Goal: Task Accomplishment & Management: Complete application form

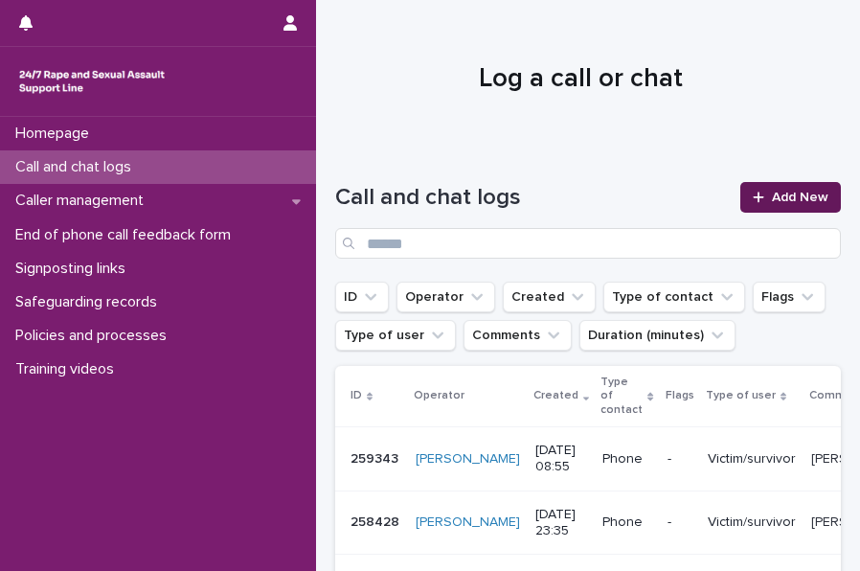
click at [789, 205] on link "Add New" at bounding box center [790, 197] width 101 height 31
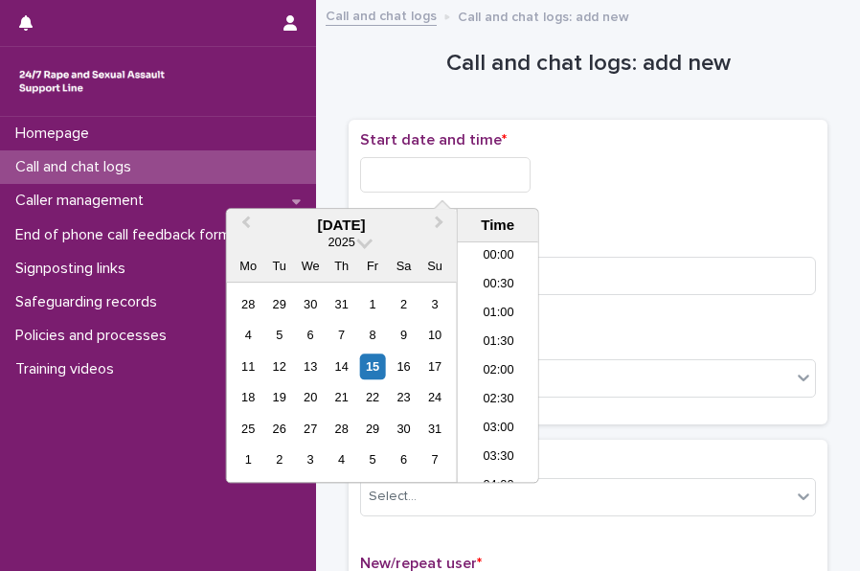
click at [427, 162] on input "text" at bounding box center [445, 174] width 170 height 35
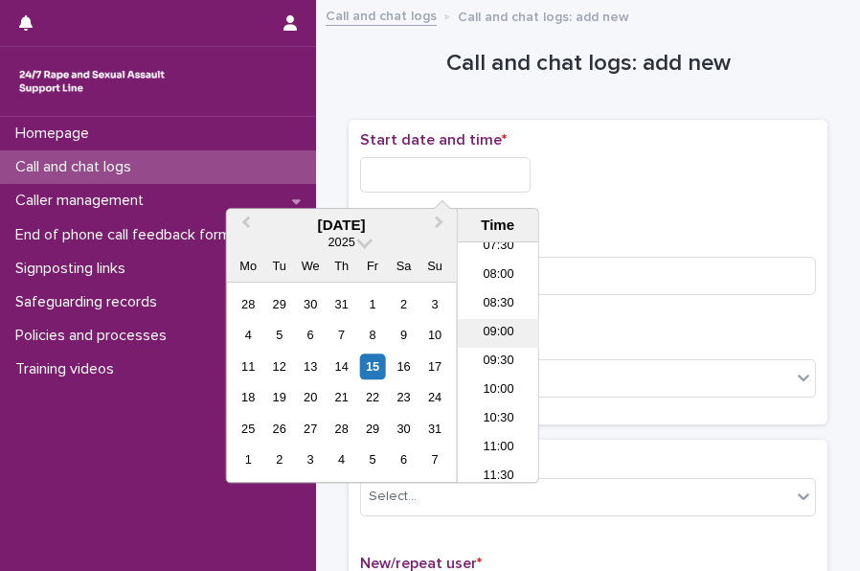
click at [503, 325] on li "09:00" at bounding box center [498, 333] width 81 height 29
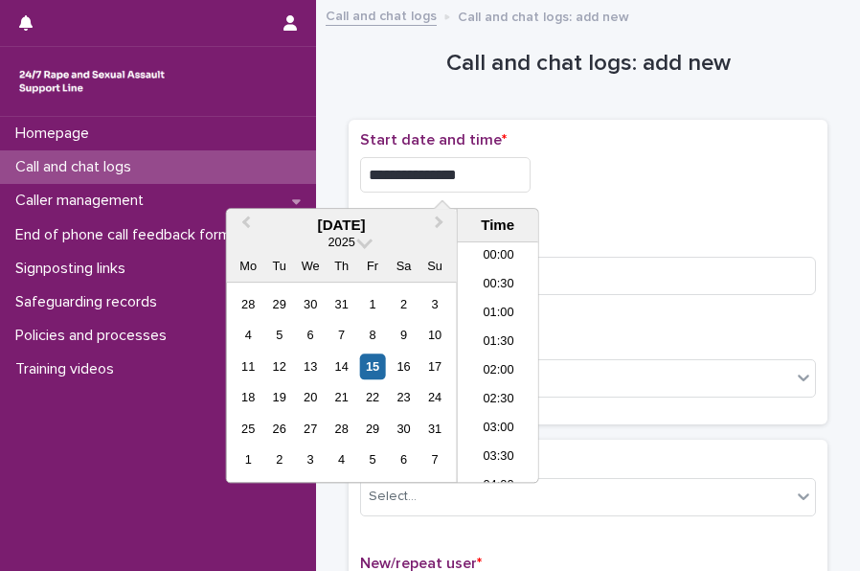
click at [462, 164] on input "**********" at bounding box center [445, 174] width 170 height 35
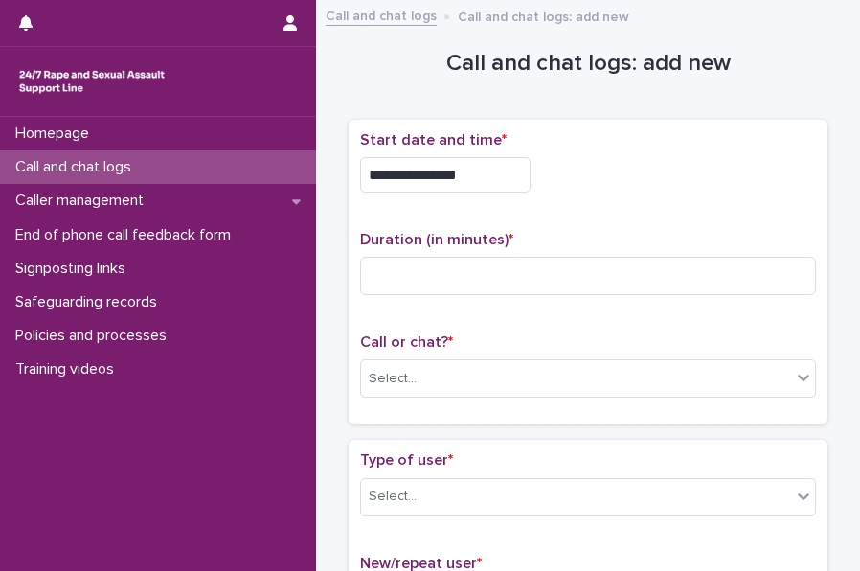
click at [662, 188] on div "**********" at bounding box center [588, 174] width 456 height 35
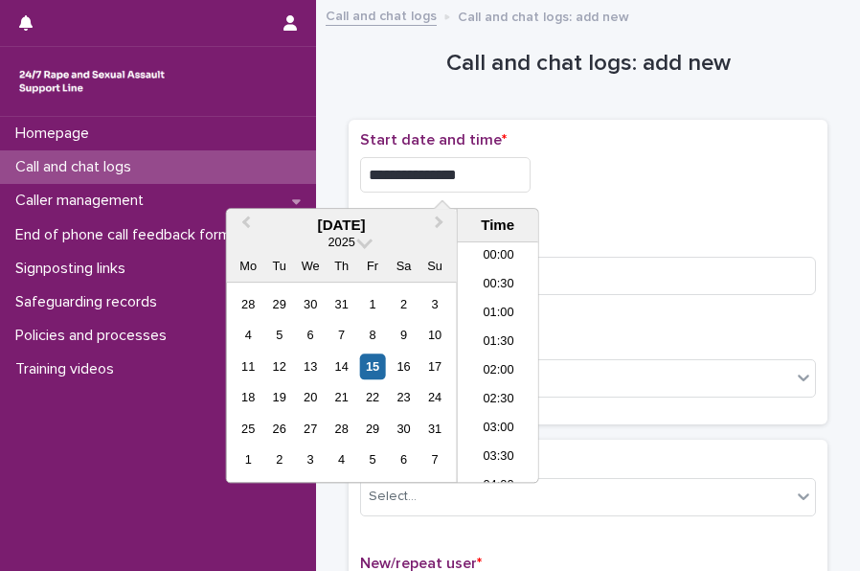
click at [504, 173] on input "**********" at bounding box center [445, 174] width 170 height 35
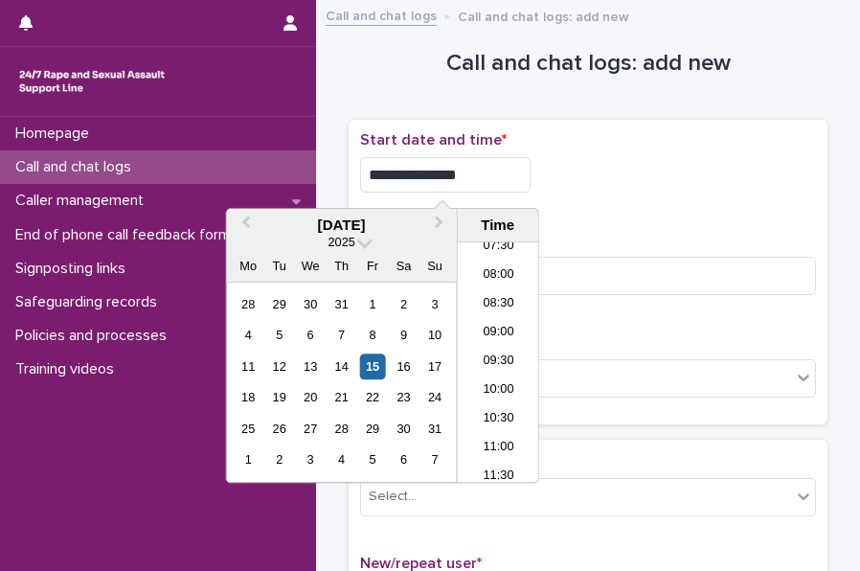
type input "**********"
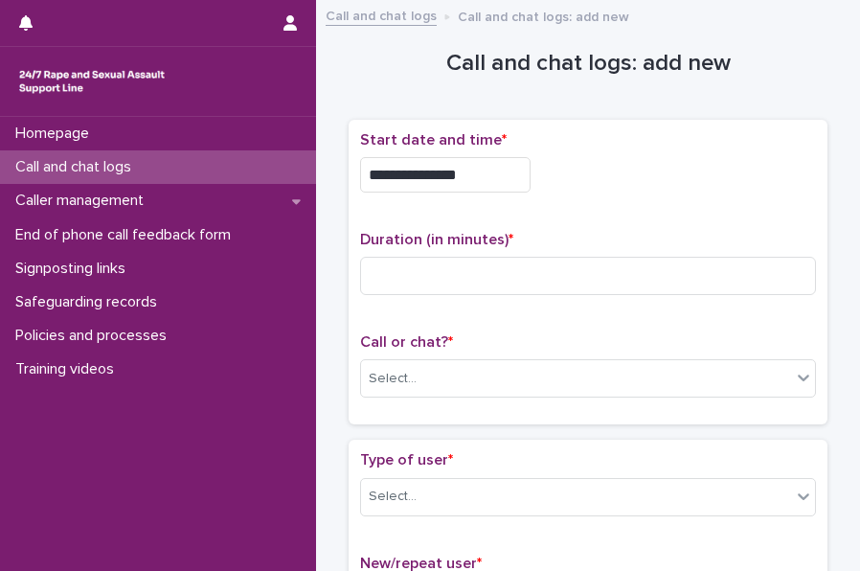
click at [643, 196] on div "**********" at bounding box center [588, 169] width 456 height 77
click at [439, 267] on input at bounding box center [588, 276] width 456 height 38
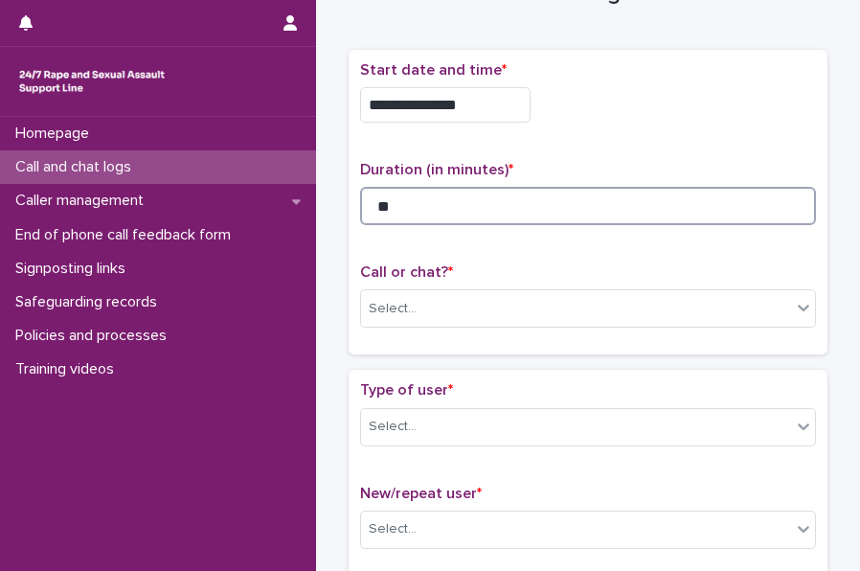
type input "**"
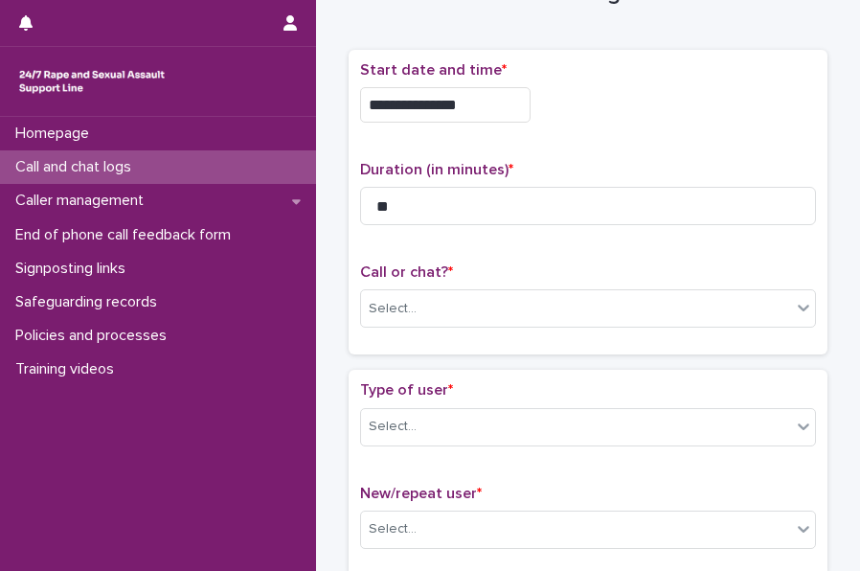
click at [393, 283] on div "Call or chat? * Select..." at bounding box center [588, 302] width 456 height 79
click at [398, 310] on div "Select..." at bounding box center [393, 309] width 48 height 20
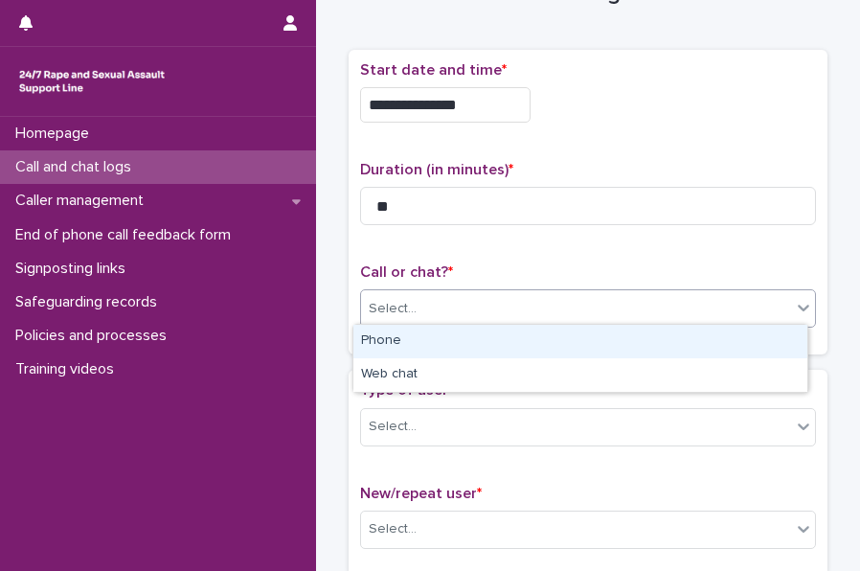
click at [405, 330] on div "Phone" at bounding box center [580, 342] width 454 height 34
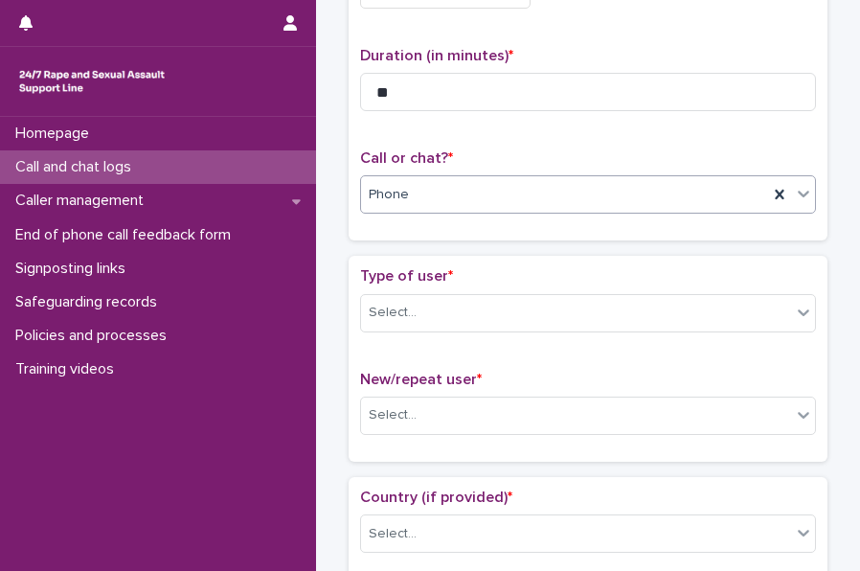
scroll to position [185, 0]
click at [383, 309] on div "Select..." at bounding box center [393, 312] width 48 height 20
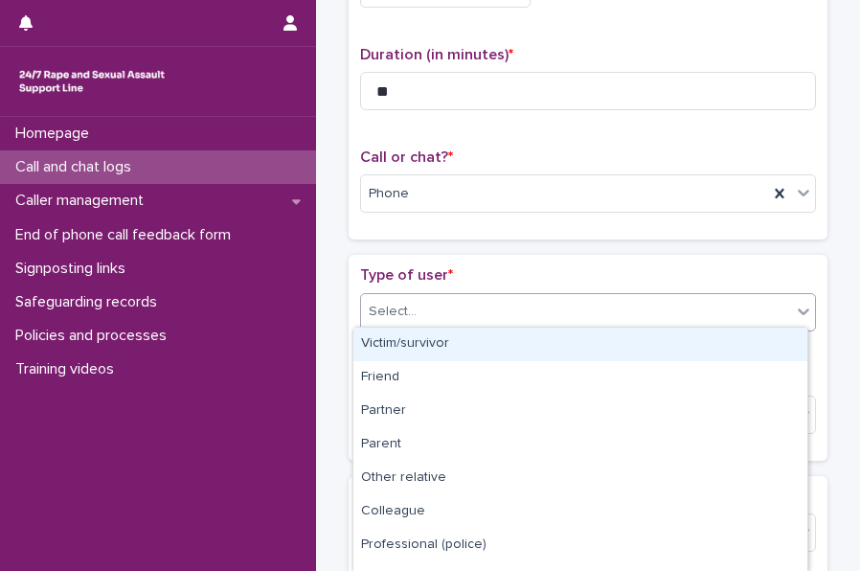
click at [416, 335] on div "Victim/survivor" at bounding box center [580, 344] width 454 height 34
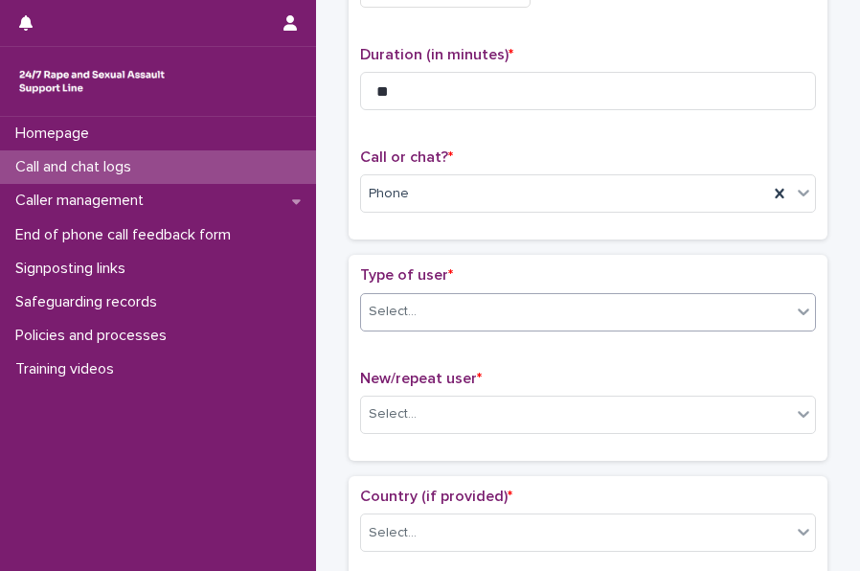
scroll to position [332, 0]
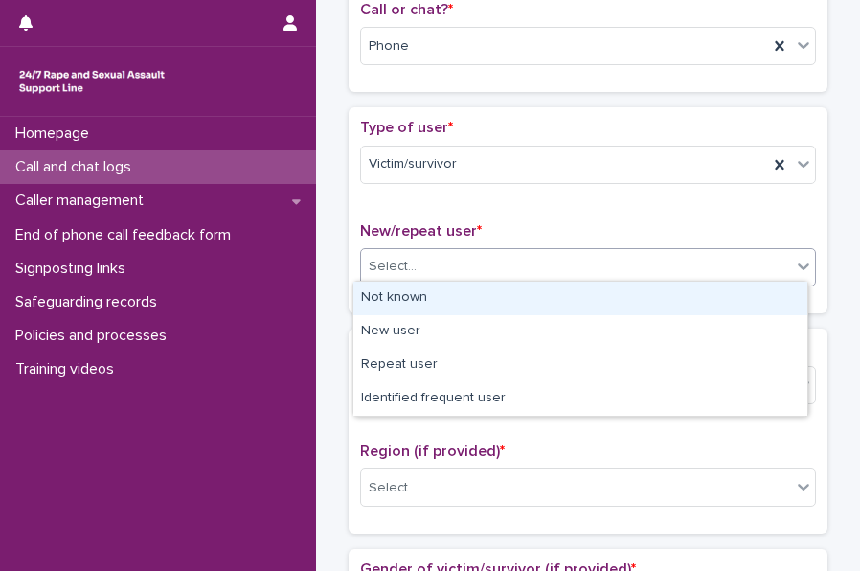
click at [374, 258] on div "Select..." at bounding box center [393, 267] width 48 height 20
click at [419, 296] on div "Not known" at bounding box center [580, 298] width 454 height 34
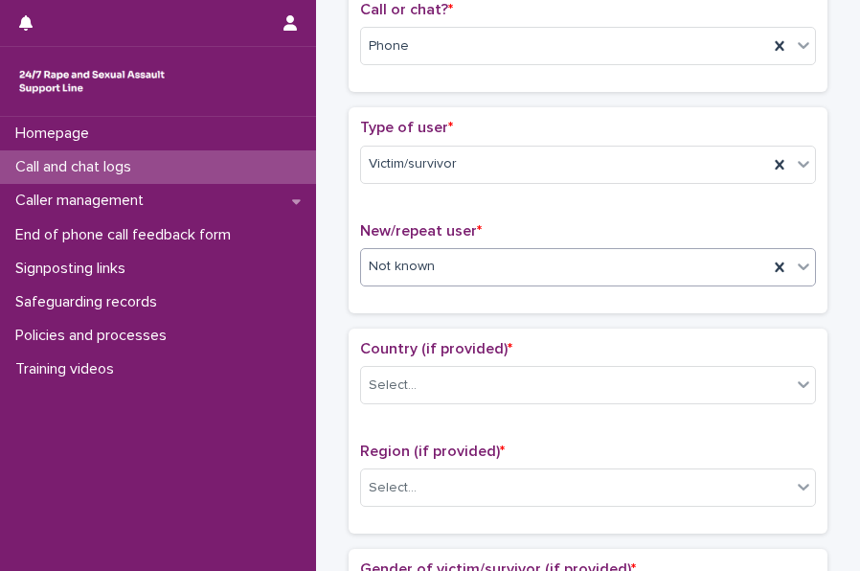
scroll to position [456, 0]
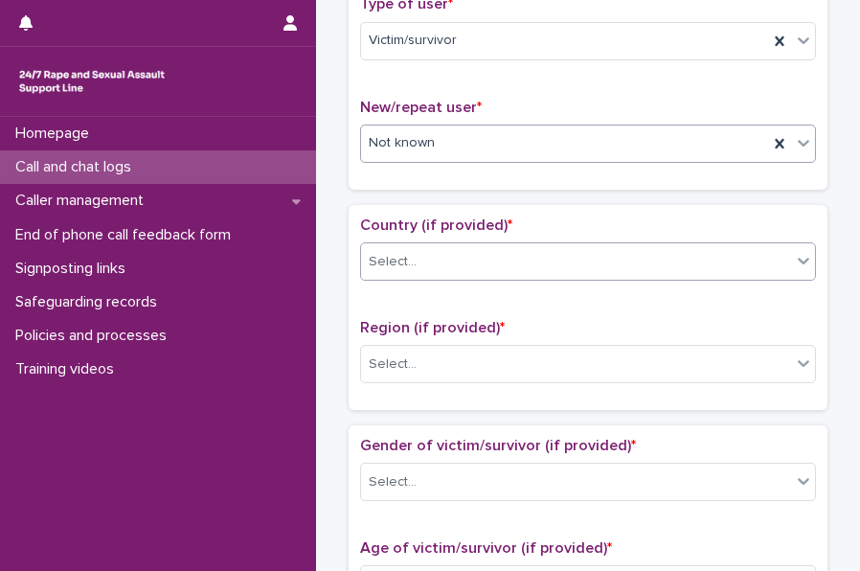
click at [387, 253] on div "Select..." at bounding box center [393, 262] width 48 height 20
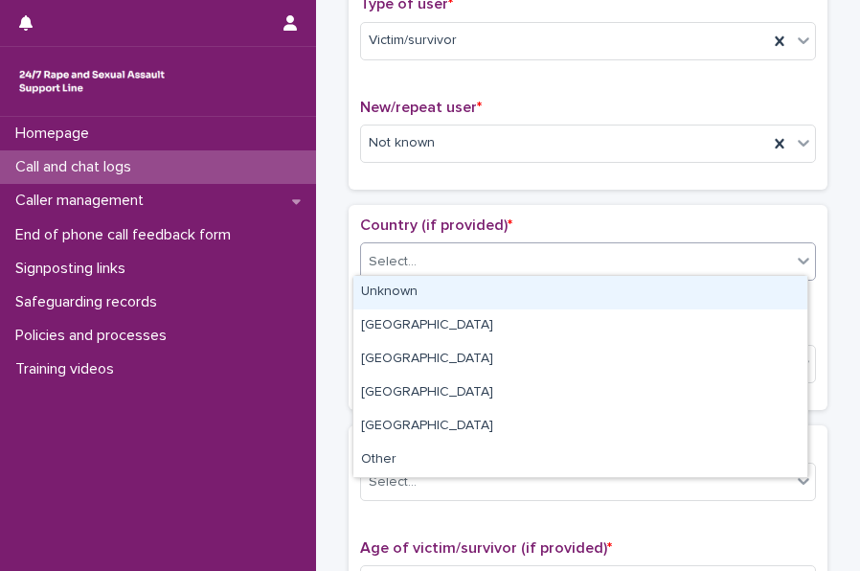
click at [398, 298] on div "Unknown" at bounding box center [580, 293] width 454 height 34
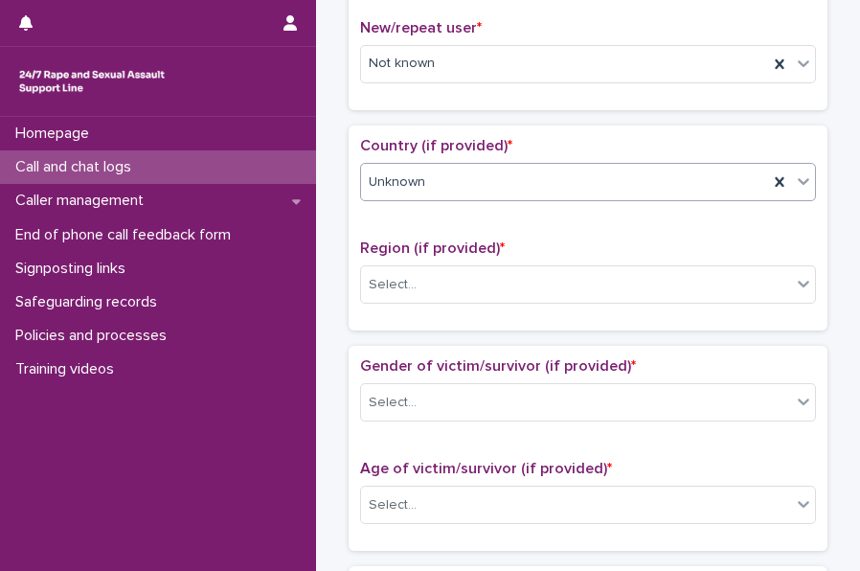
scroll to position [536, 0]
click at [379, 279] on div "Select..." at bounding box center [393, 284] width 48 height 20
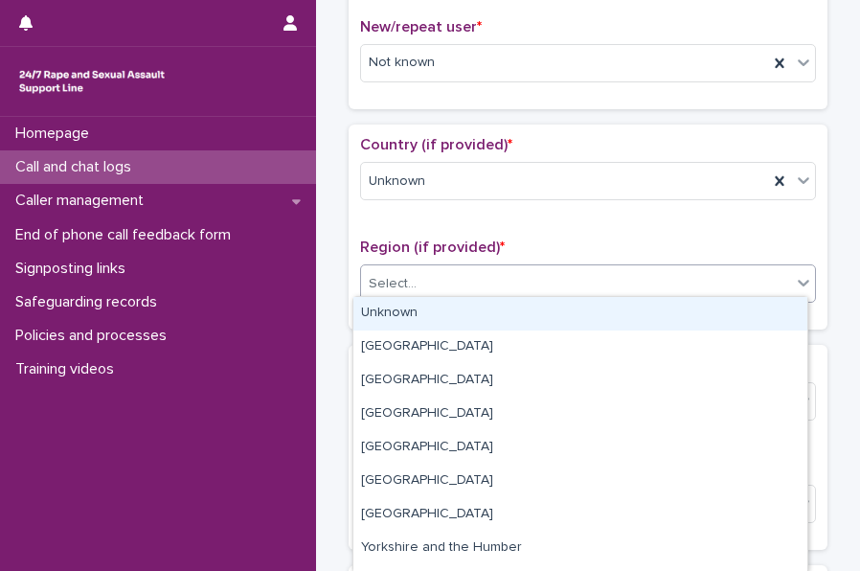
click at [416, 313] on div "Unknown" at bounding box center [580, 314] width 454 height 34
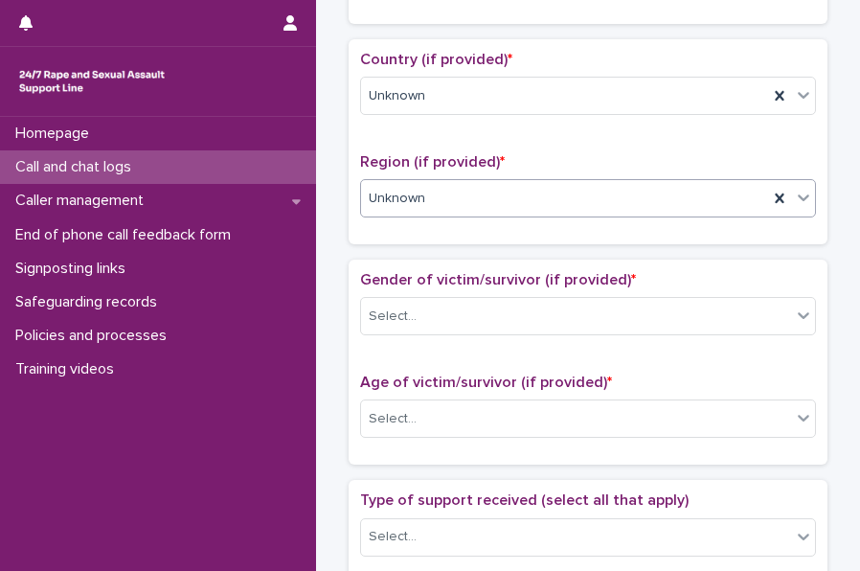
scroll to position [622, 0]
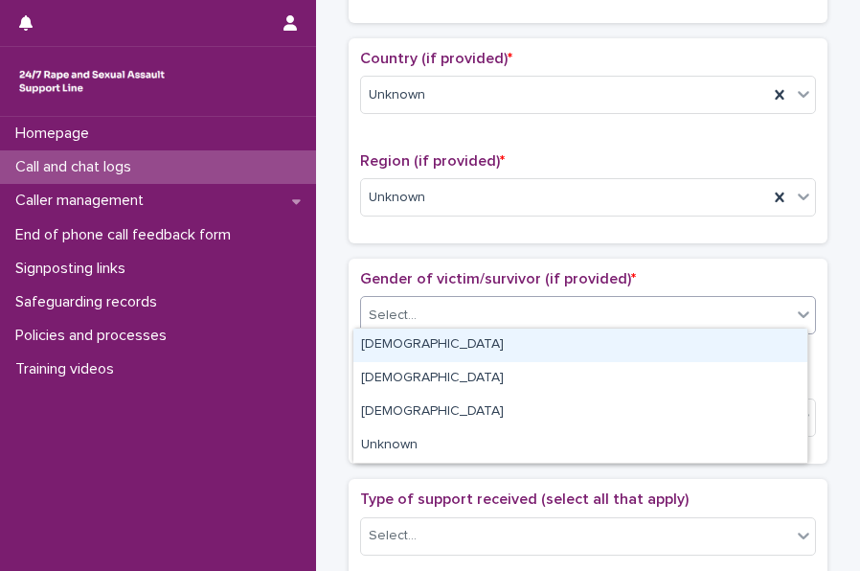
click at [404, 311] on div "Select..." at bounding box center [393, 315] width 48 height 20
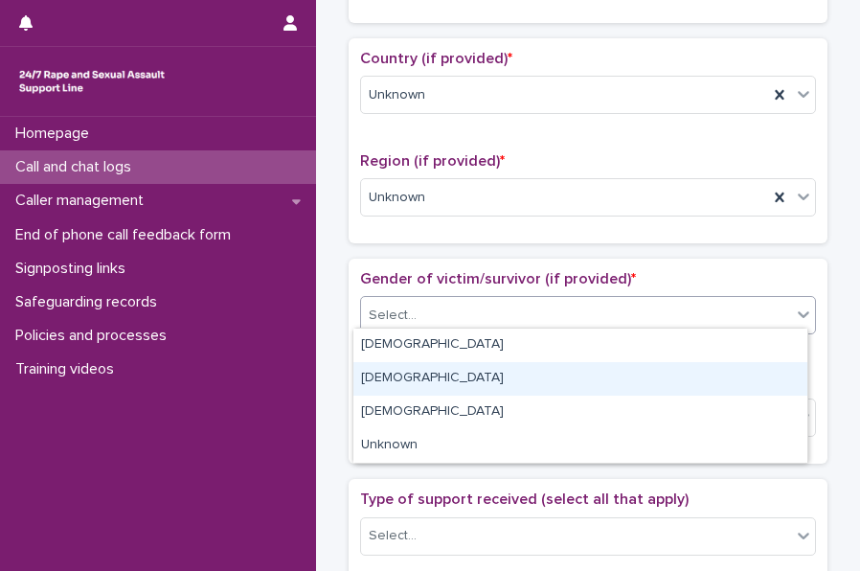
click at [387, 382] on div "[DEMOGRAPHIC_DATA]" at bounding box center [580, 379] width 454 height 34
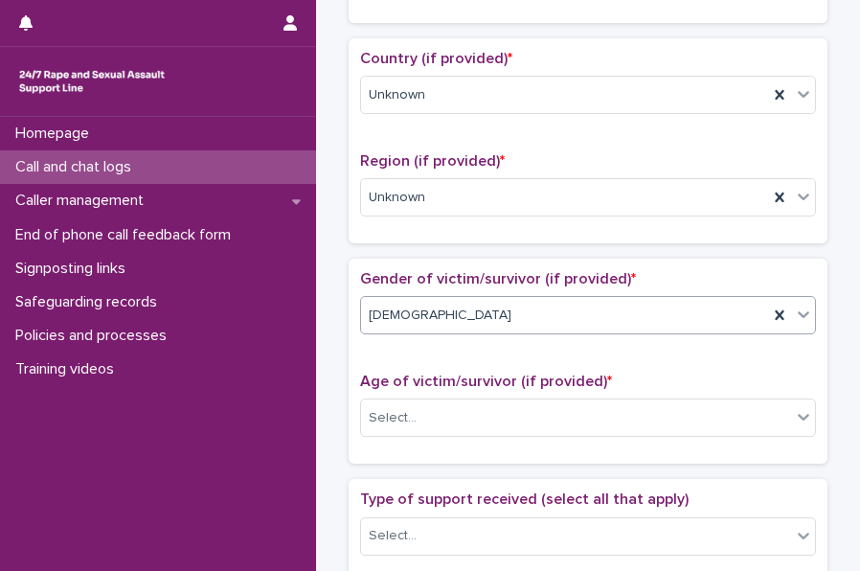
scroll to position [845, 0]
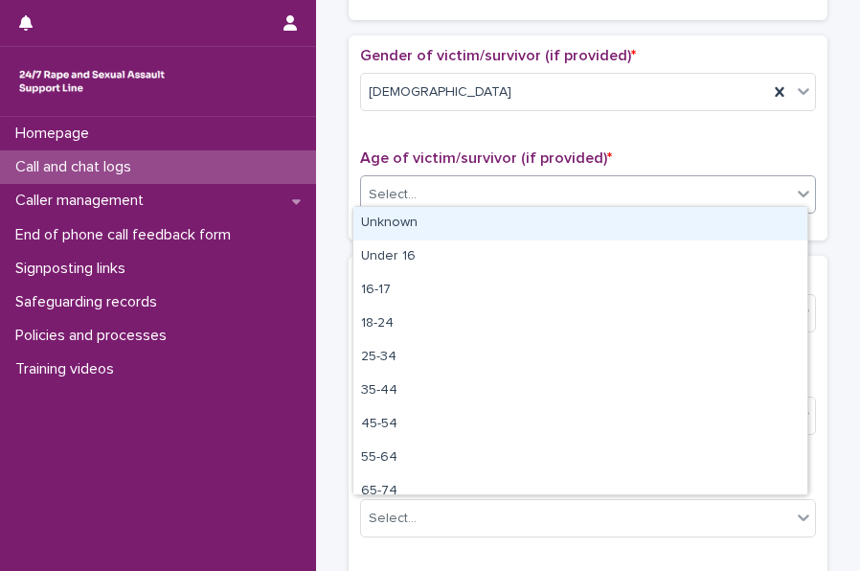
click at [393, 193] on div "Select..." at bounding box center [393, 195] width 48 height 20
click at [424, 226] on div "Unknown" at bounding box center [580, 224] width 454 height 34
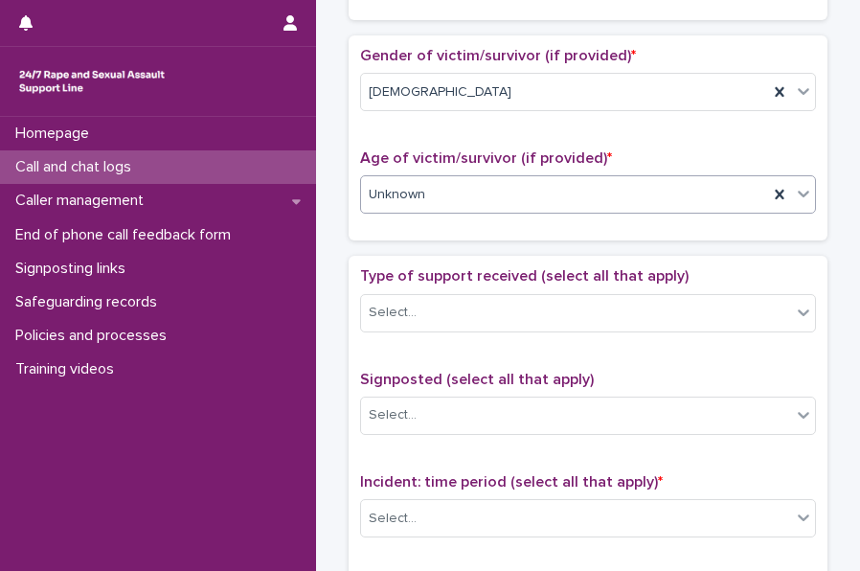
scroll to position [1004, 0]
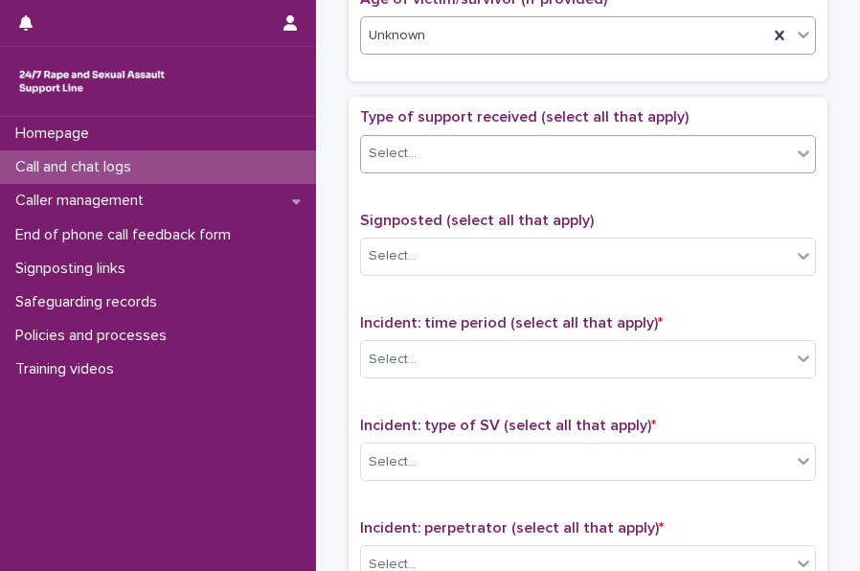
click at [404, 159] on div "Select..." at bounding box center [576, 154] width 430 height 32
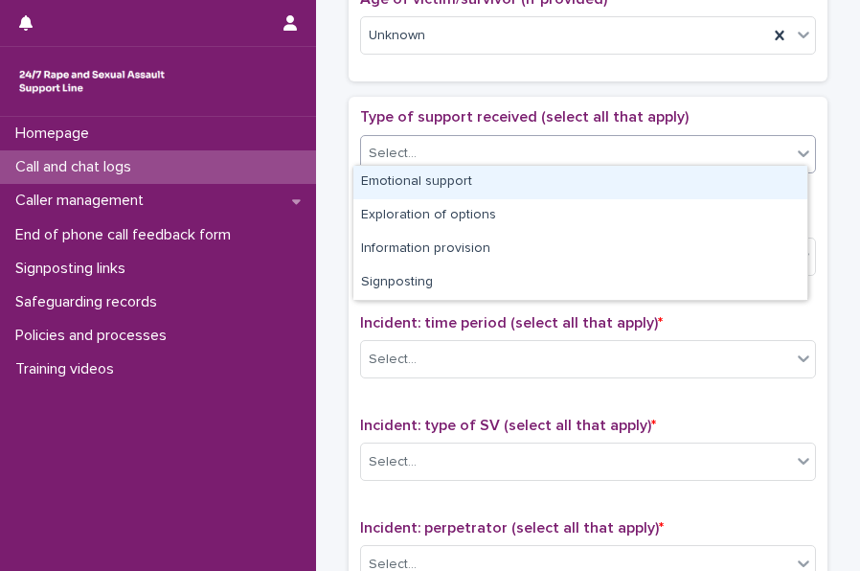
click at [433, 187] on div "Emotional support" at bounding box center [580, 183] width 454 height 34
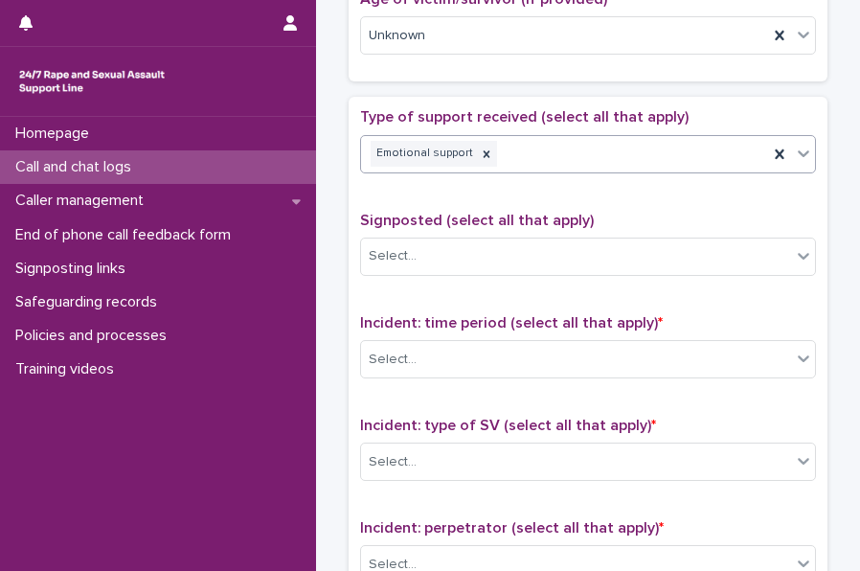
click at [617, 145] on div "Emotional support" at bounding box center [564, 154] width 407 height 34
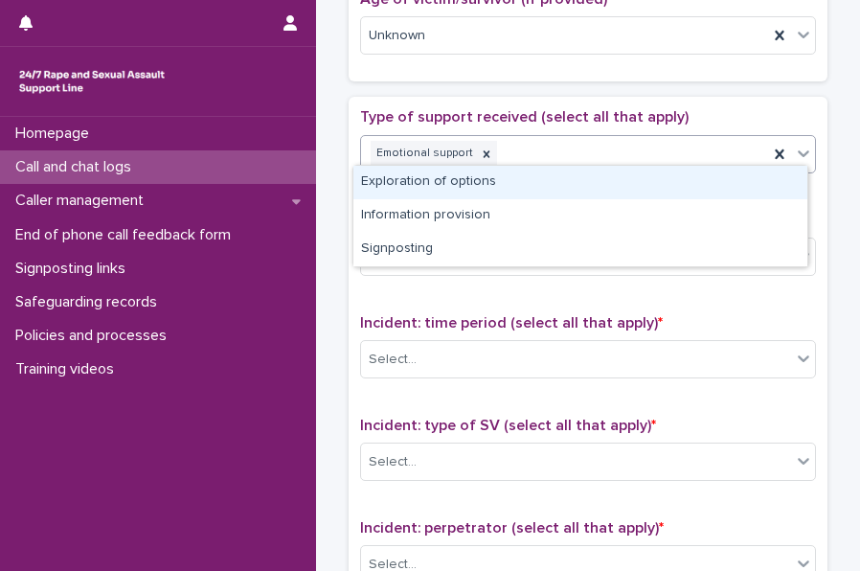
click at [441, 183] on div "Exploration of options" at bounding box center [580, 183] width 454 height 34
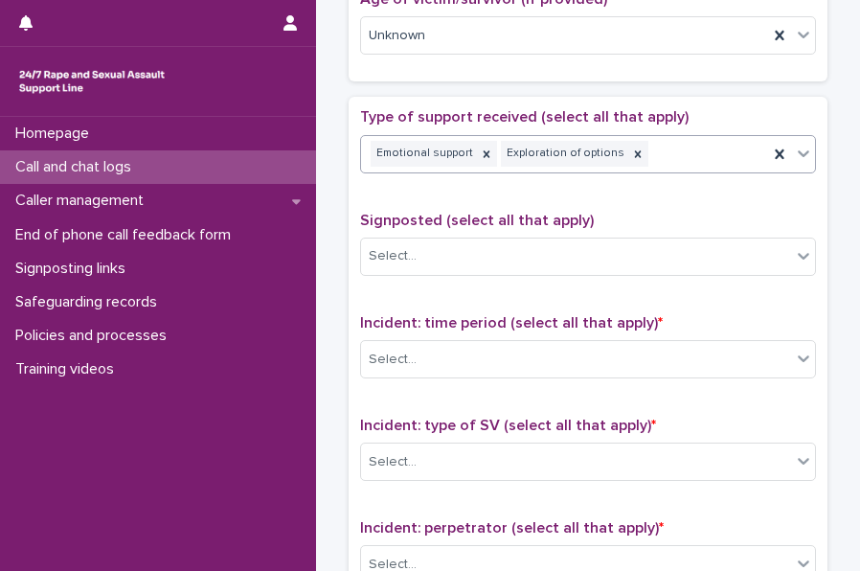
scroll to position [1181, 0]
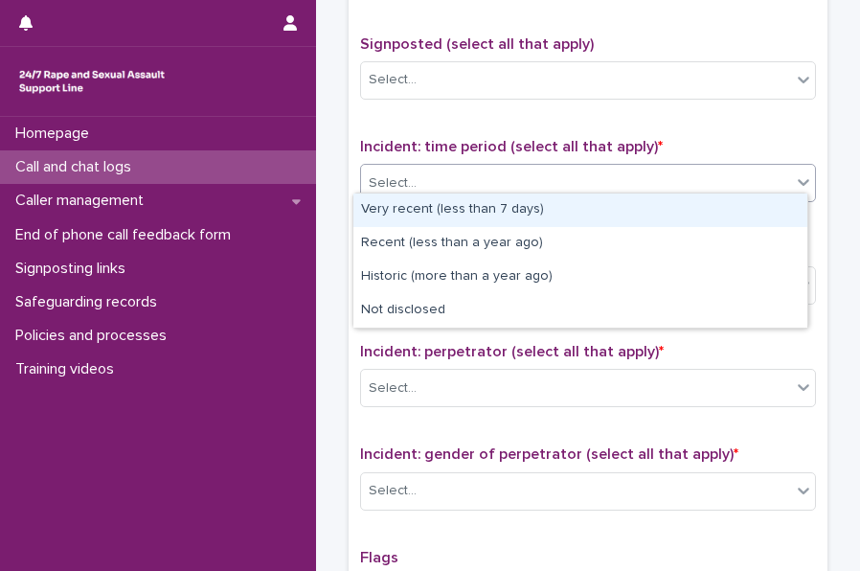
click at [425, 180] on div "Select..." at bounding box center [576, 184] width 430 height 32
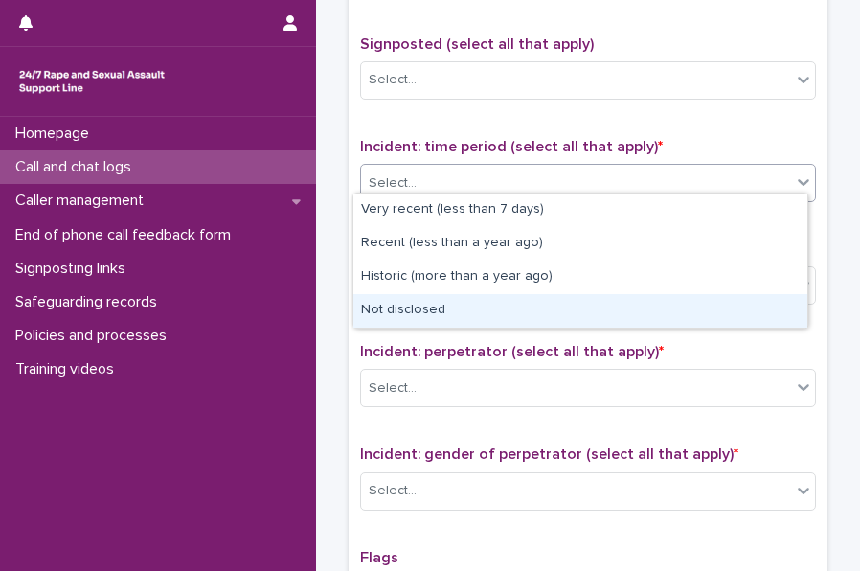
click at [416, 315] on div "Not disclosed" at bounding box center [580, 311] width 454 height 34
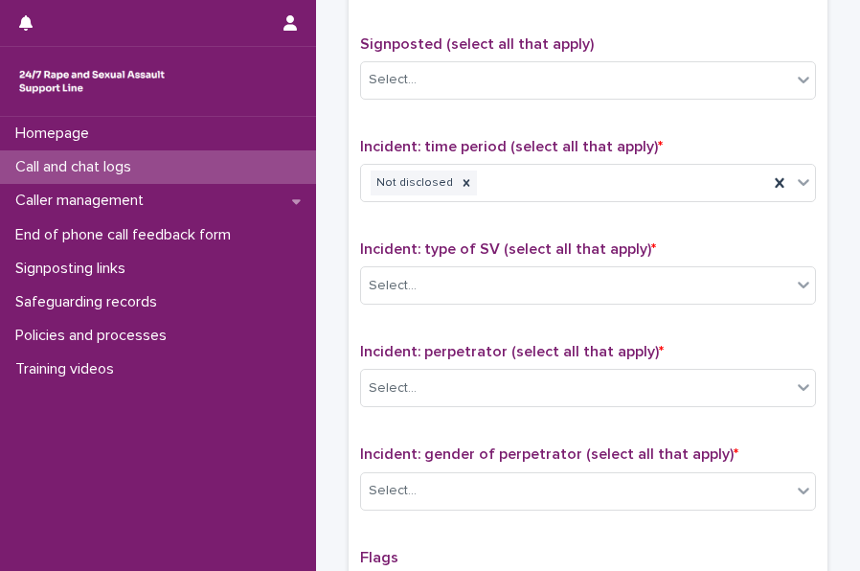
click at [416, 296] on div "Incident: type of SV (select all that apply) * Select..." at bounding box center [588, 279] width 456 height 79
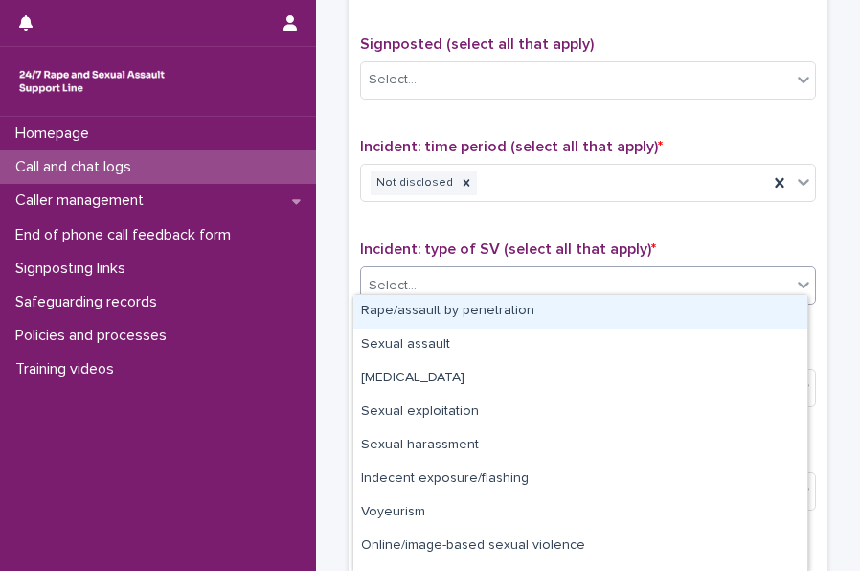
click at [391, 284] on div "Select..." at bounding box center [393, 286] width 48 height 20
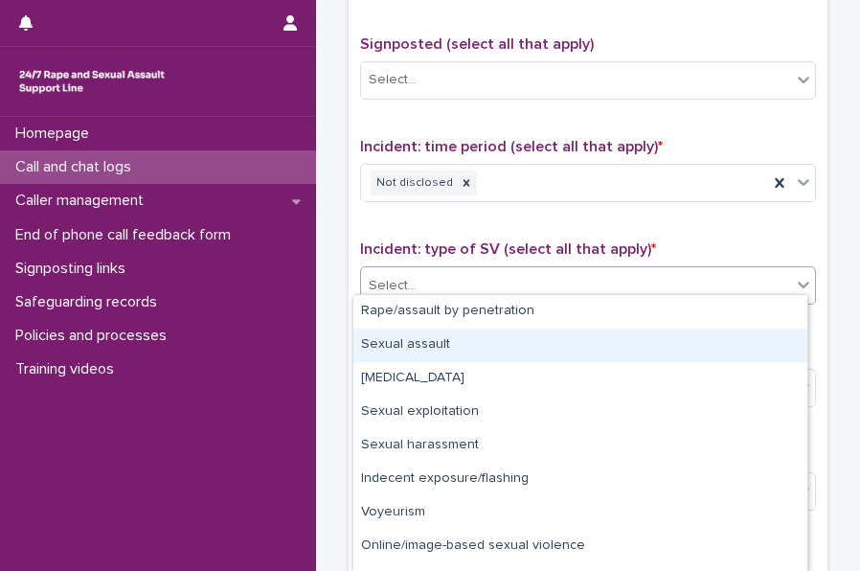
click at [417, 338] on div "Sexual assault" at bounding box center [580, 345] width 454 height 34
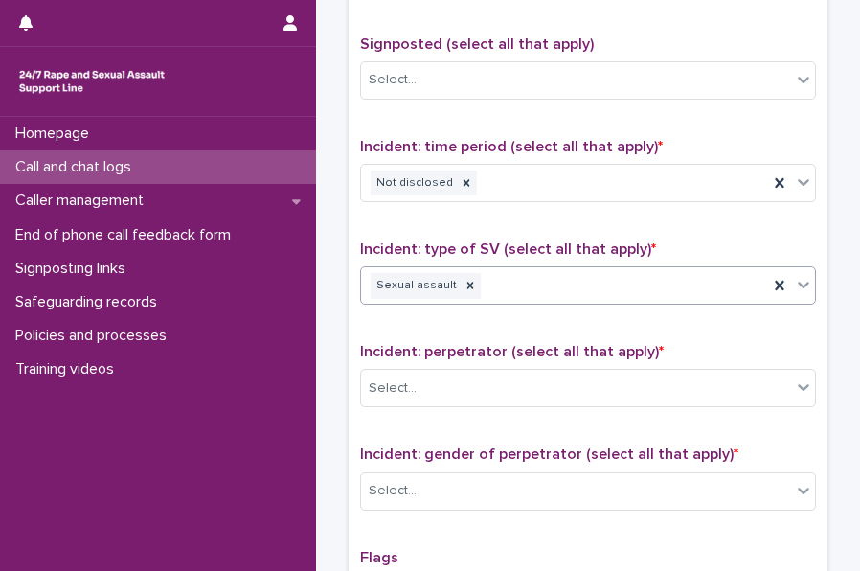
scroll to position [1346, 0]
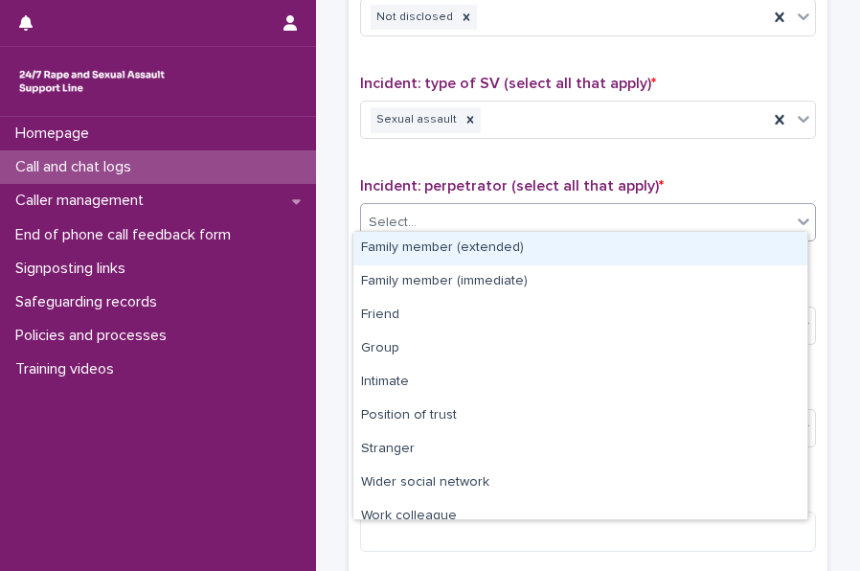
click at [406, 224] on div "Select..." at bounding box center [576, 223] width 430 height 32
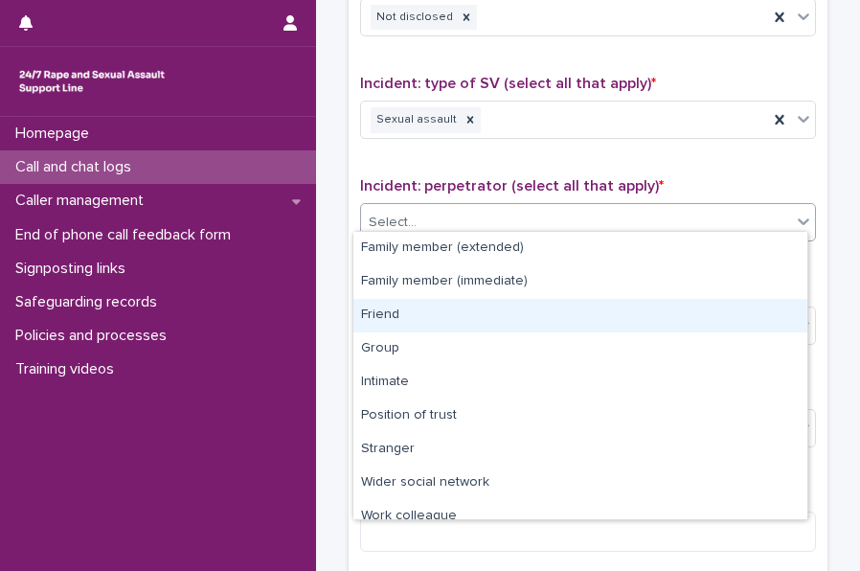
click at [414, 323] on div "Friend" at bounding box center [580, 316] width 454 height 34
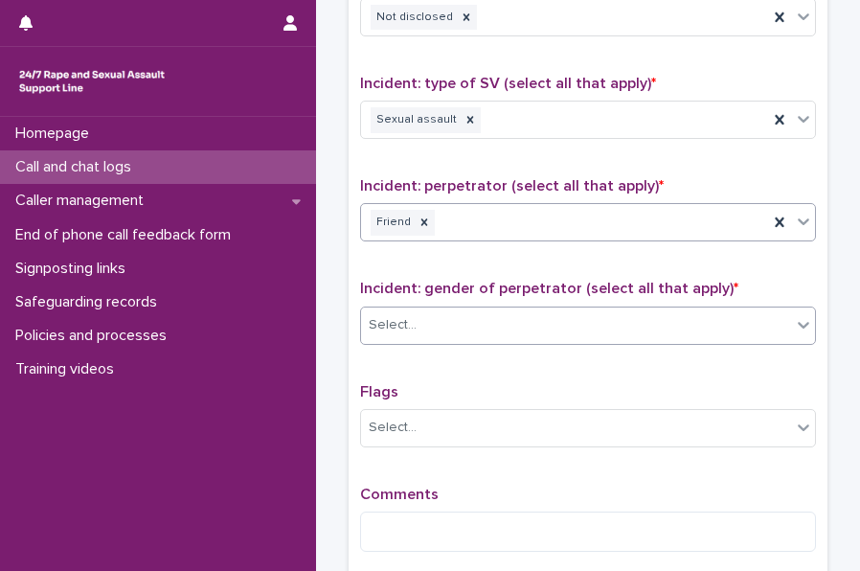
click at [421, 314] on div "Select..." at bounding box center [576, 325] width 430 height 32
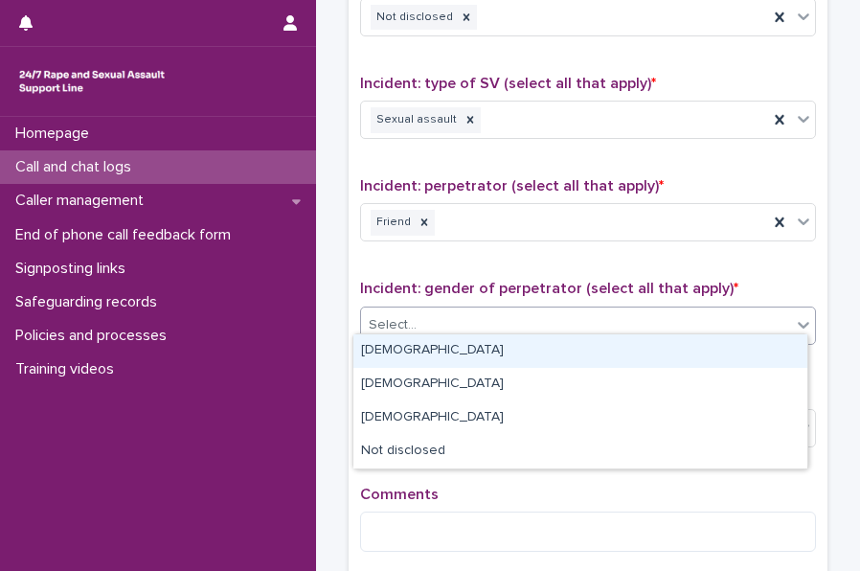
click at [397, 349] on div "[DEMOGRAPHIC_DATA]" at bounding box center [580, 351] width 454 height 34
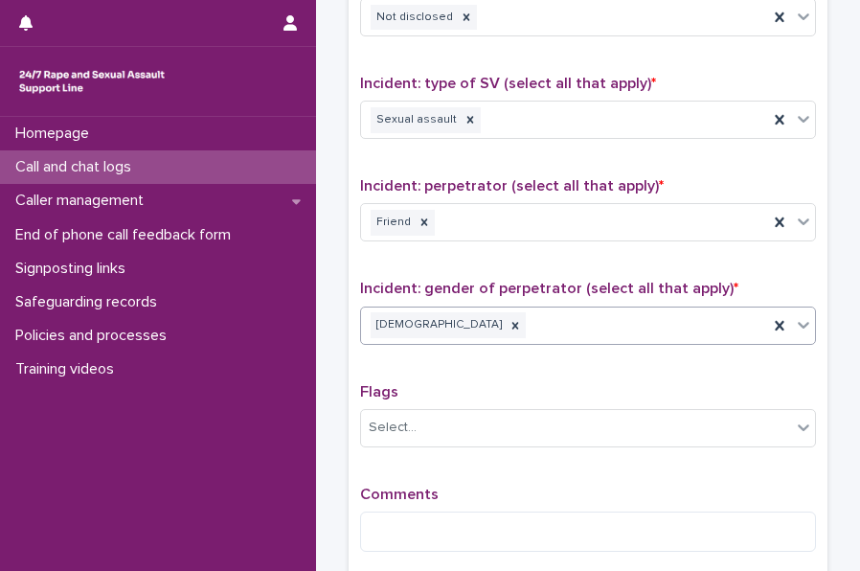
scroll to position [1467, 0]
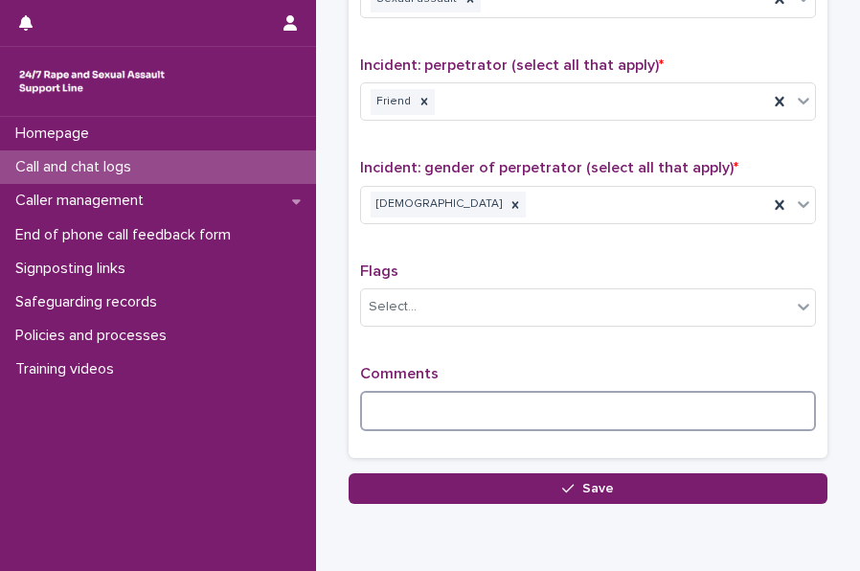
click at [393, 392] on textarea at bounding box center [588, 411] width 456 height 40
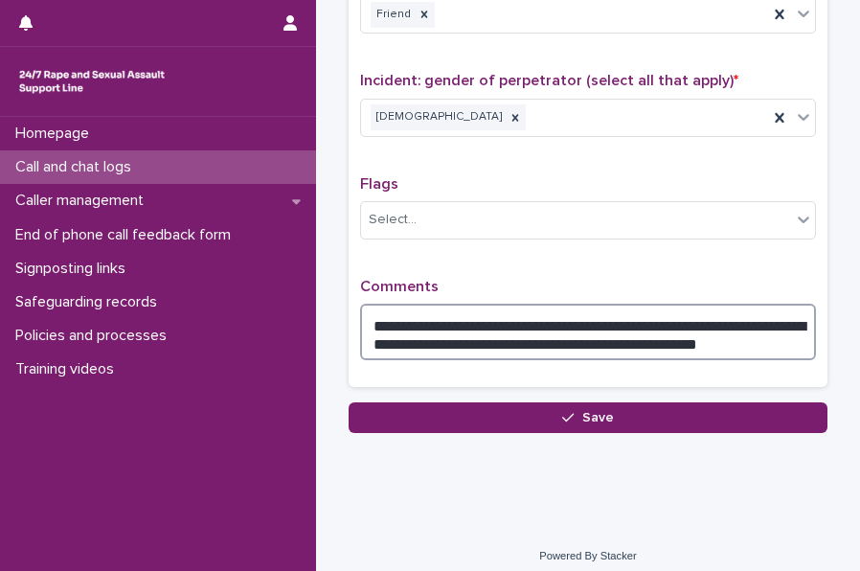
scroll to position [1553, 0]
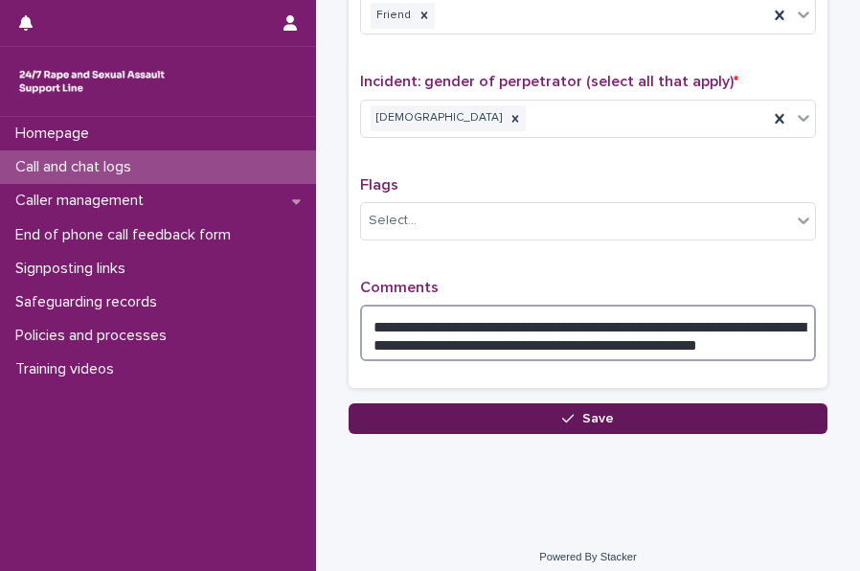
type textarea "**********"
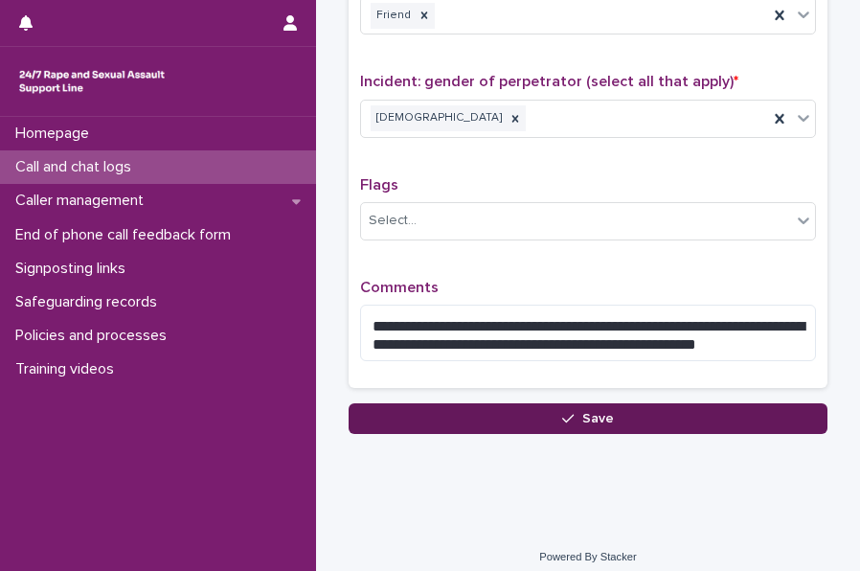
click at [416, 405] on button "Save" at bounding box center [588, 418] width 479 height 31
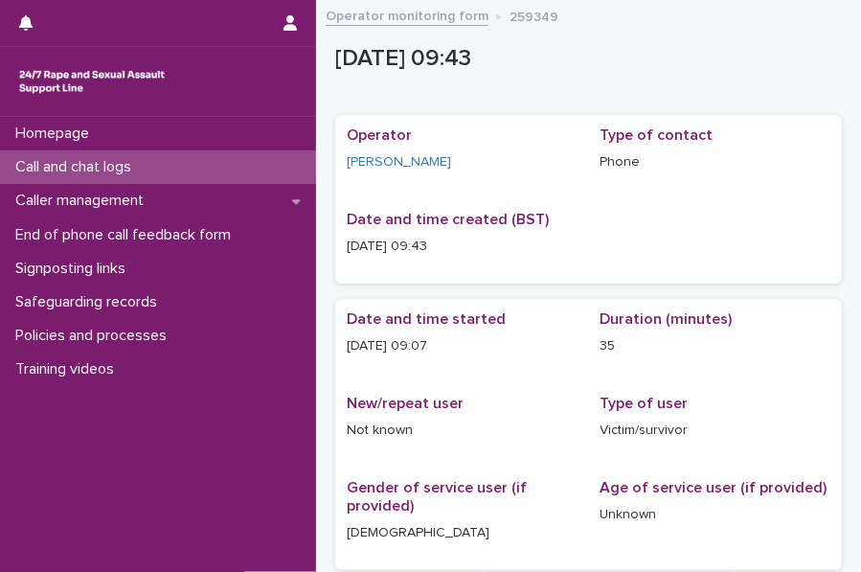
click at [179, 158] on div "Call and chat logs" at bounding box center [158, 167] width 316 height 34
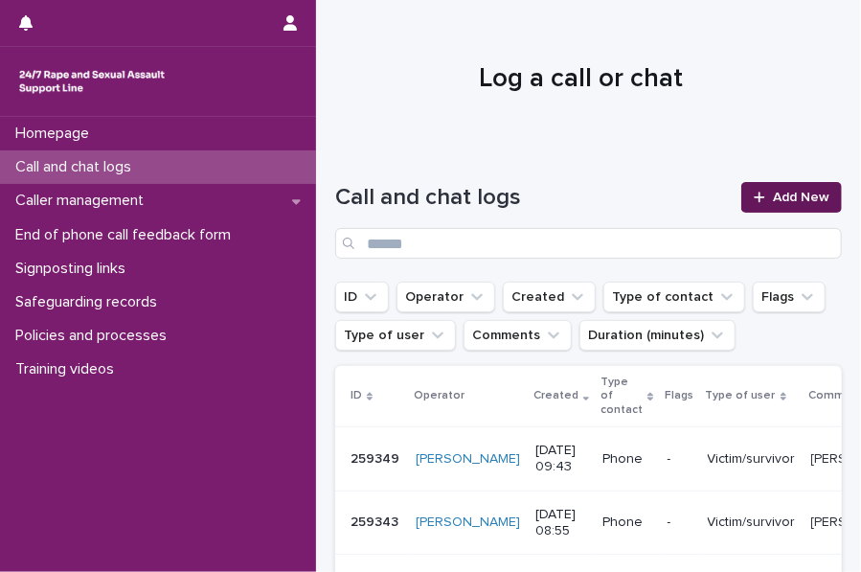
click at [750, 187] on link "Add New" at bounding box center [791, 197] width 101 height 31
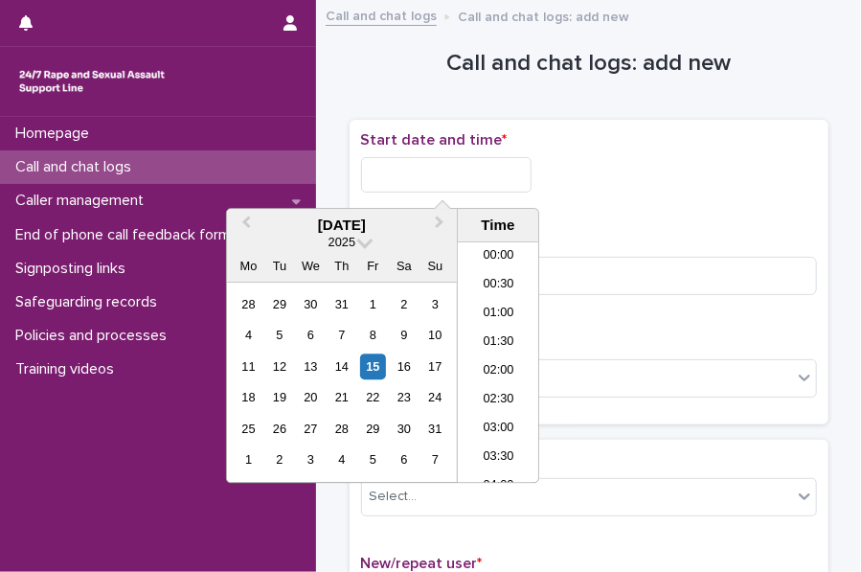
click at [435, 178] on input "text" at bounding box center [446, 174] width 170 height 35
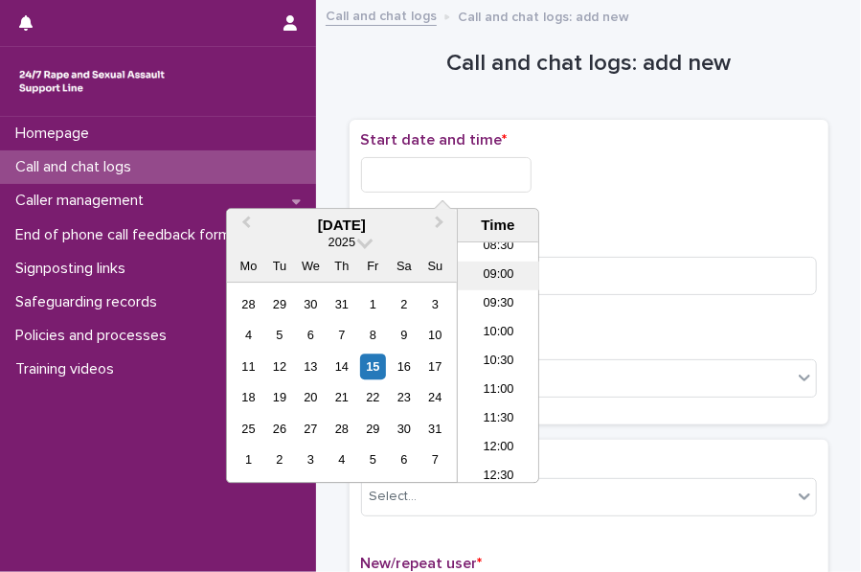
click at [495, 272] on li "09:00" at bounding box center [498, 275] width 81 height 29
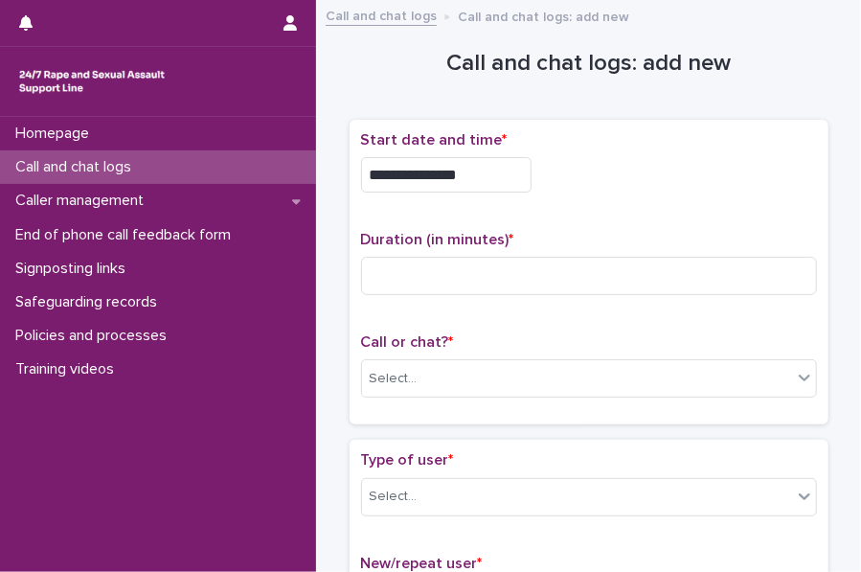
click at [495, 181] on input "**********" at bounding box center [446, 174] width 170 height 35
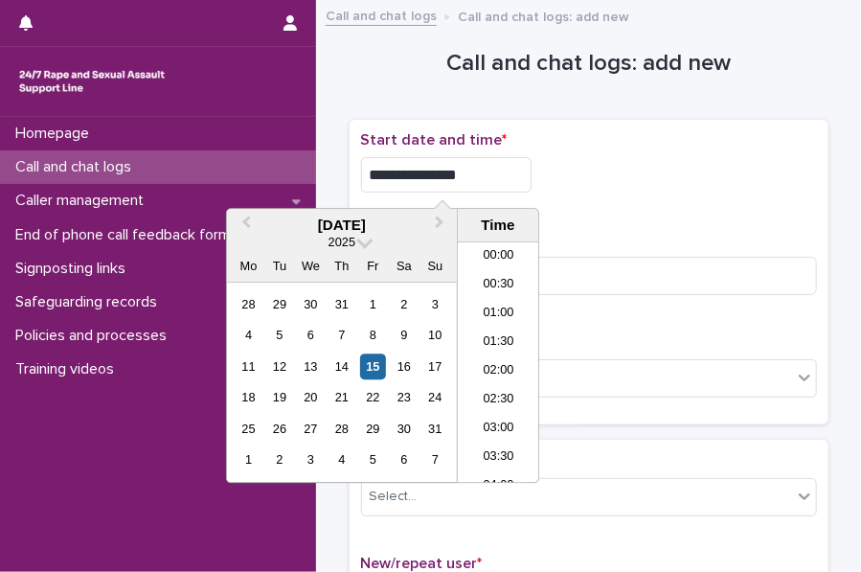
scroll to position [412, 0]
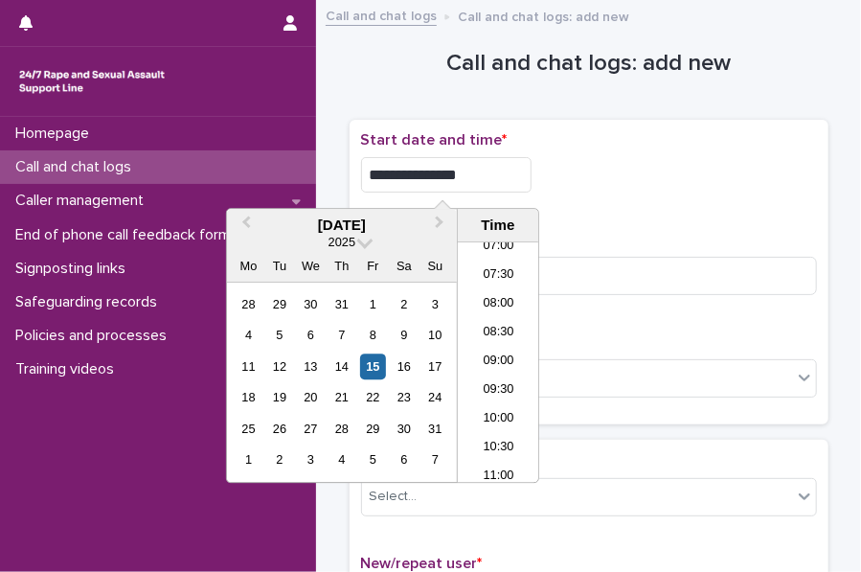
type input "**********"
click at [616, 177] on div "**********" at bounding box center [589, 174] width 456 height 35
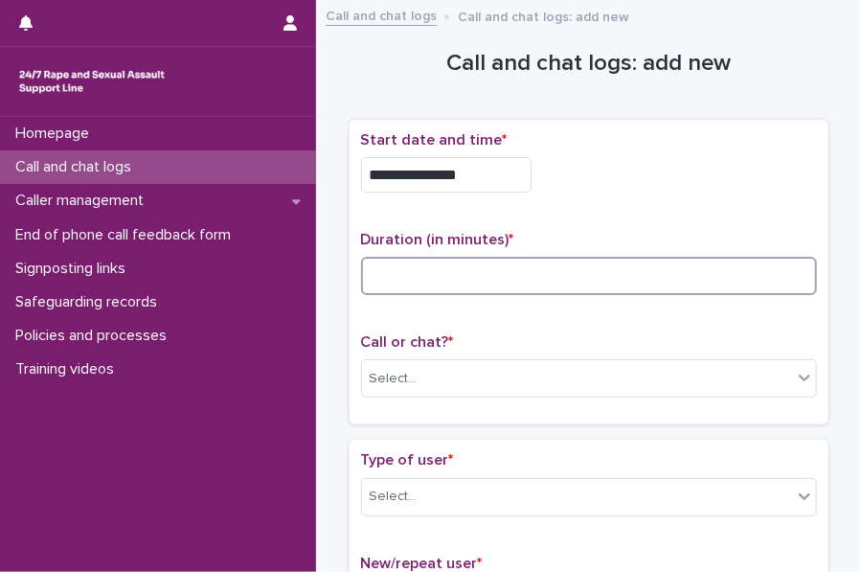
click at [400, 272] on input at bounding box center [589, 276] width 456 height 38
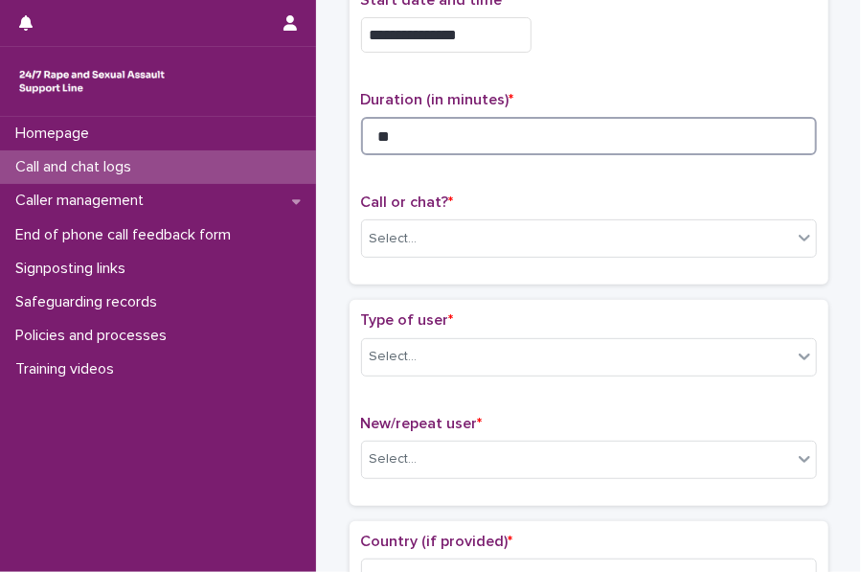
scroll to position [141, 0]
type input "**"
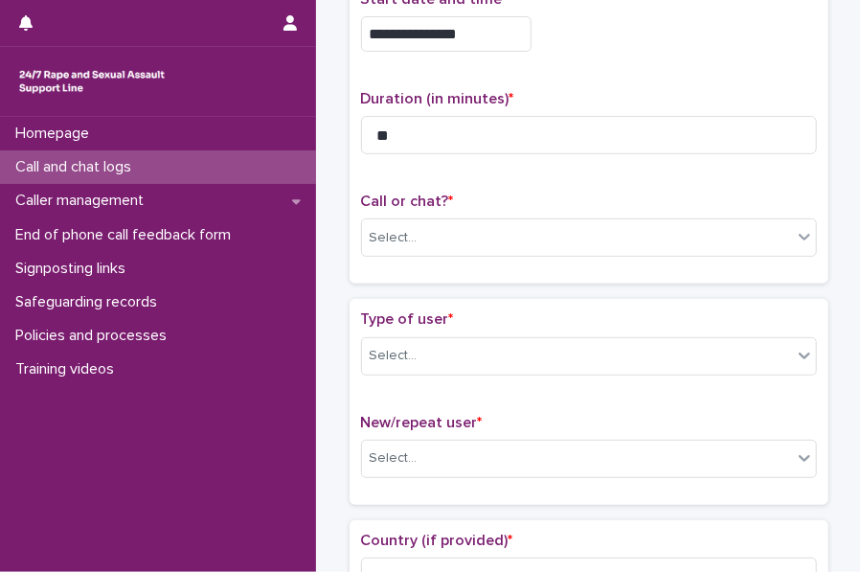
click at [412, 210] on div "Call or chat? * Select..." at bounding box center [589, 231] width 456 height 79
click at [412, 211] on div "Call or chat? * Select..." at bounding box center [589, 231] width 456 height 79
click at [398, 246] on div "Select..." at bounding box center [577, 238] width 430 height 32
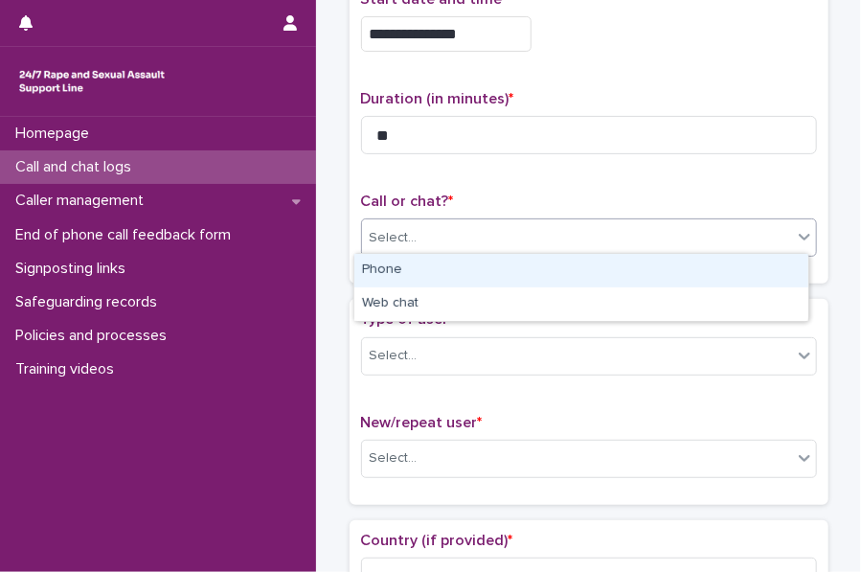
click at [406, 259] on div "Phone" at bounding box center [581, 271] width 454 height 34
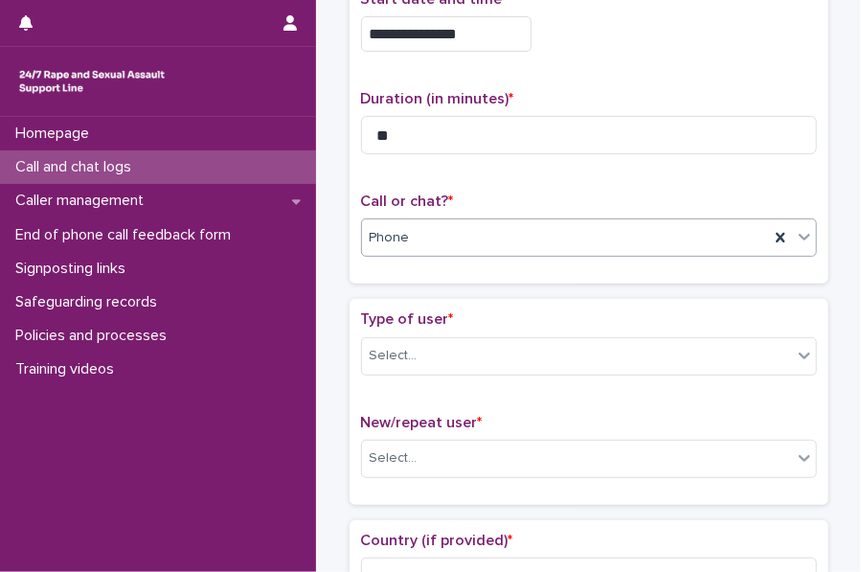
scroll to position [259, 0]
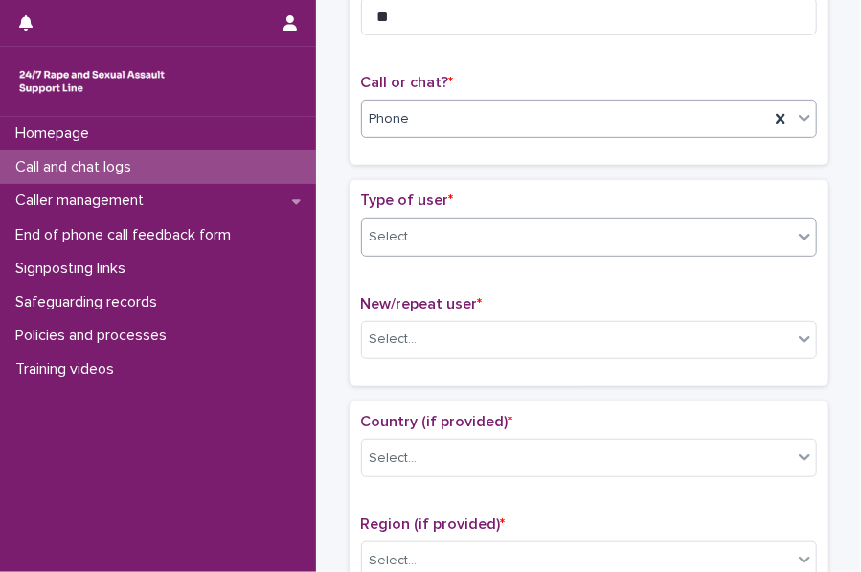
click at [405, 221] on div "Select..." at bounding box center [577, 237] width 430 height 32
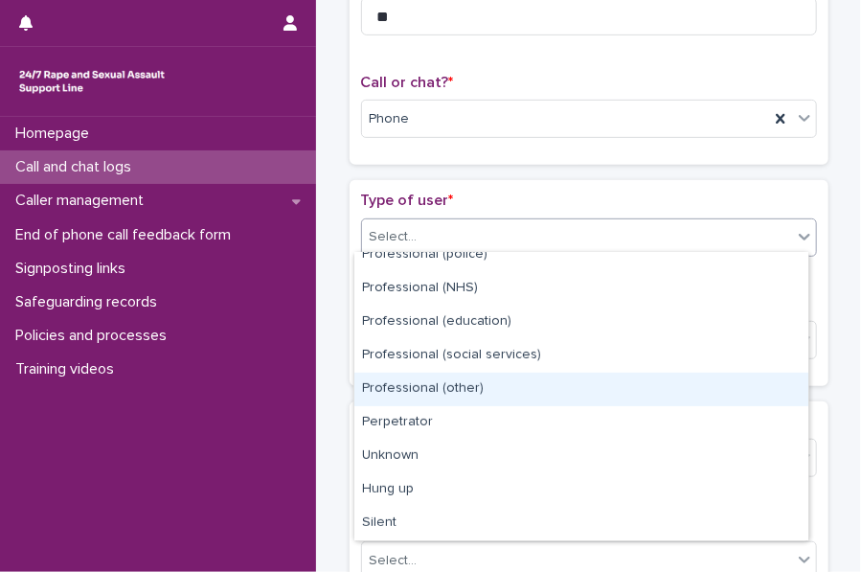
scroll to position [0, 0]
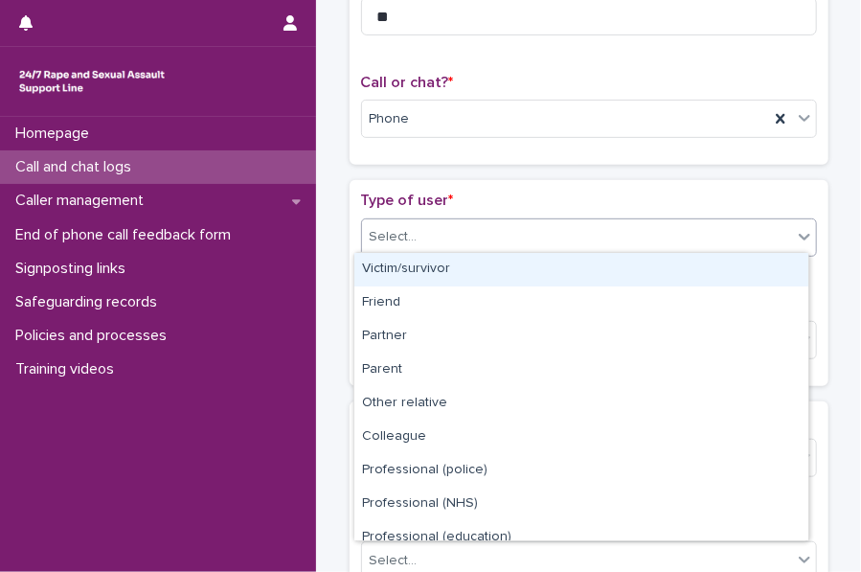
click at [431, 258] on div "Victim/survivor" at bounding box center [581, 270] width 454 height 34
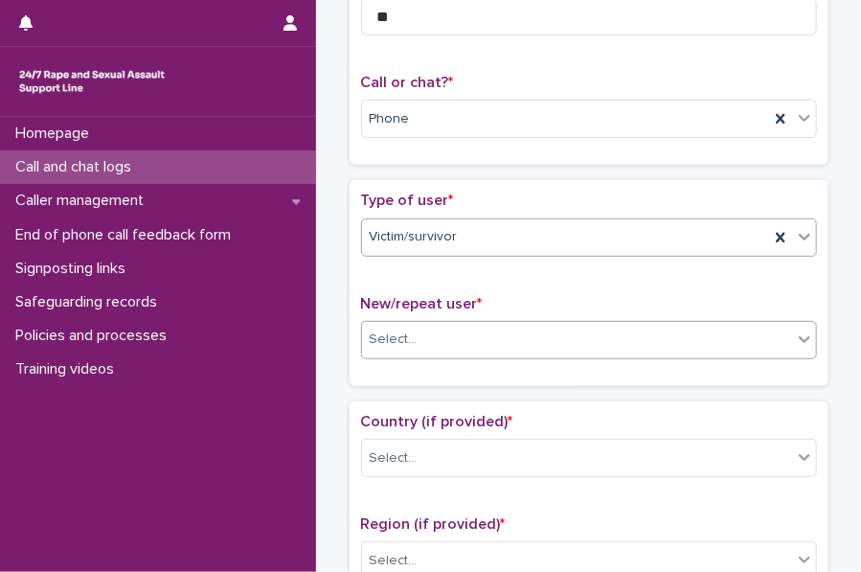
click at [405, 335] on div "Select..." at bounding box center [394, 339] width 48 height 20
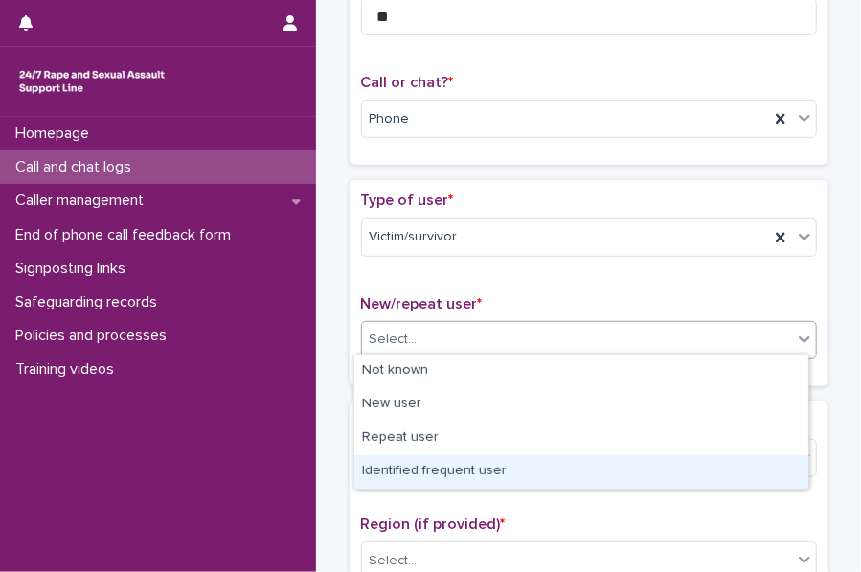
click at [414, 470] on div "Identified frequent user" at bounding box center [581, 472] width 454 height 34
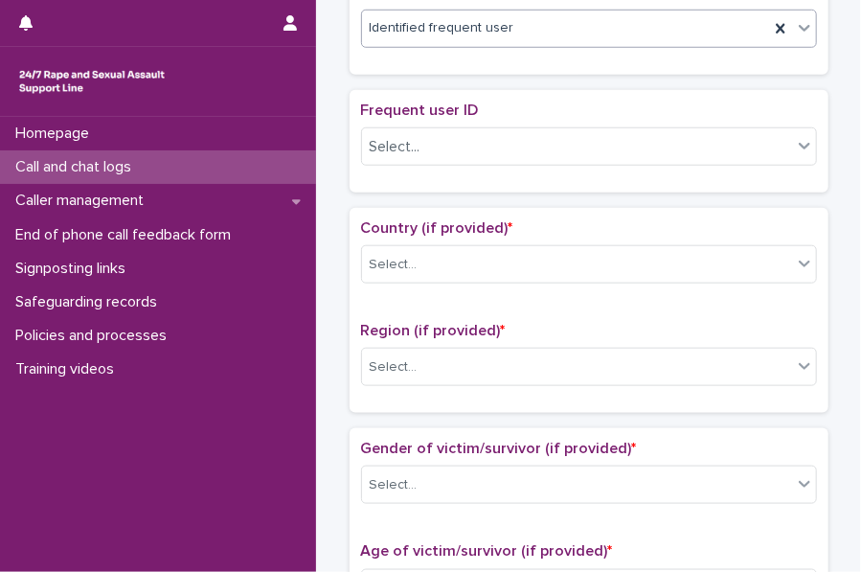
scroll to position [519, 0]
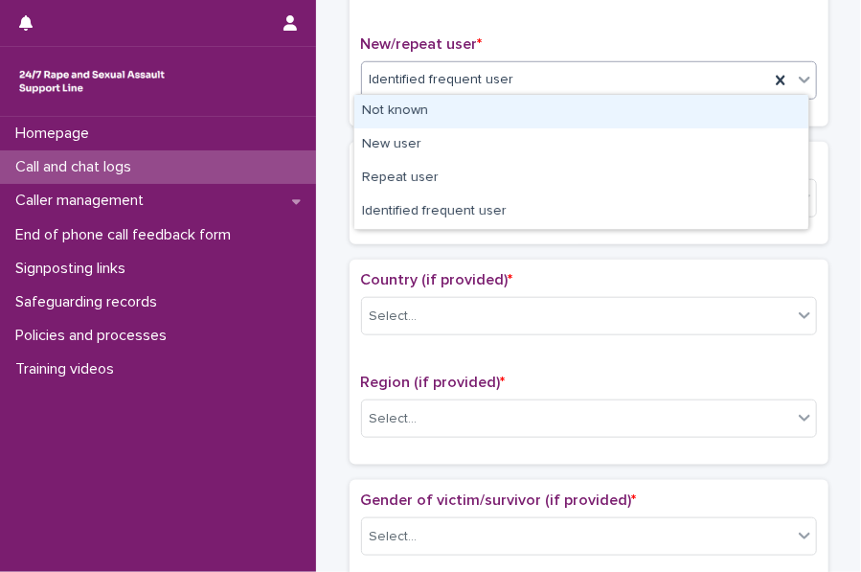
click at [452, 64] on div "Identified frequent user" at bounding box center [565, 80] width 407 height 32
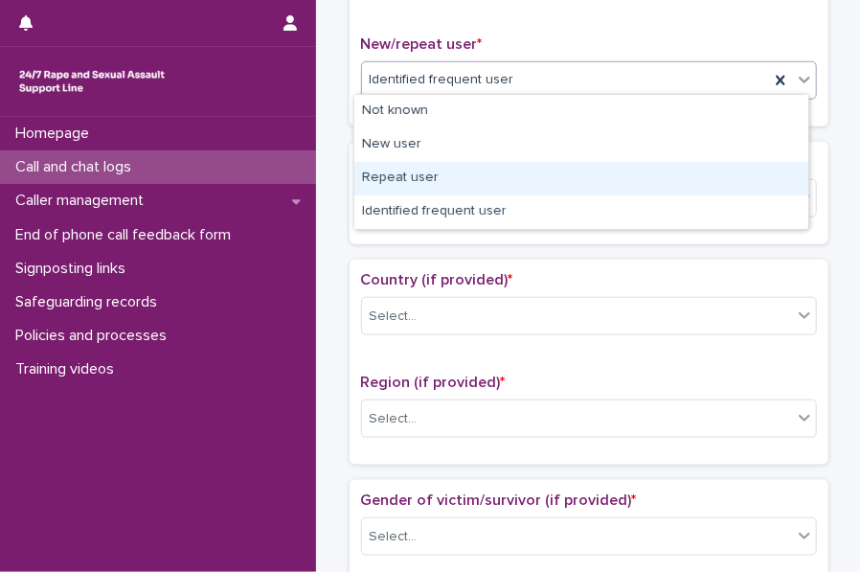
click at [423, 181] on div "Repeat user" at bounding box center [581, 179] width 454 height 34
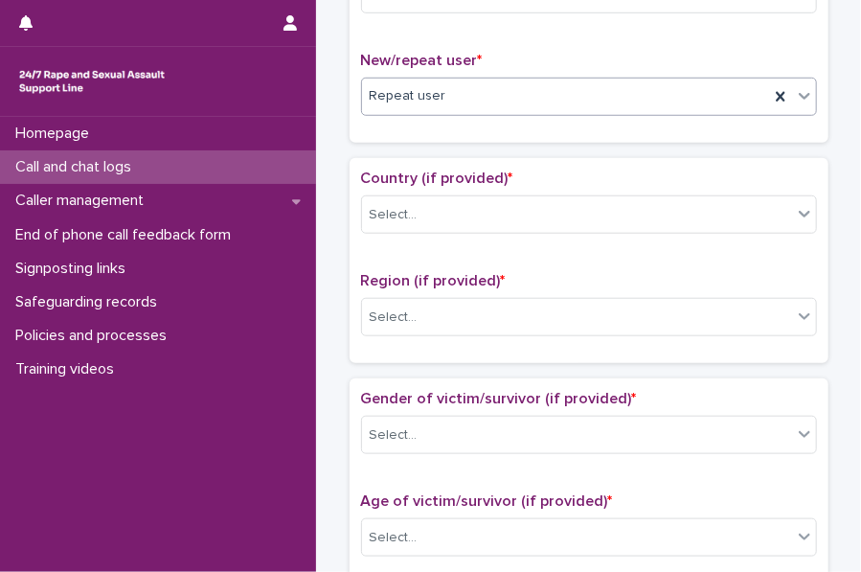
scroll to position [500, 0]
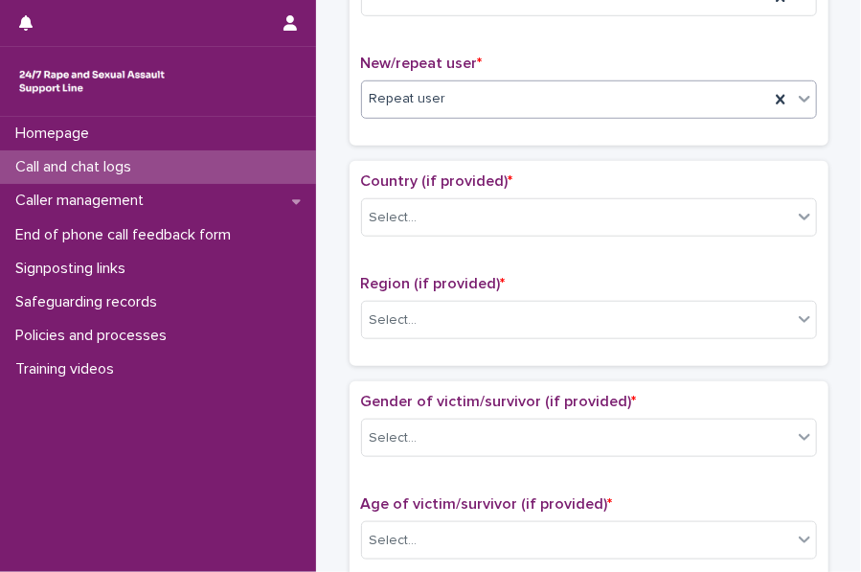
click at [369, 235] on div "Country (if provided) * Select..." at bounding box center [589, 211] width 456 height 79
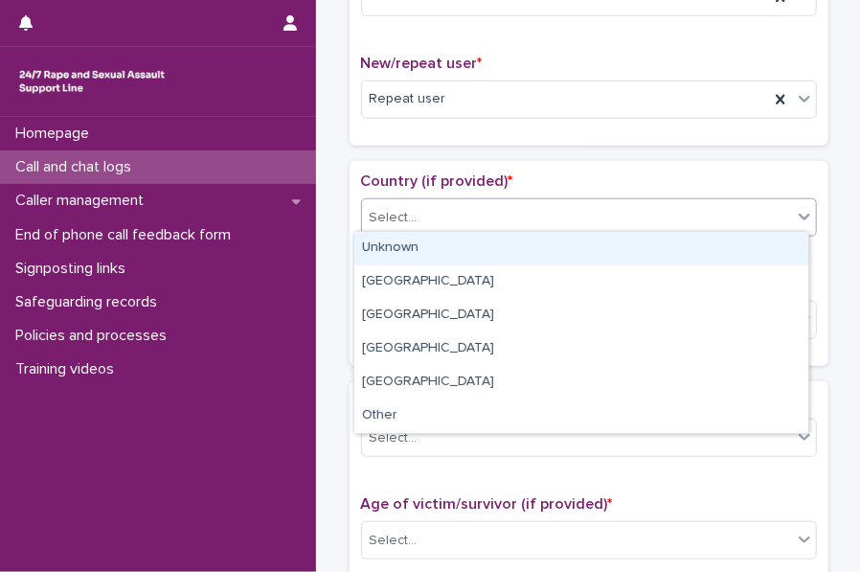
click at [392, 219] on div "Select..." at bounding box center [394, 218] width 48 height 20
click at [421, 238] on div "Unknown" at bounding box center [581, 249] width 454 height 34
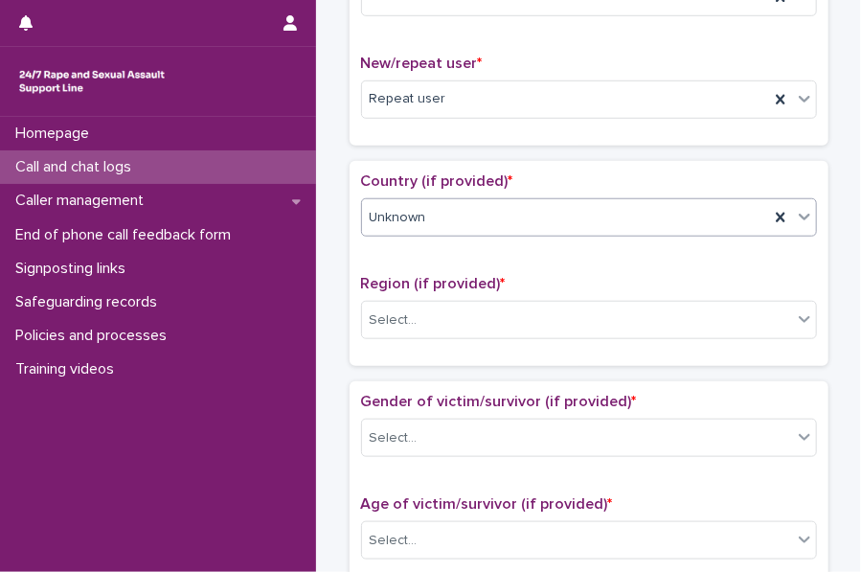
scroll to position [613, 0]
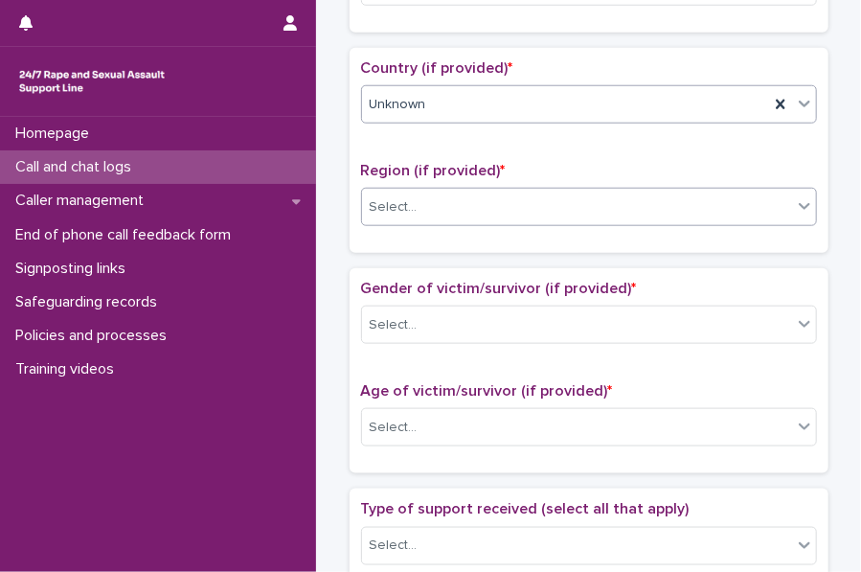
click at [388, 204] on div "Select..." at bounding box center [394, 207] width 48 height 20
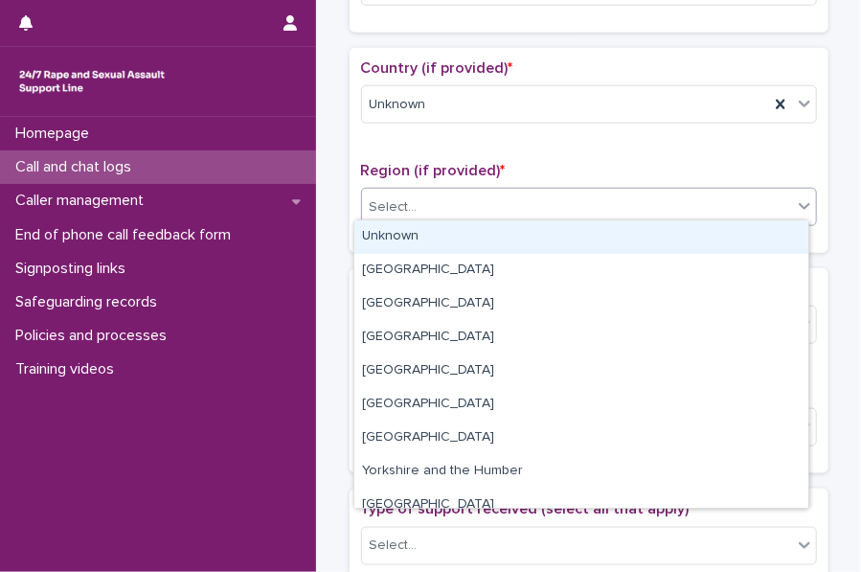
click at [437, 238] on div "Unknown" at bounding box center [581, 237] width 454 height 34
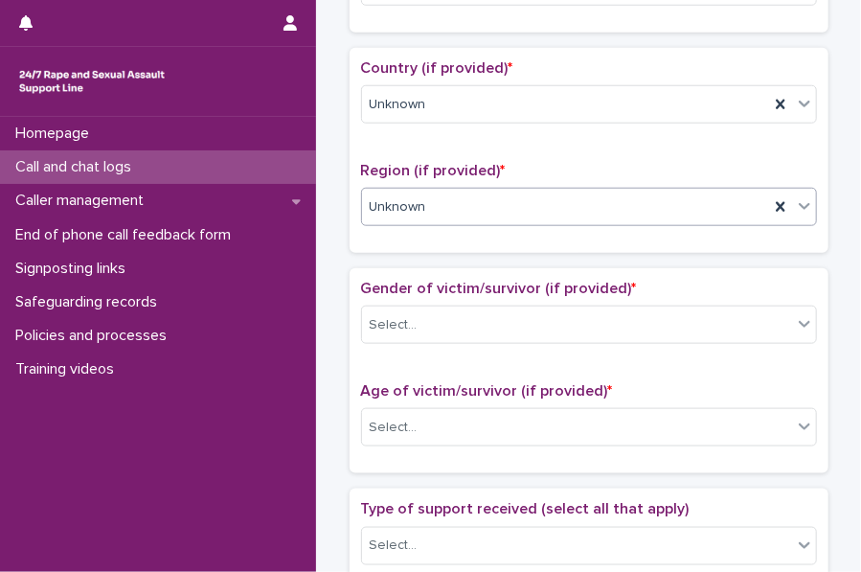
scroll to position [735, 0]
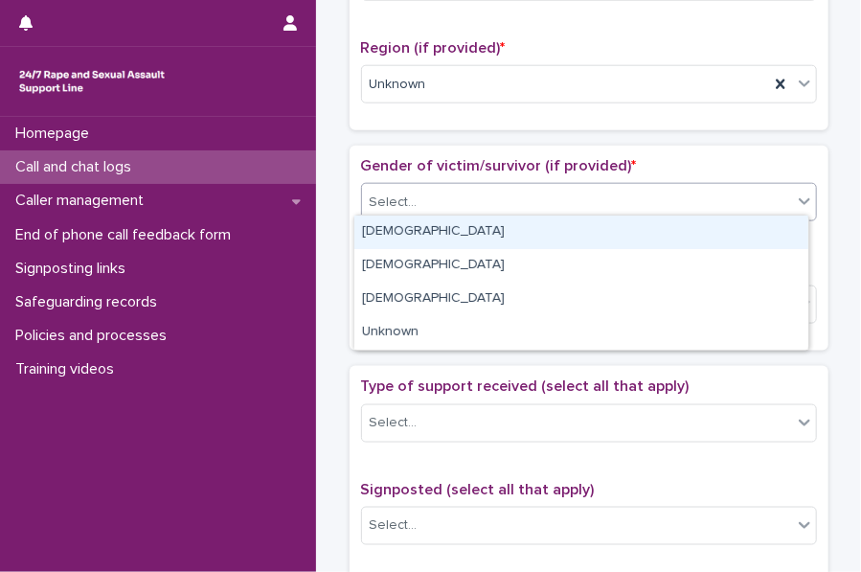
click at [433, 187] on div "Select..." at bounding box center [577, 203] width 430 height 32
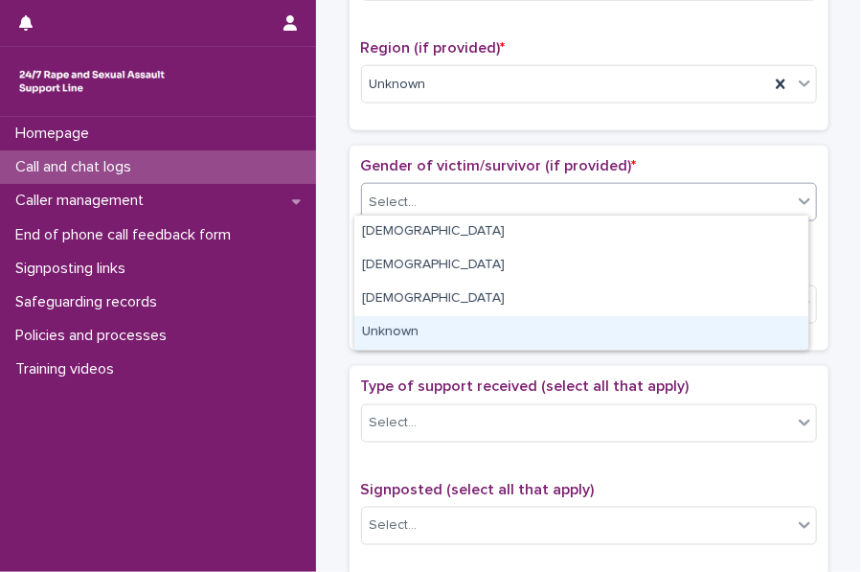
click at [400, 336] on div "Unknown" at bounding box center [581, 333] width 454 height 34
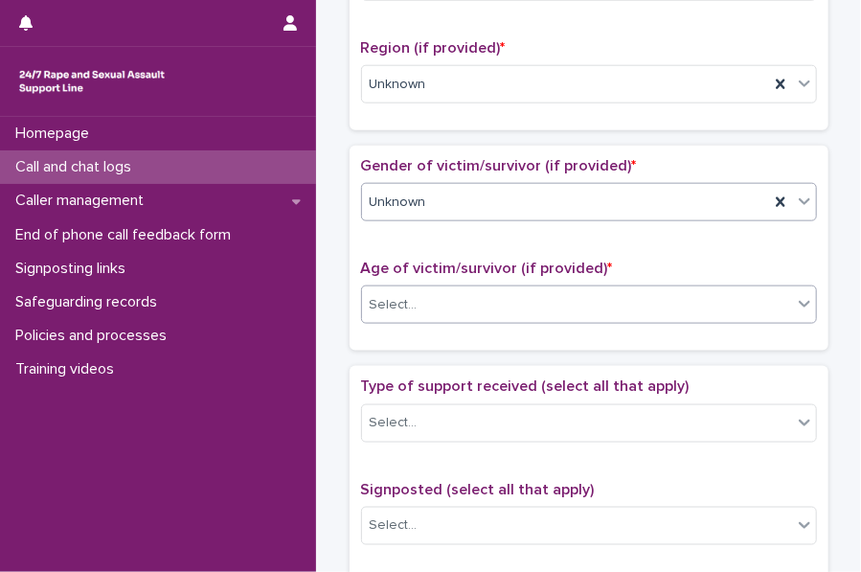
click at [404, 311] on div "Select..." at bounding box center [577, 305] width 430 height 32
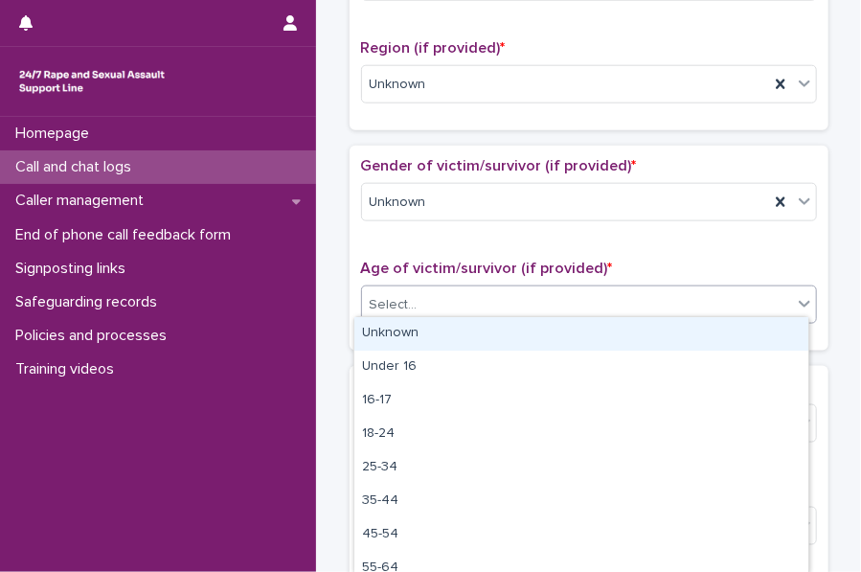
click at [441, 319] on div "Unknown" at bounding box center [581, 334] width 454 height 34
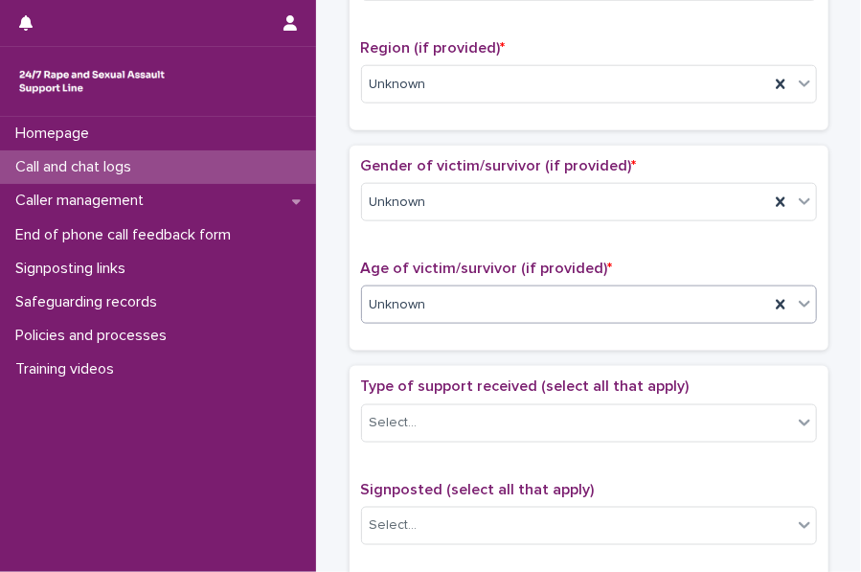
scroll to position [919, 0]
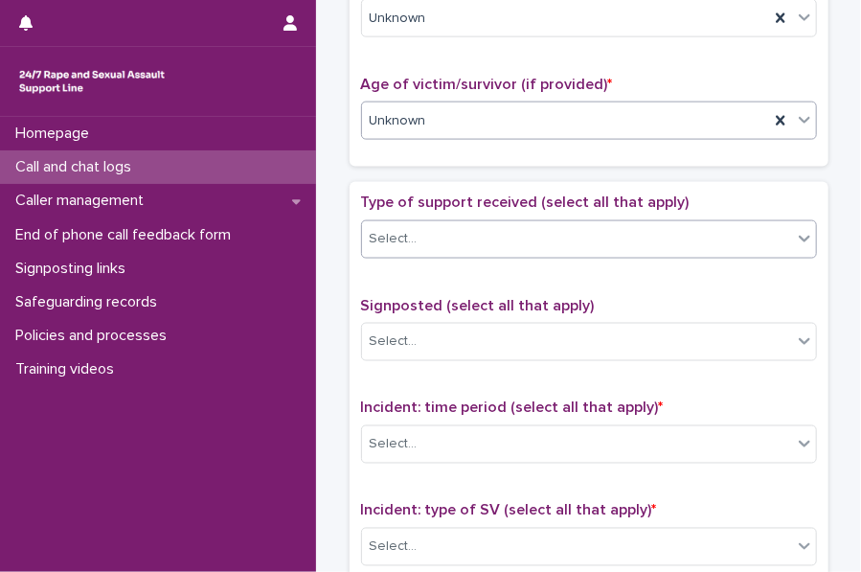
click at [426, 223] on div "Select..." at bounding box center [577, 239] width 430 height 32
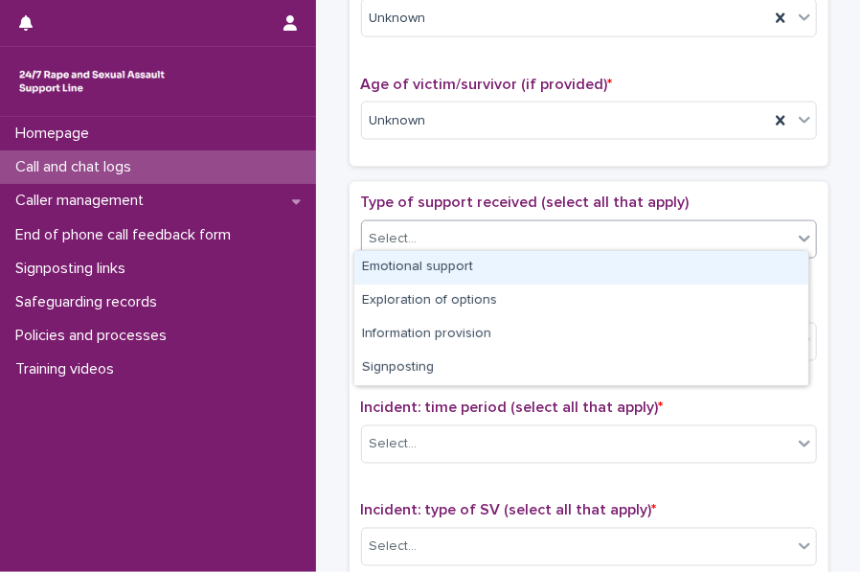
click at [446, 259] on div "Emotional support" at bounding box center [581, 268] width 454 height 34
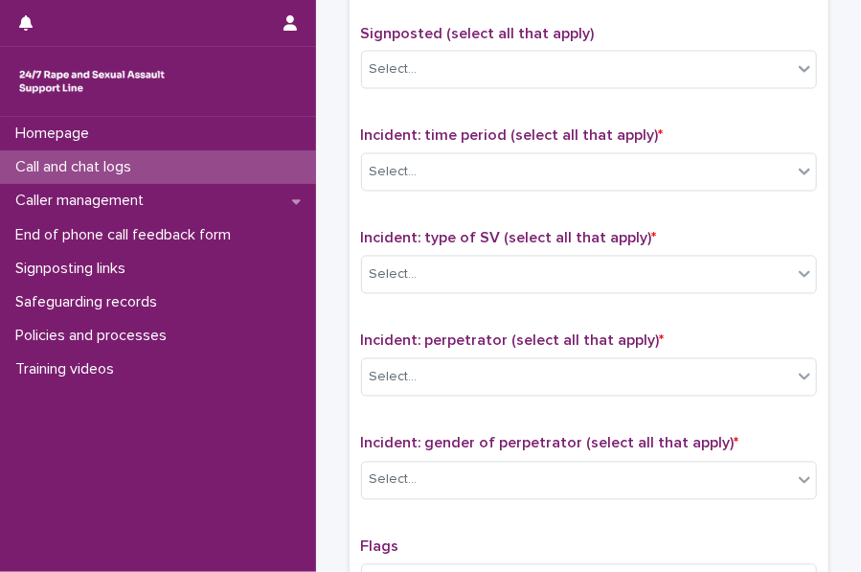
scroll to position [1193, 0]
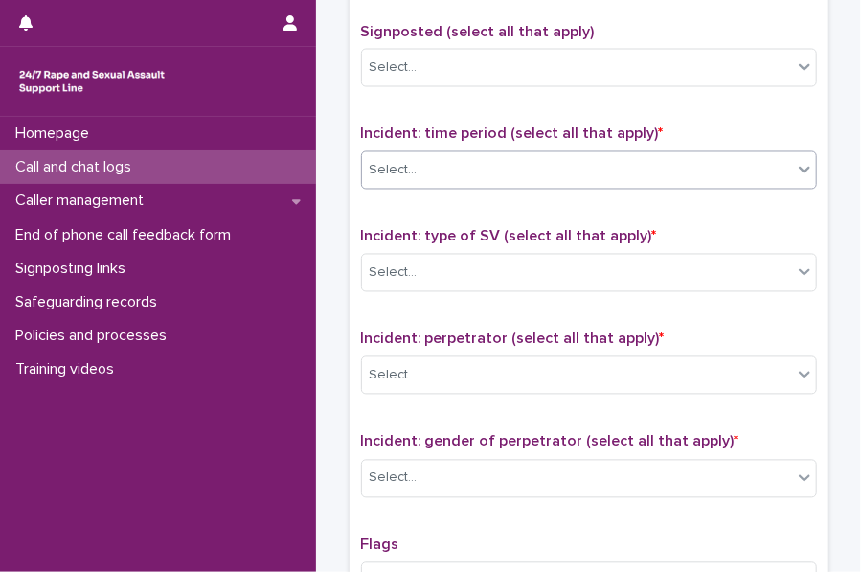
click at [419, 172] on div "Select..." at bounding box center [577, 171] width 430 height 32
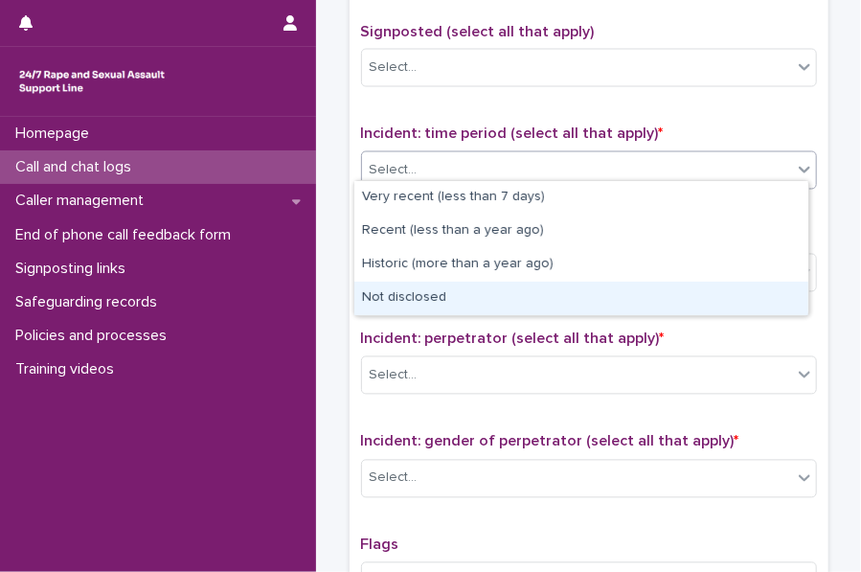
click at [417, 290] on div "Not disclosed" at bounding box center [581, 298] width 454 height 34
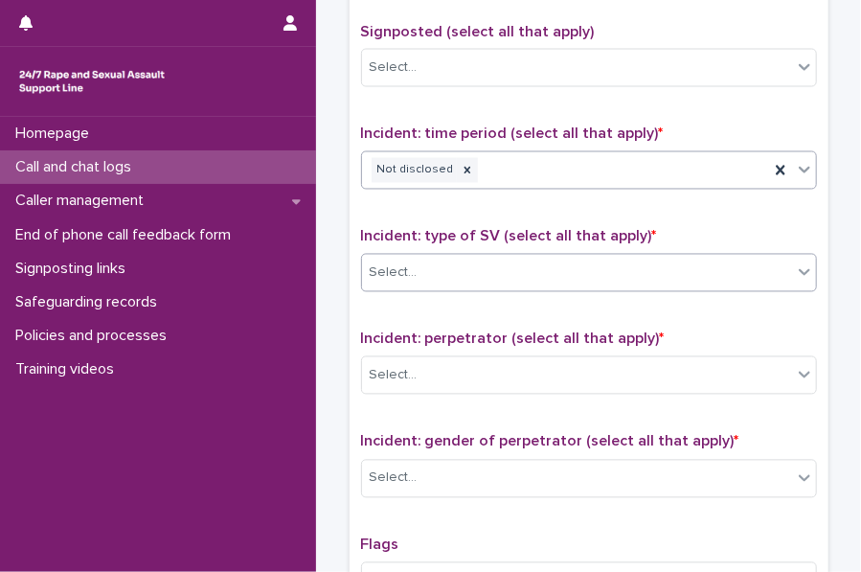
click at [419, 264] on div "Select..." at bounding box center [577, 274] width 430 height 32
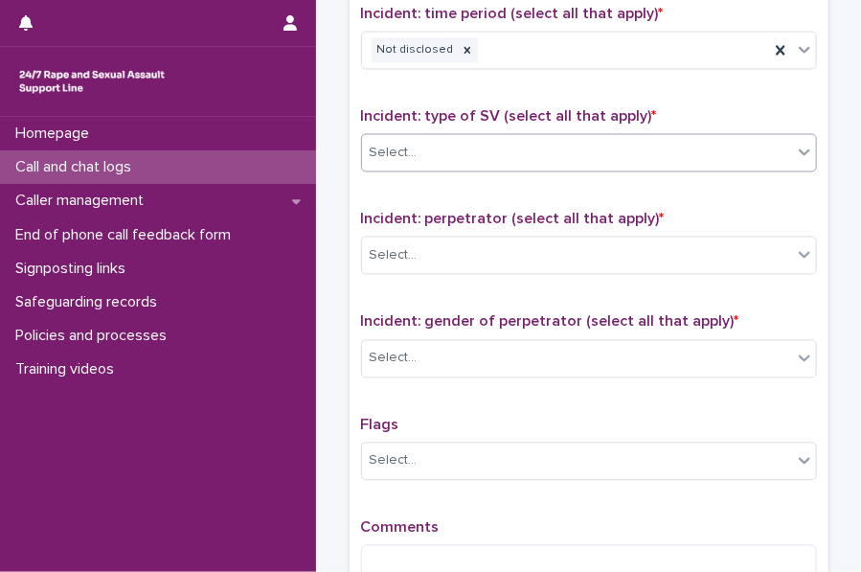
click at [444, 137] on div "Select..." at bounding box center [577, 153] width 430 height 32
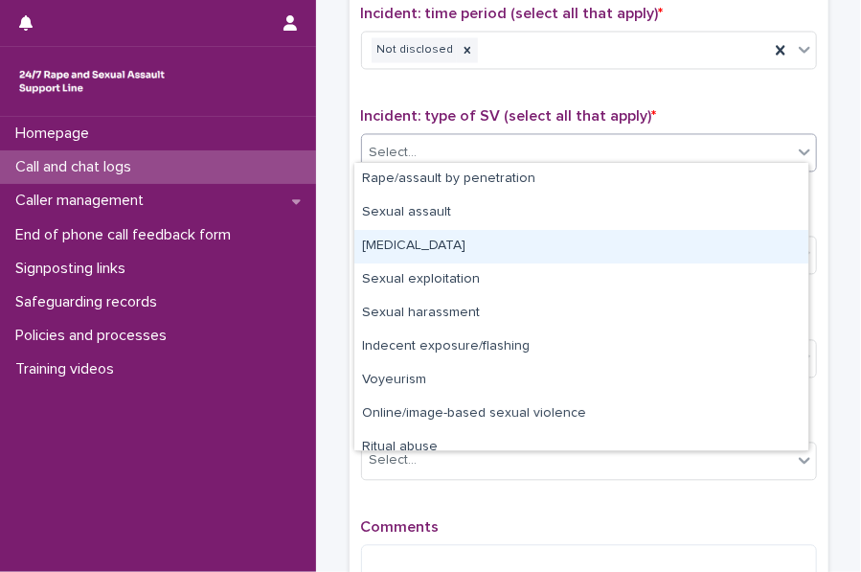
scroll to position [48, 0]
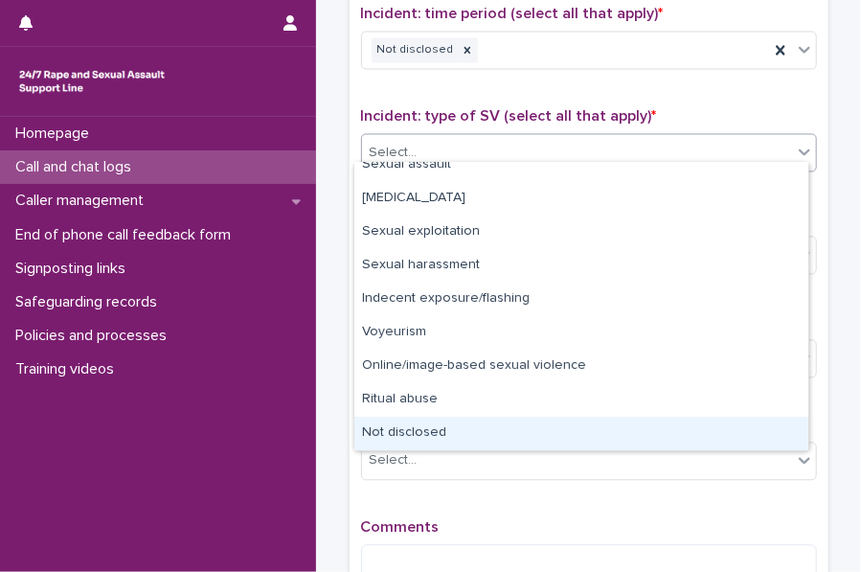
click at [385, 445] on div "Not disclosed" at bounding box center [581, 433] width 454 height 34
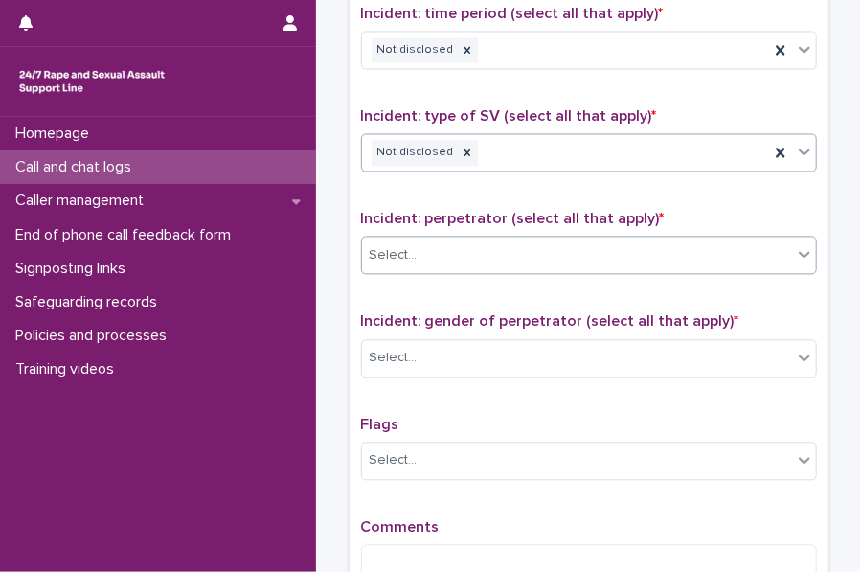
click at [449, 247] on div "Select..." at bounding box center [577, 255] width 430 height 32
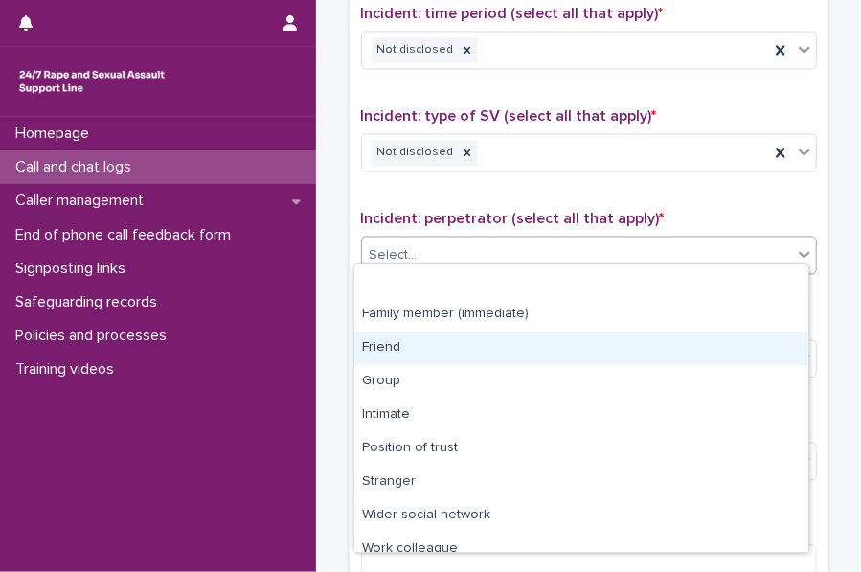
scroll to position [81, 0]
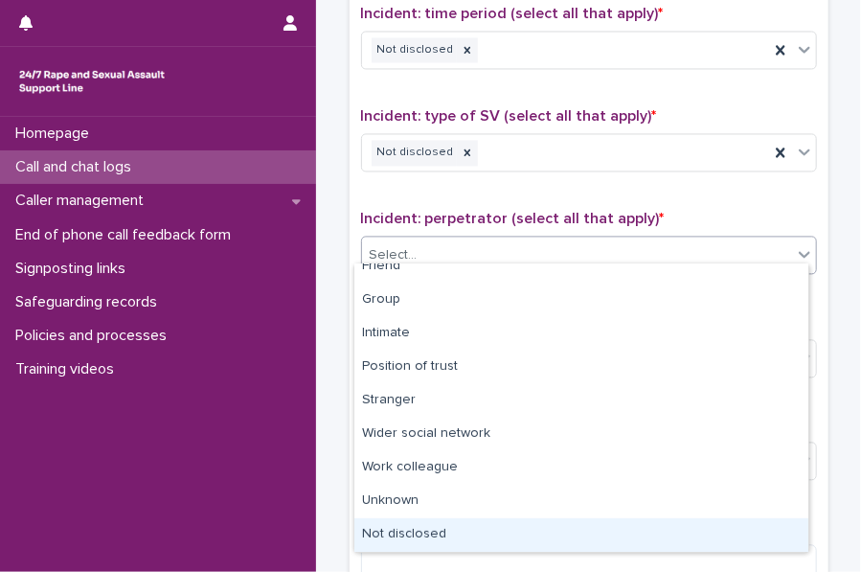
click at [410, 530] on div "Not disclosed" at bounding box center [581, 535] width 454 height 34
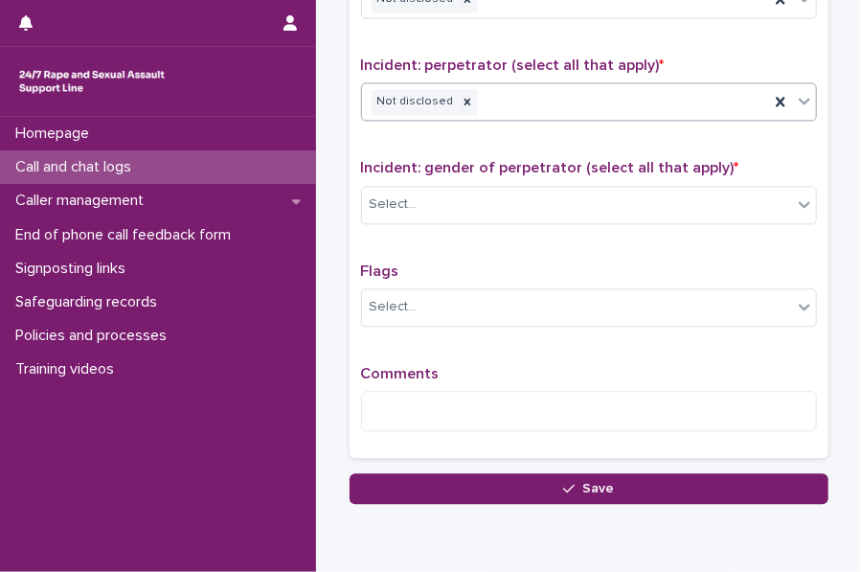
scroll to position [1469, 0]
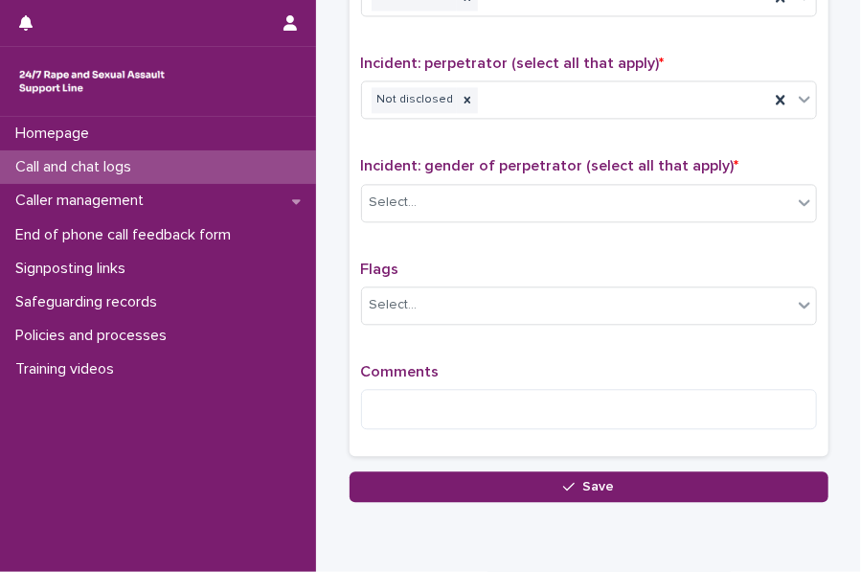
click at [428, 167] on div "Incident: gender of perpetrator (select all that apply) * Select..." at bounding box center [589, 196] width 456 height 79
click at [425, 184] on div "Select..." at bounding box center [589, 203] width 456 height 38
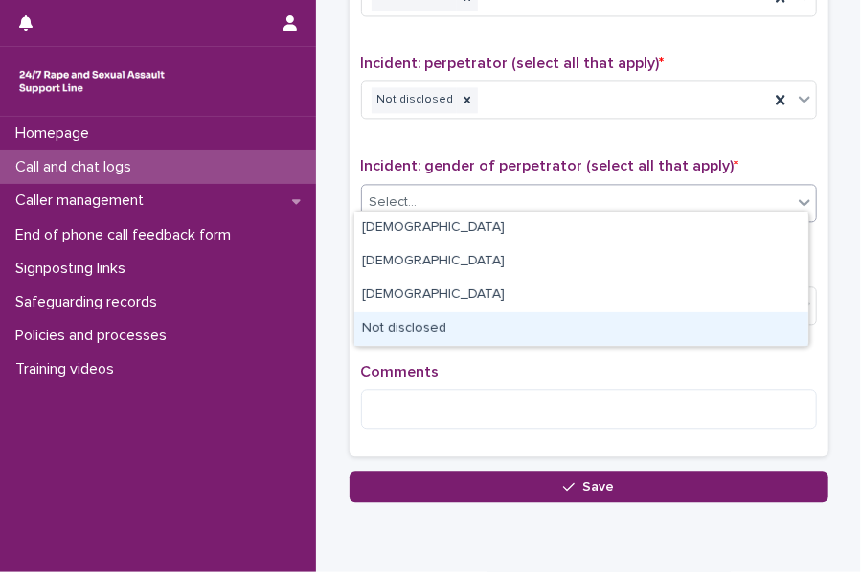
click at [430, 319] on div "Not disclosed" at bounding box center [581, 329] width 454 height 34
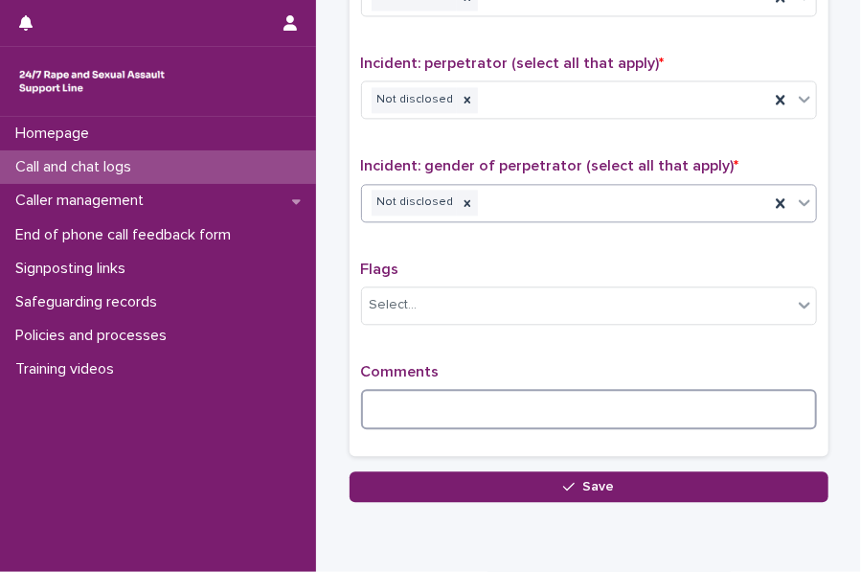
click at [398, 395] on textarea at bounding box center [589, 409] width 456 height 40
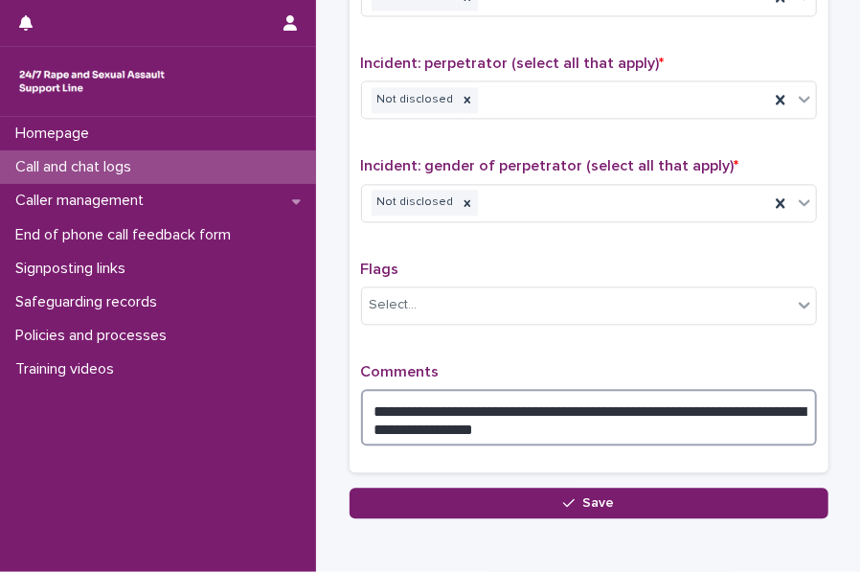
click at [425, 413] on textarea "**********" at bounding box center [589, 417] width 456 height 56
click at [525, 407] on textarea "**********" at bounding box center [589, 417] width 456 height 56
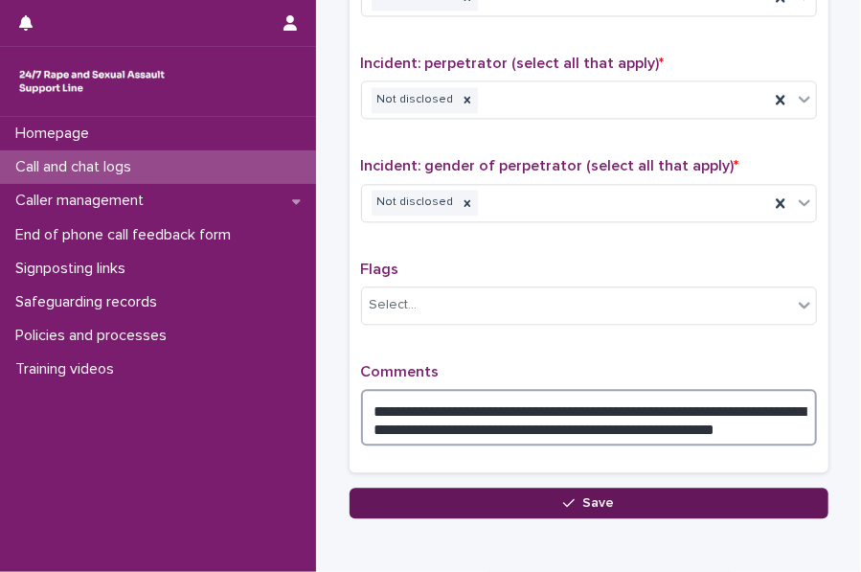
type textarea "**********"
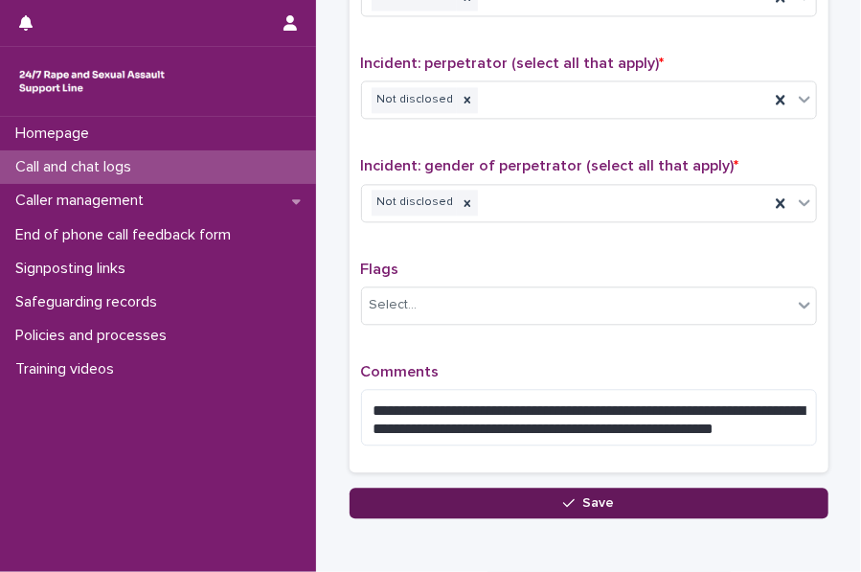
click at [469, 487] on button "Save" at bounding box center [588, 502] width 479 height 31
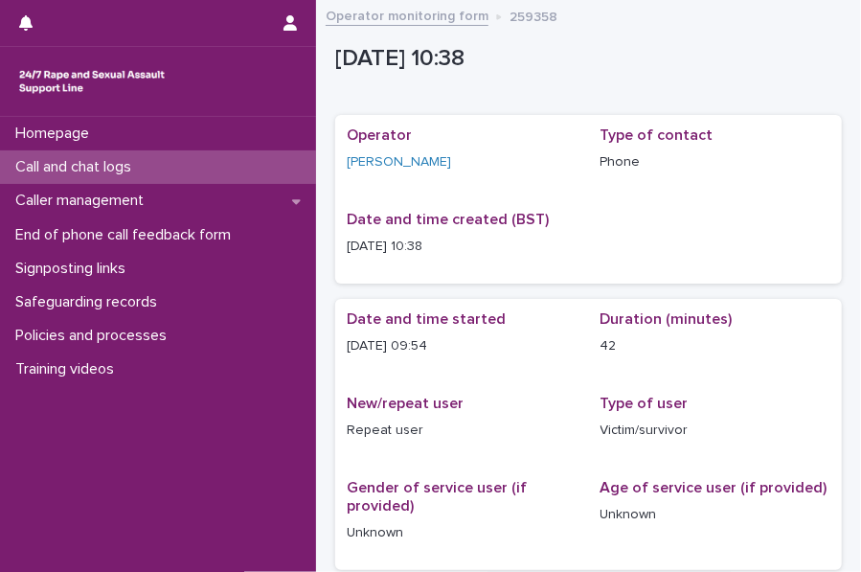
click at [112, 158] on p "Call and chat logs" at bounding box center [77, 167] width 139 height 18
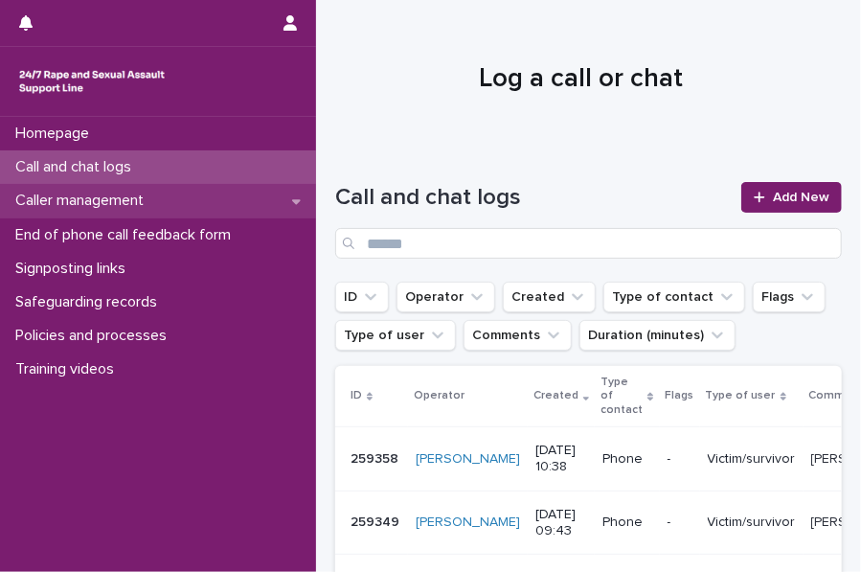
click at [198, 189] on div "Caller management" at bounding box center [158, 201] width 316 height 34
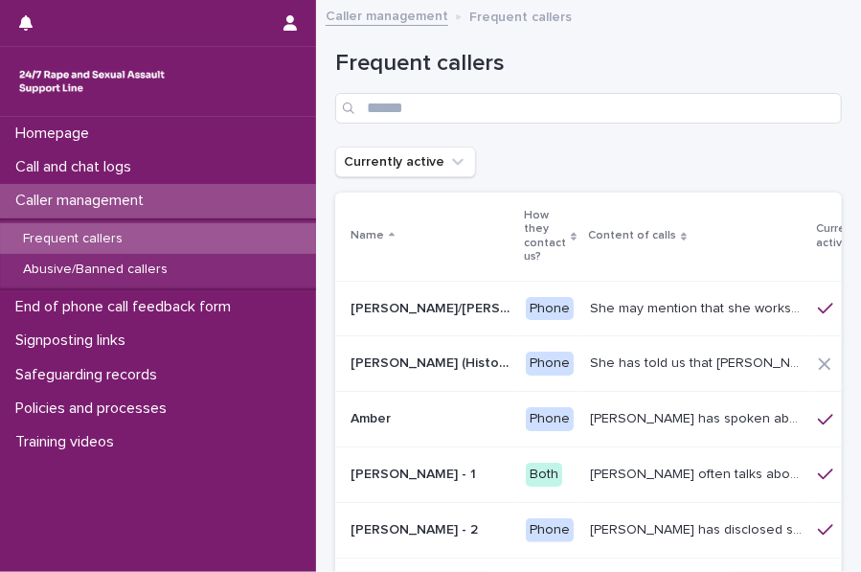
click at [129, 236] on p "Frequent callers" at bounding box center [73, 239] width 130 height 16
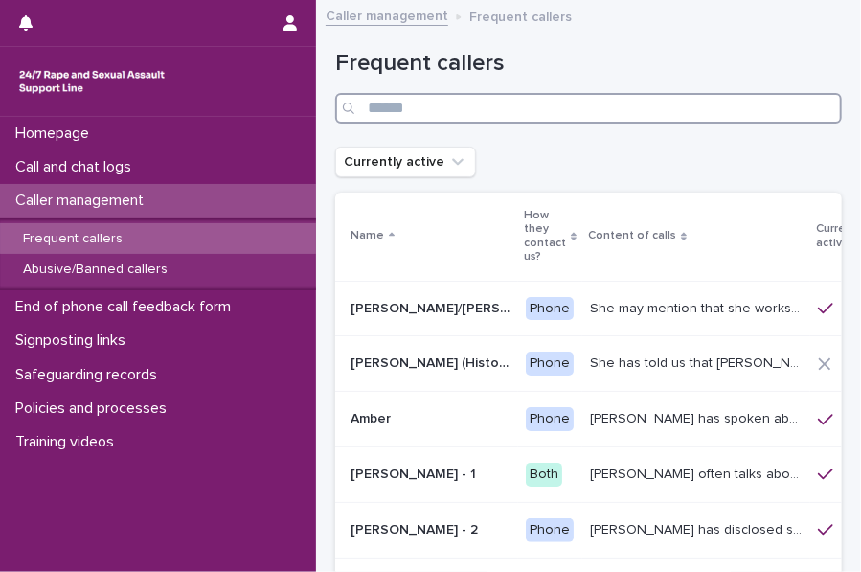
click at [369, 114] on input "Search" at bounding box center [588, 108] width 507 height 31
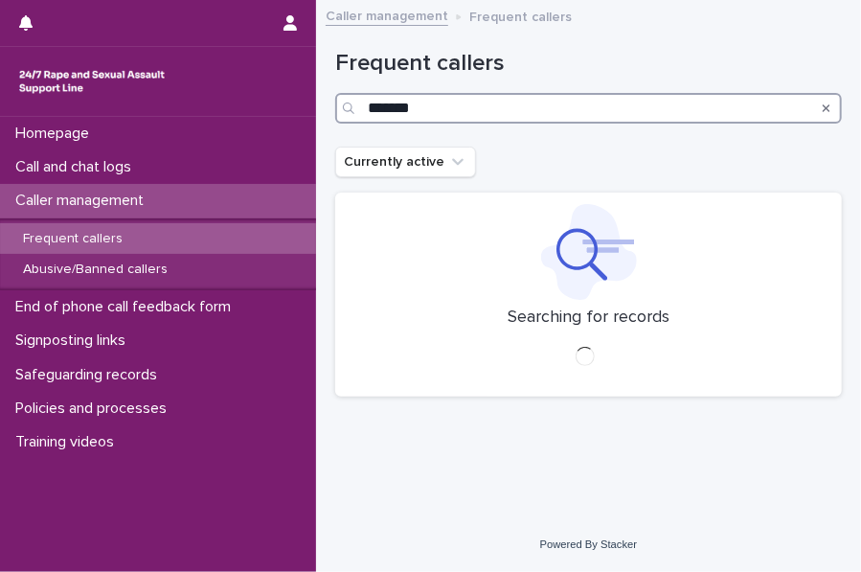
type input "*******"
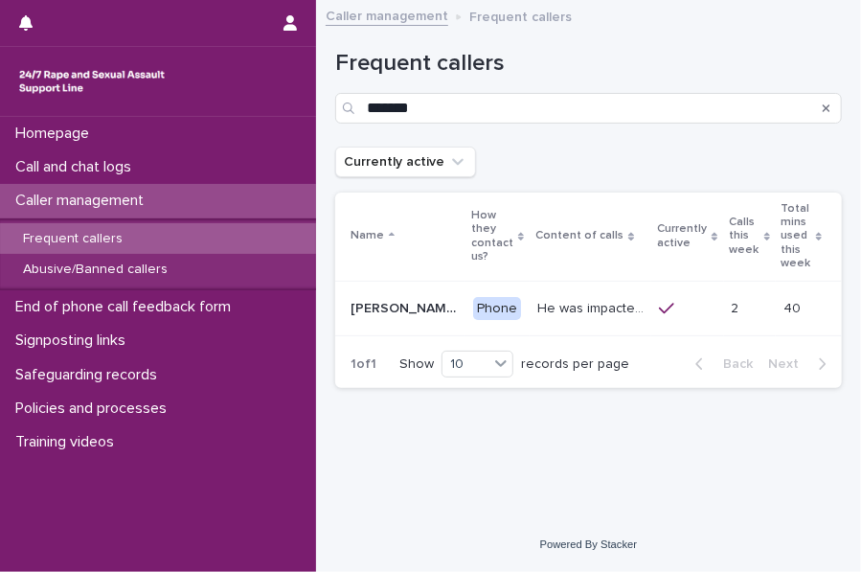
click at [537, 315] on p "He was impacted by organised/ ritual [MEDICAL_DATA] and was sexually abused by …" at bounding box center [592, 307] width 110 height 20
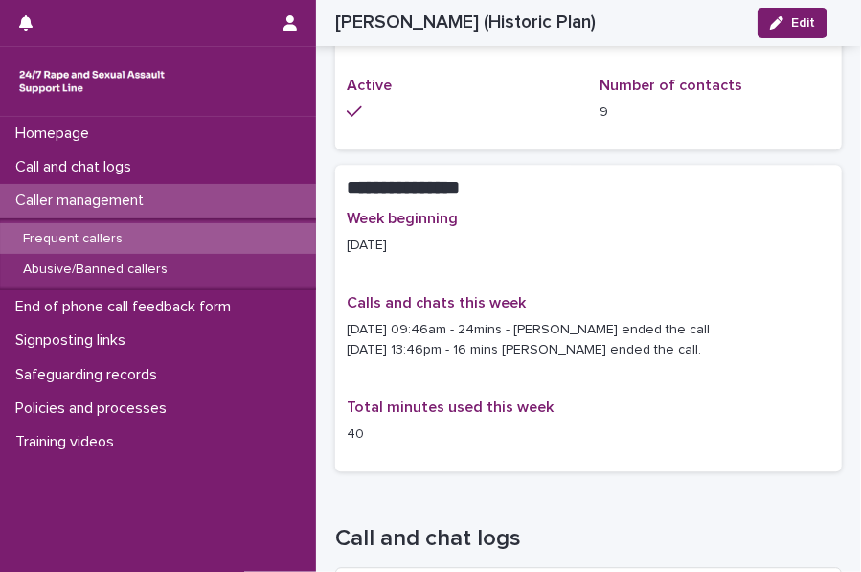
scroll to position [1541, 0]
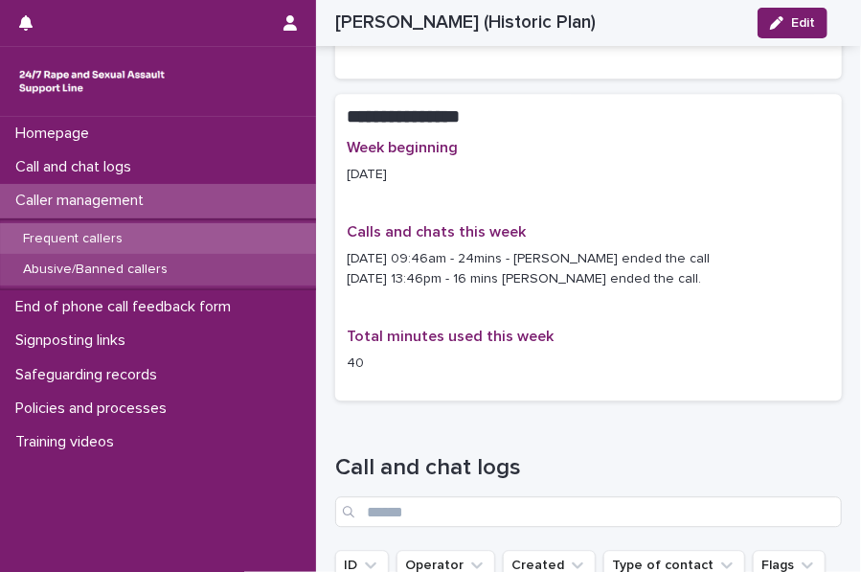
click at [113, 268] on p "Abusive/Banned callers" at bounding box center [95, 269] width 175 height 16
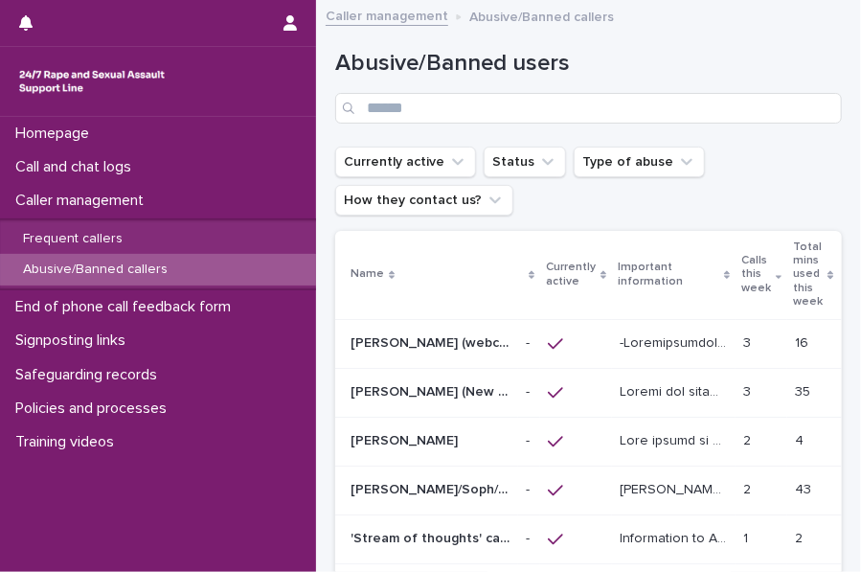
click at [741, 261] on p "Calls this week" at bounding box center [756, 274] width 30 height 49
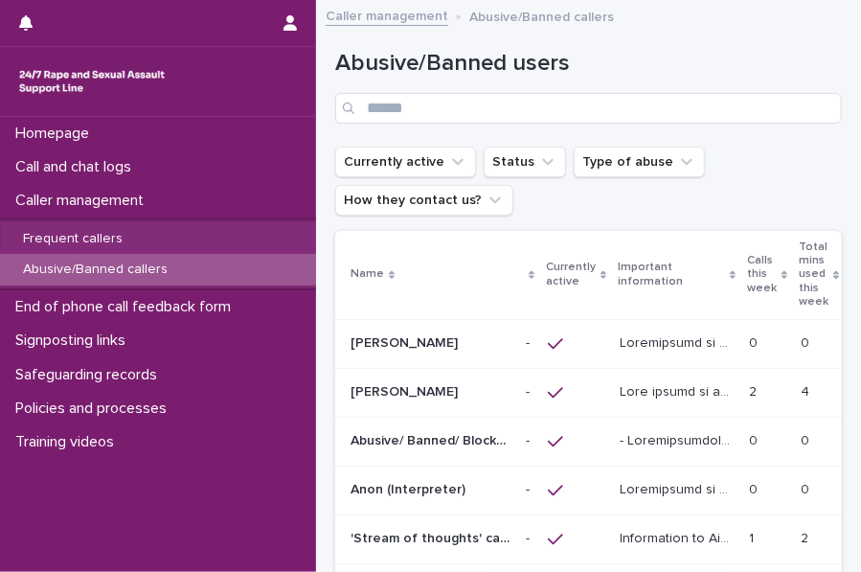
click at [747, 261] on p "Calls this week" at bounding box center [762, 274] width 30 height 49
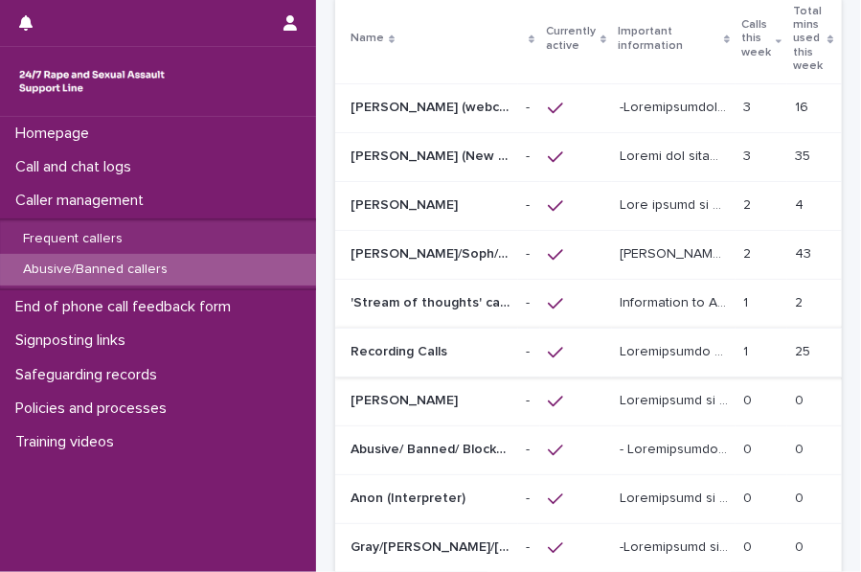
scroll to position [235, 0]
click at [634, 148] on p at bounding box center [675, 156] width 112 height 20
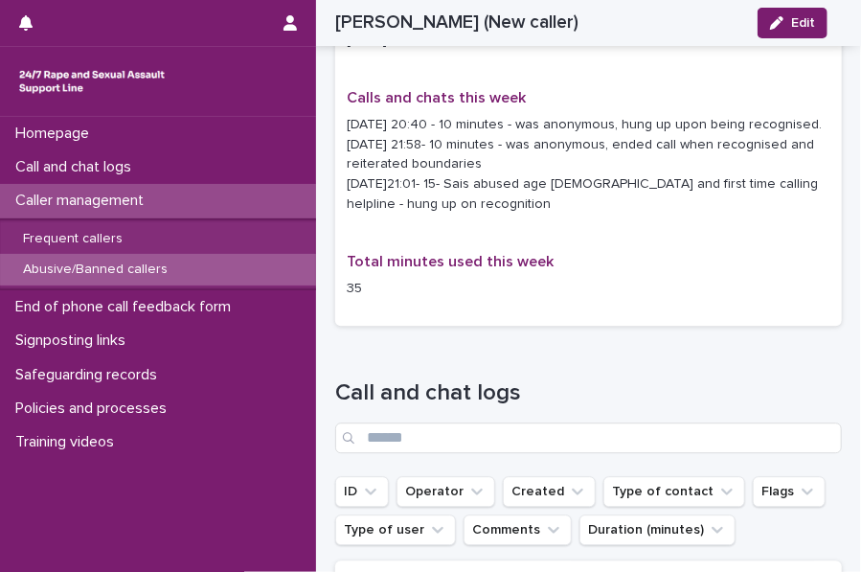
scroll to position [1645, 0]
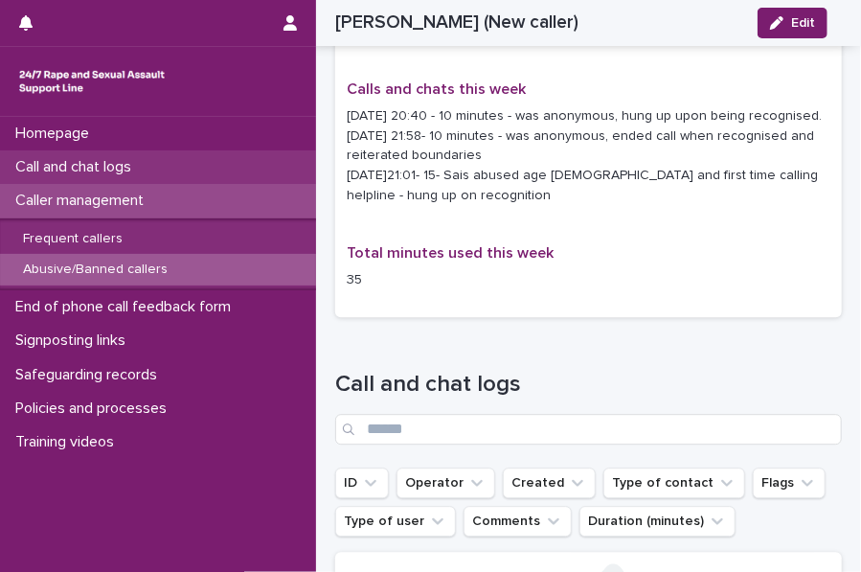
click at [115, 157] on div "Call and chat logs" at bounding box center [158, 167] width 316 height 34
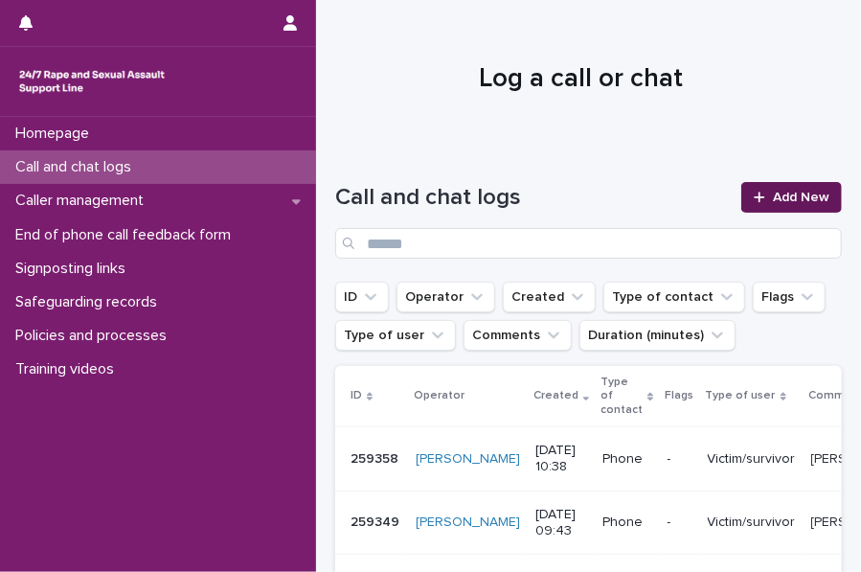
click at [784, 196] on span "Add New" at bounding box center [801, 197] width 56 height 13
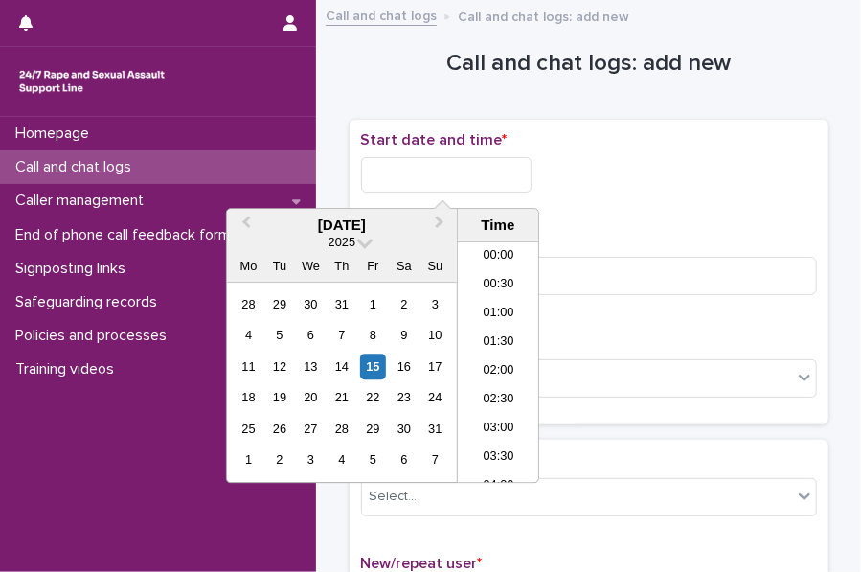
scroll to position [527, 0]
click at [429, 186] on input "text" at bounding box center [446, 174] width 170 height 35
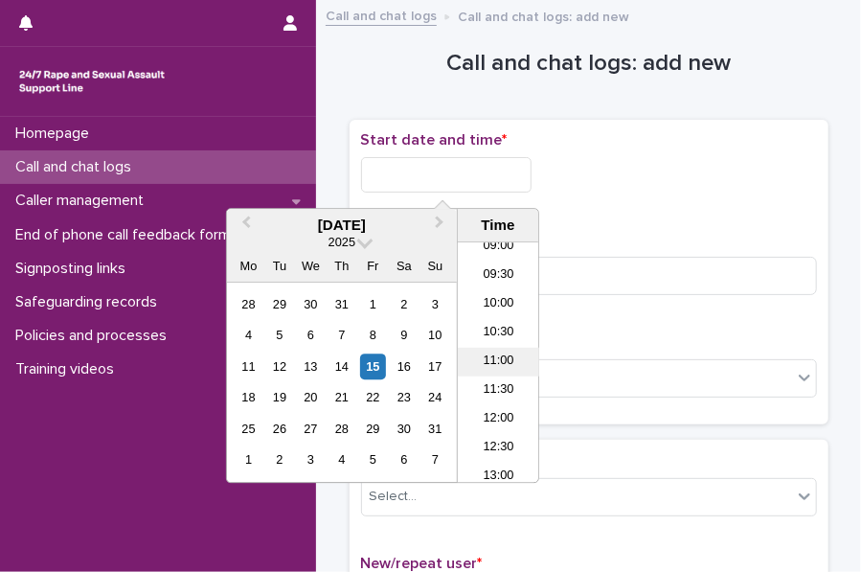
click at [505, 358] on li "11:00" at bounding box center [498, 362] width 81 height 29
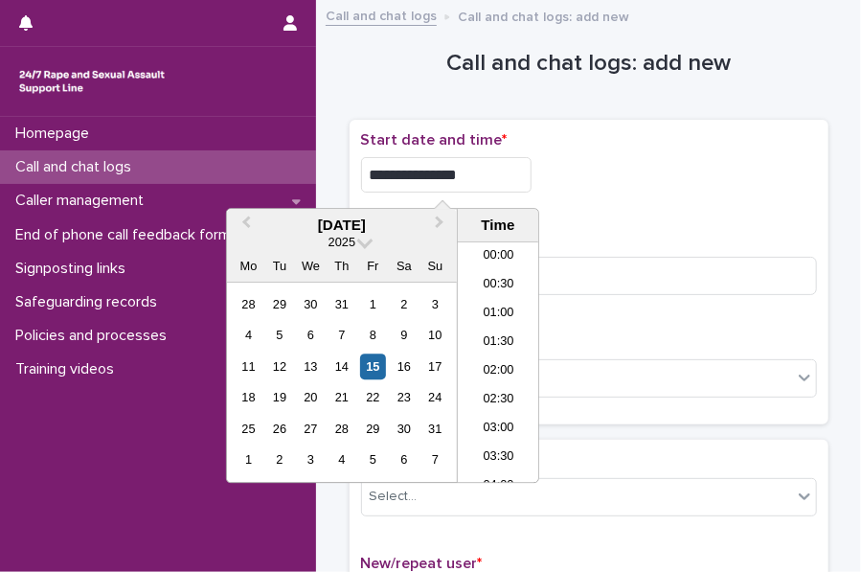
click at [492, 186] on input "**********" at bounding box center [446, 174] width 170 height 35
type input "**********"
click at [637, 200] on div "**********" at bounding box center [589, 169] width 456 height 77
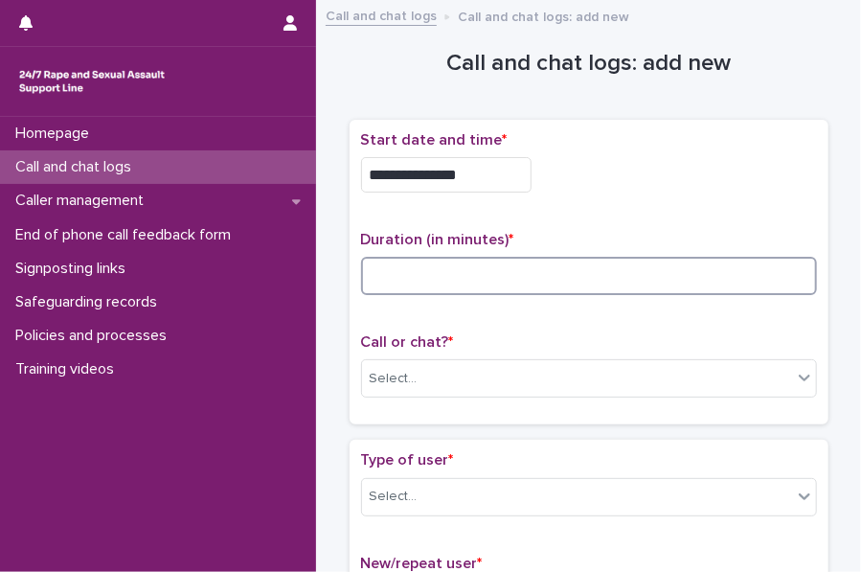
click at [400, 278] on input at bounding box center [589, 276] width 456 height 38
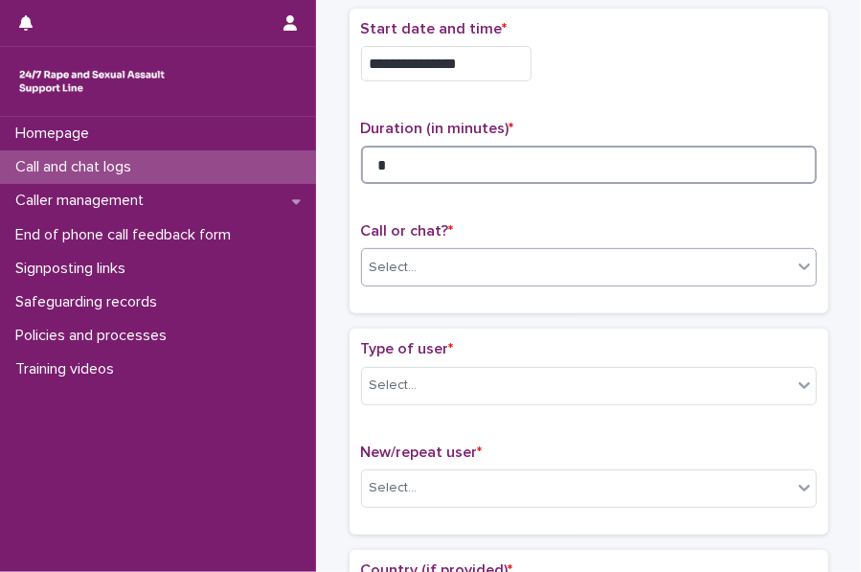
type input "*"
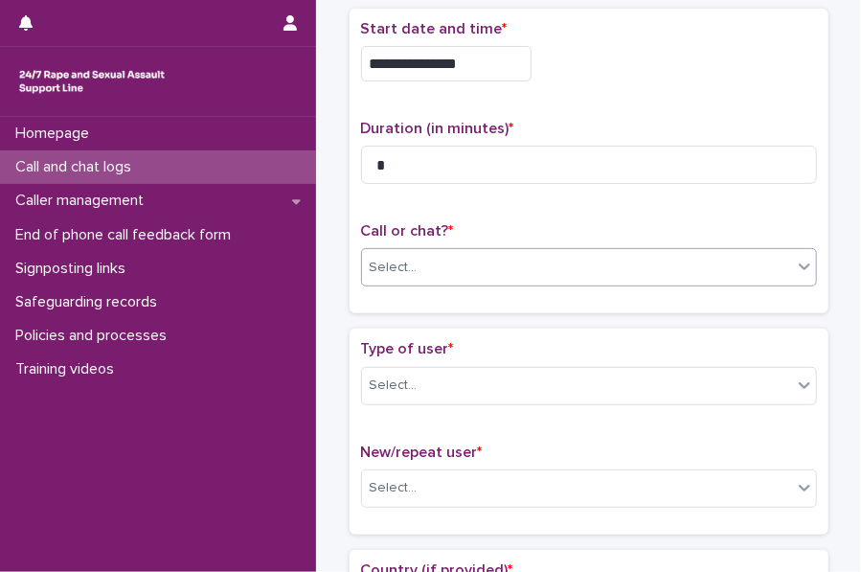
click at [401, 269] on div "Select..." at bounding box center [394, 268] width 48 height 20
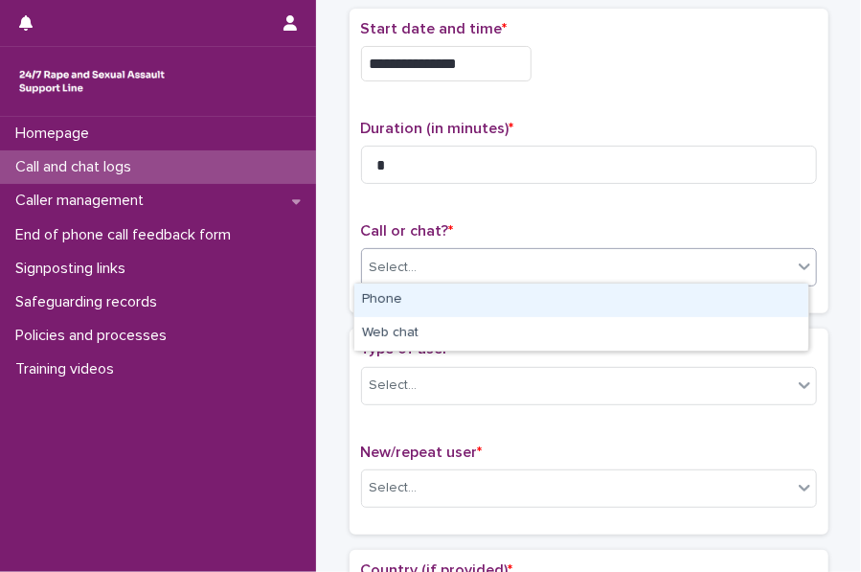
click at [414, 290] on div "Phone" at bounding box center [581, 300] width 454 height 34
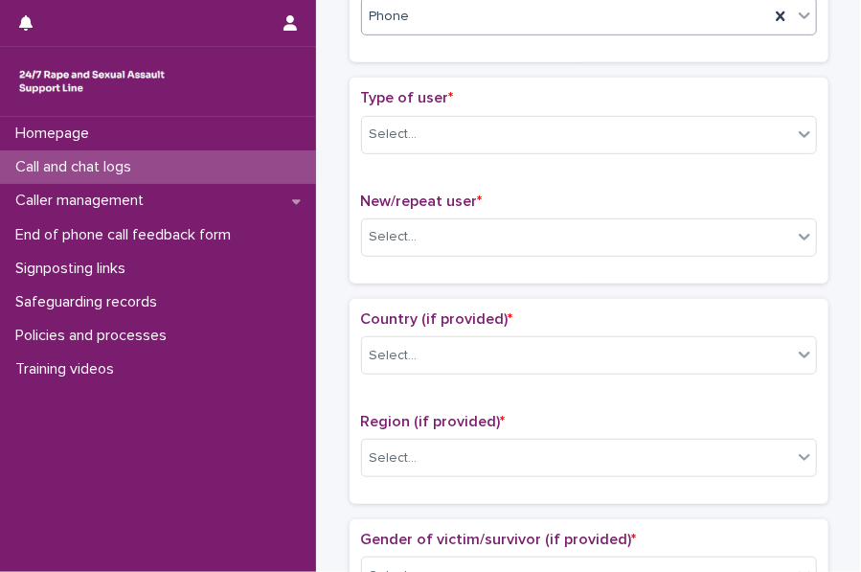
scroll to position [373, 0]
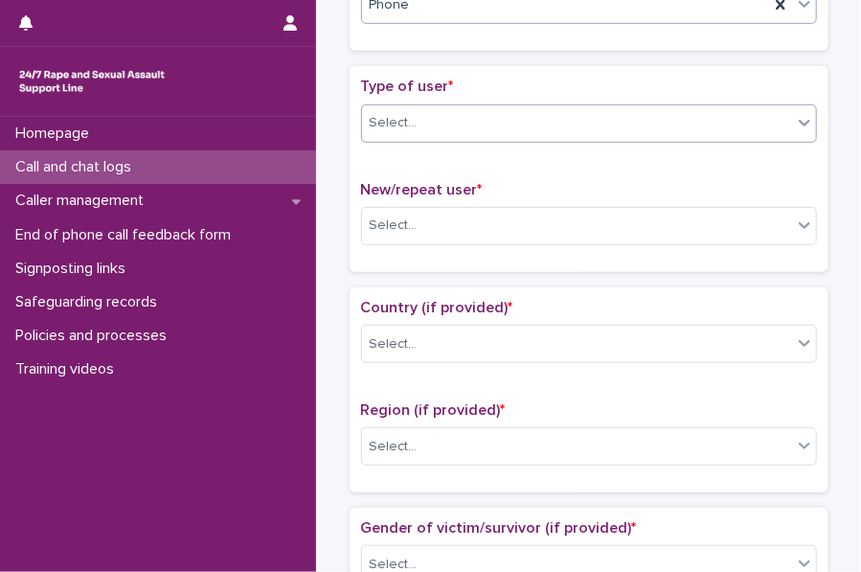
click at [396, 114] on div "Select..." at bounding box center [394, 123] width 48 height 20
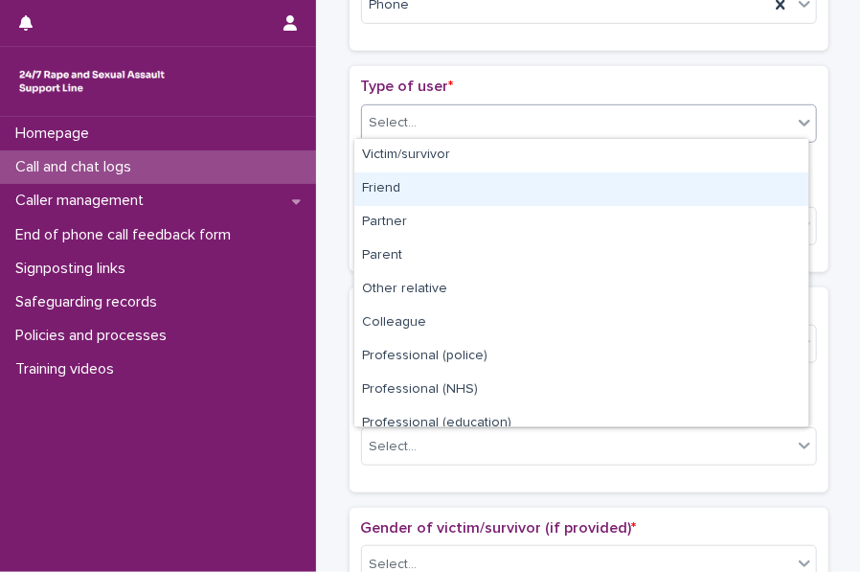
scroll to position [215, 0]
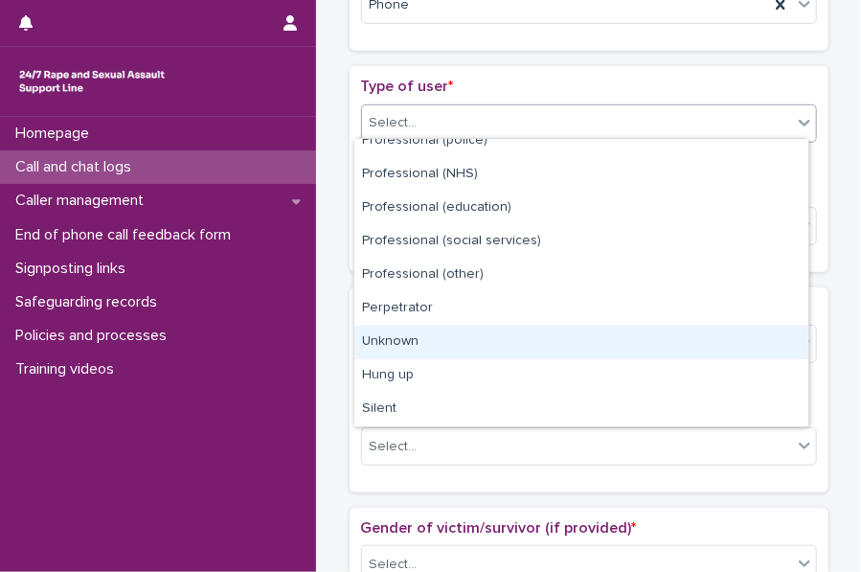
click at [416, 347] on div "Unknown" at bounding box center [581, 343] width 454 height 34
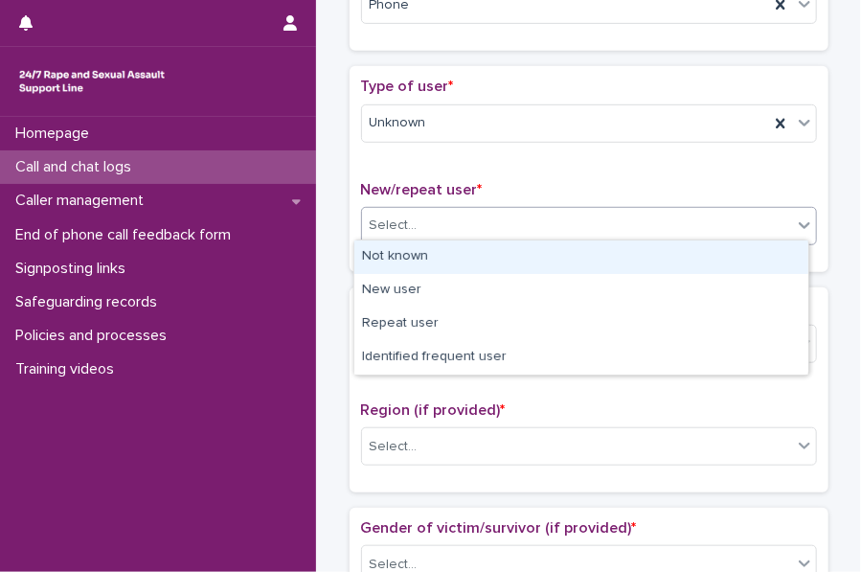
click at [435, 217] on div "Select..." at bounding box center [577, 226] width 430 height 32
click at [439, 249] on div "Not known" at bounding box center [581, 257] width 454 height 34
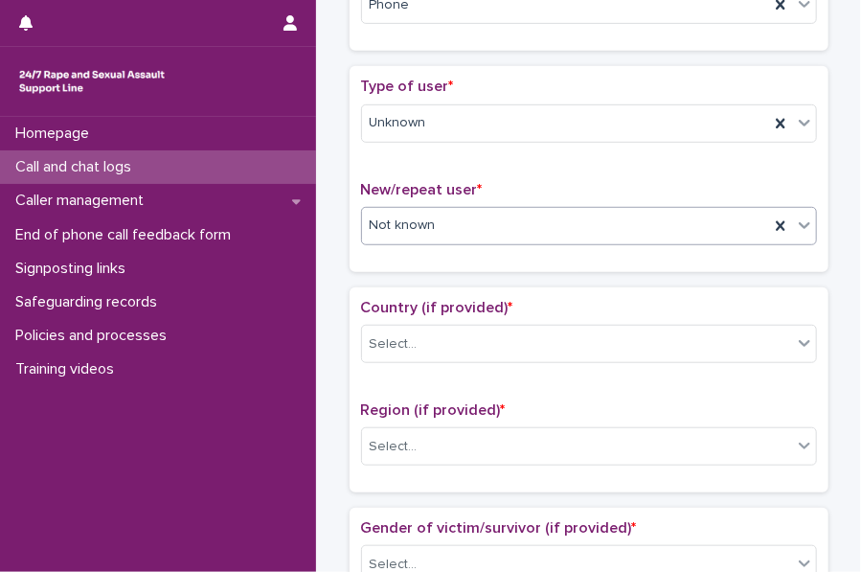
scroll to position [441, 0]
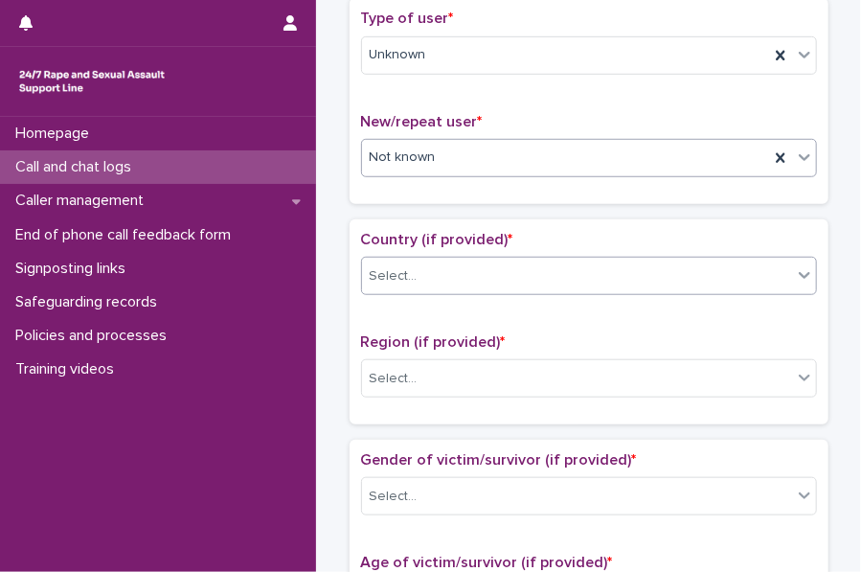
click at [412, 267] on div "Select..." at bounding box center [577, 276] width 430 height 32
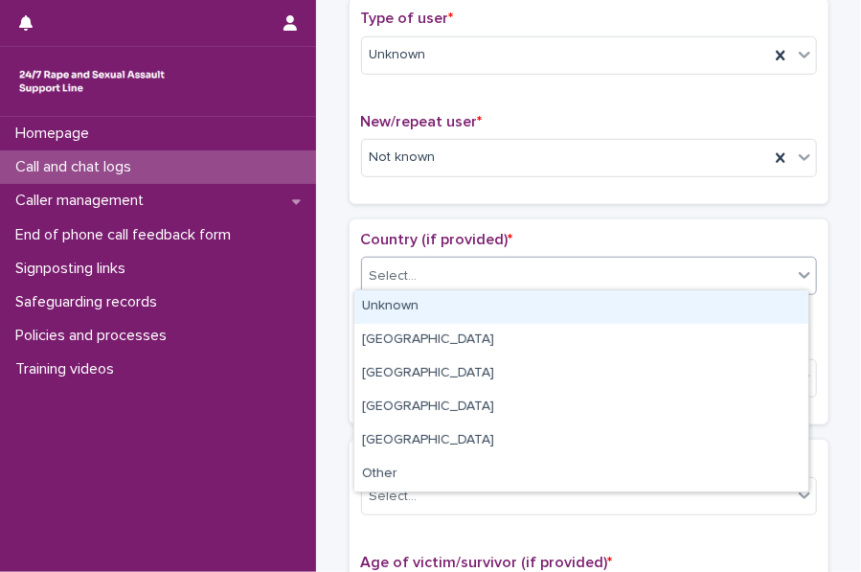
click at [427, 307] on div "Unknown" at bounding box center [581, 307] width 454 height 34
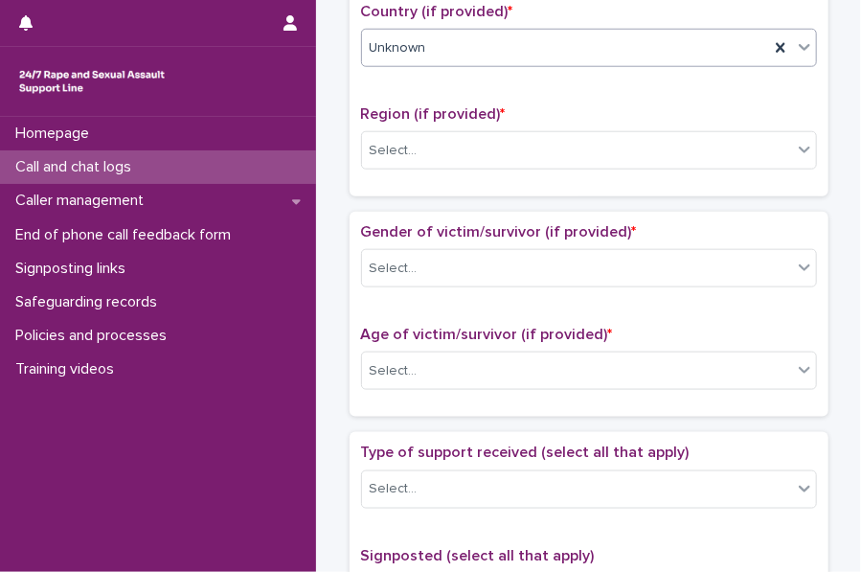
scroll to position [672, 0]
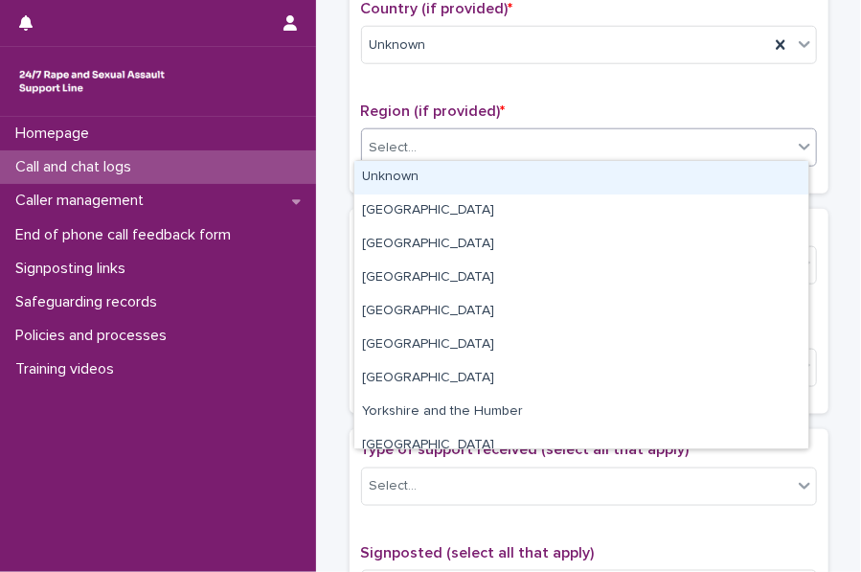
drag, startPoint x: 393, startPoint y: 148, endPoint x: 401, endPoint y: 169, distance: 22.8
click at [401, 169] on body "**********" at bounding box center [430, 286] width 861 height 572
click at [410, 179] on div "Unknown" at bounding box center [581, 178] width 454 height 34
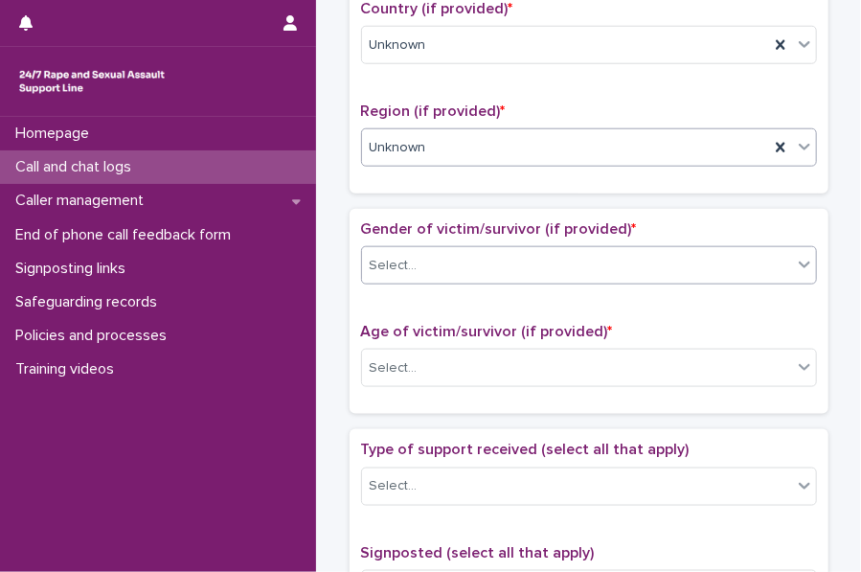
click at [400, 268] on div "Select..." at bounding box center [394, 266] width 48 height 20
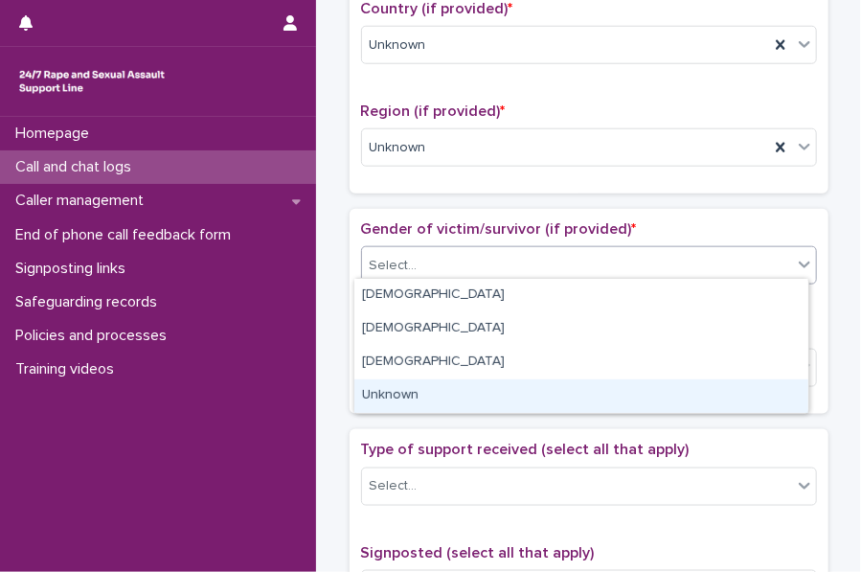
click at [398, 394] on div "Unknown" at bounding box center [581, 396] width 454 height 34
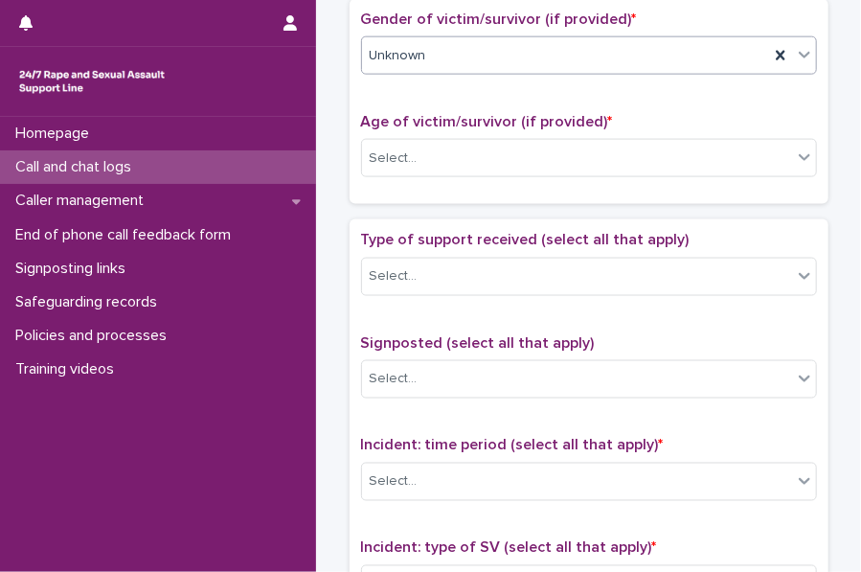
scroll to position [884, 0]
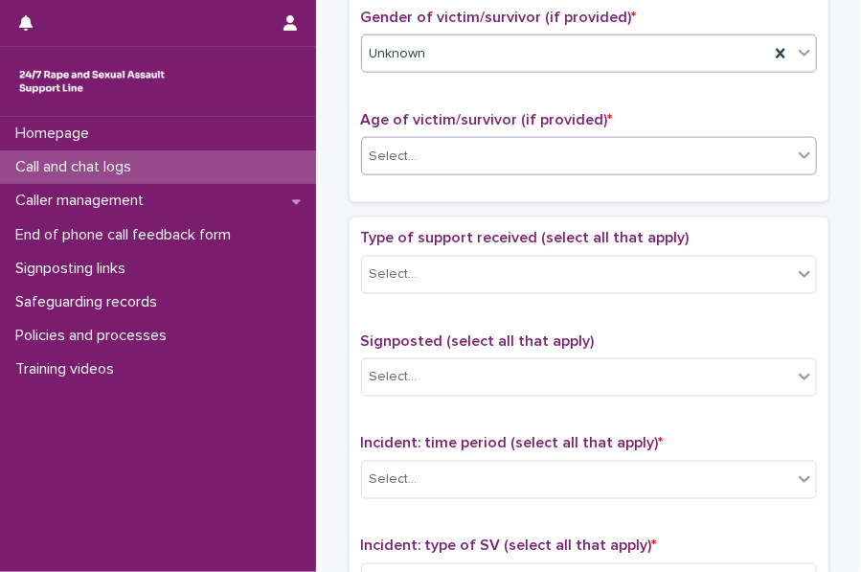
click at [419, 153] on input "text" at bounding box center [420, 155] width 2 height 18
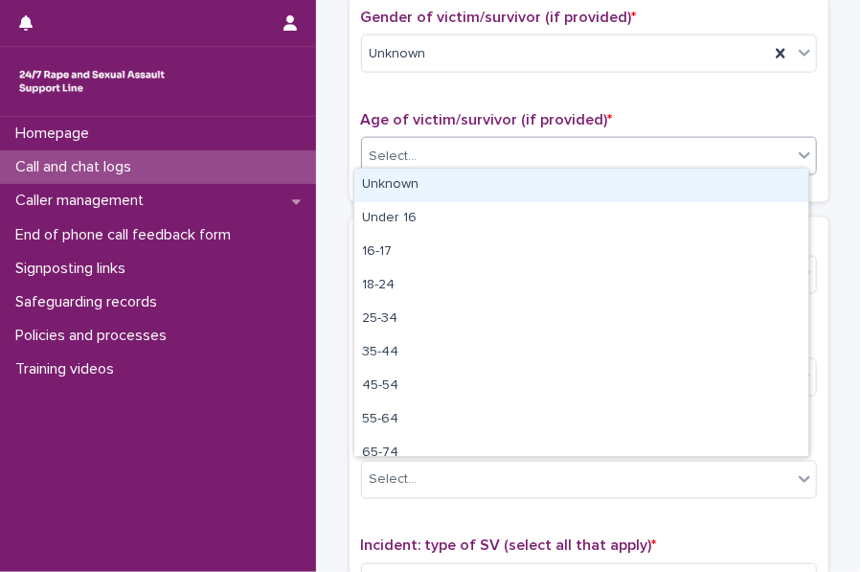
click at [438, 191] on div "Unknown" at bounding box center [581, 186] width 454 height 34
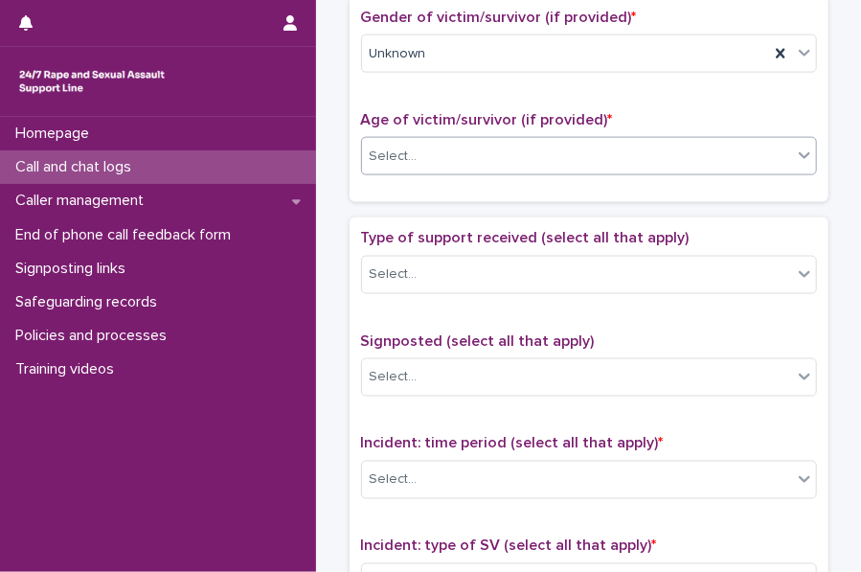
scroll to position [1025, 0]
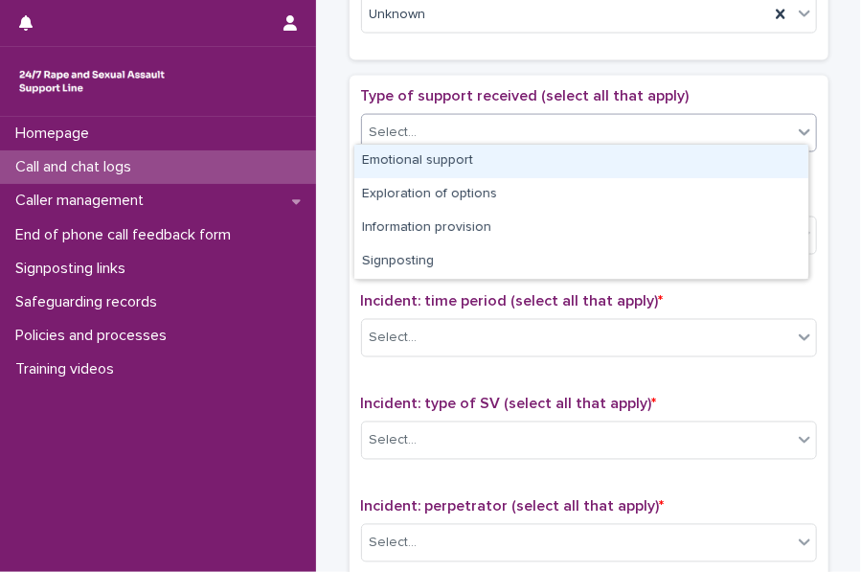
click at [434, 137] on div "Select..." at bounding box center [577, 133] width 430 height 32
click at [445, 171] on div "Emotional support" at bounding box center [581, 162] width 454 height 34
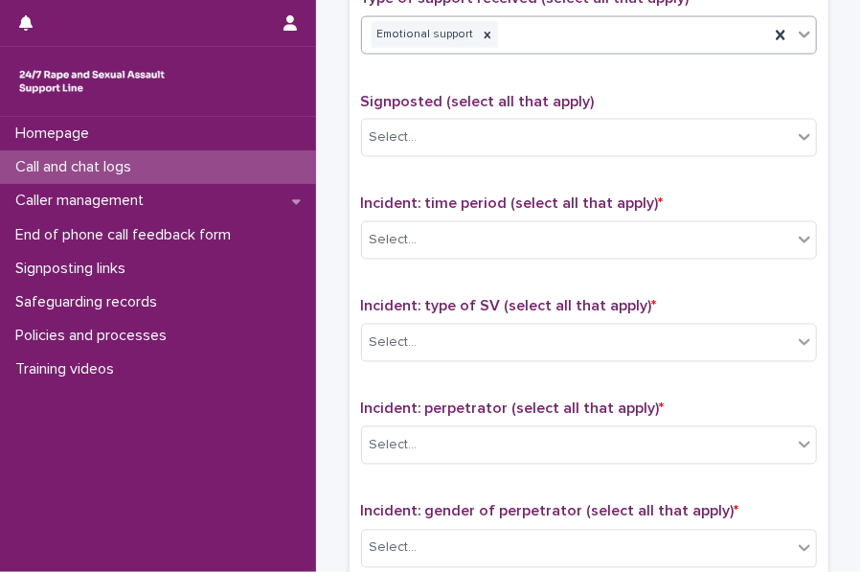
scroll to position [1123, 0]
click at [412, 128] on div "Select..." at bounding box center [577, 138] width 430 height 32
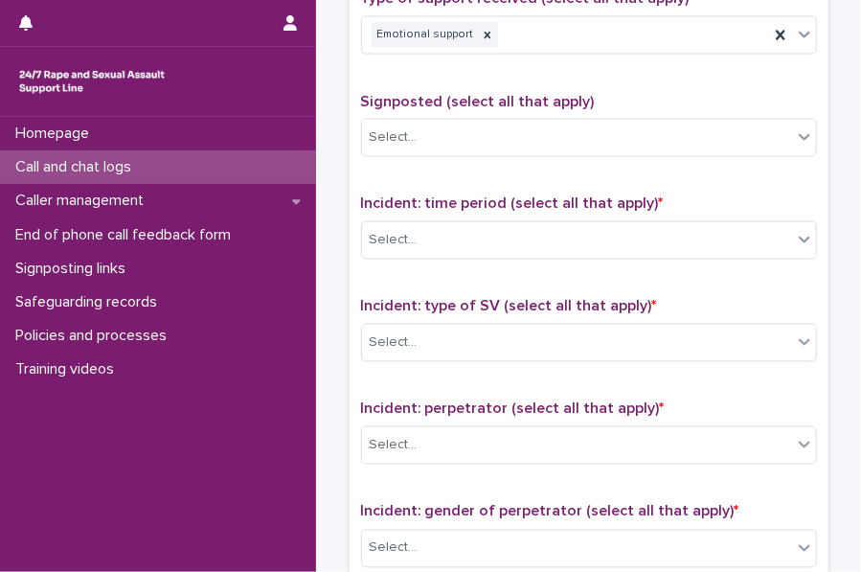
scroll to position [1146, 0]
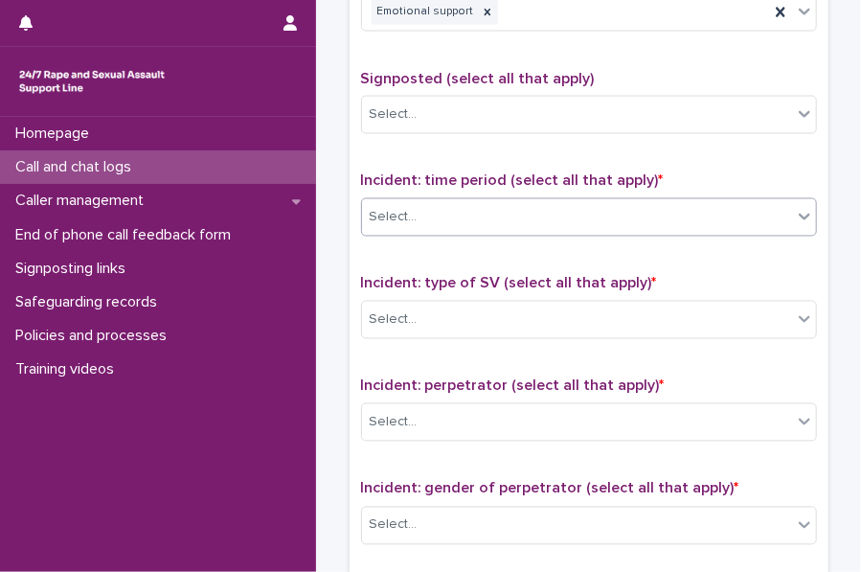
click at [383, 208] on div "Select..." at bounding box center [394, 218] width 48 height 20
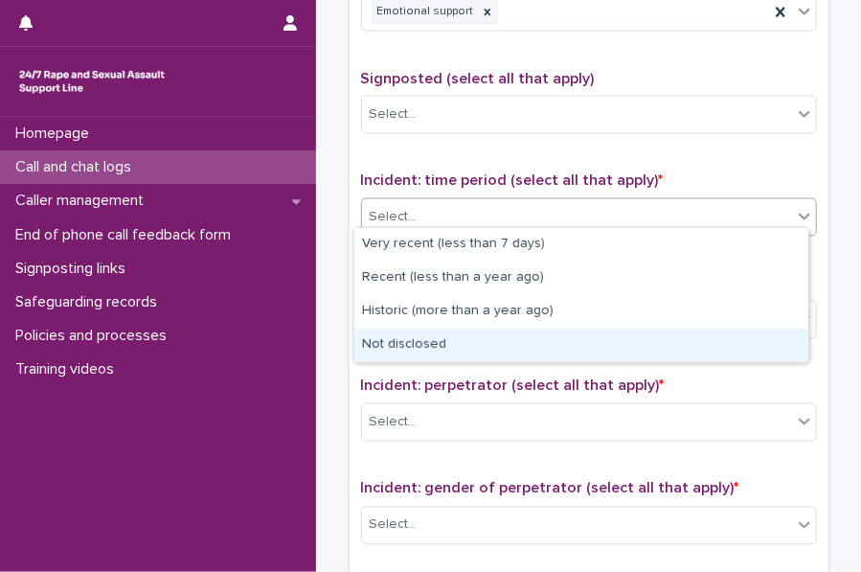
click at [378, 334] on div "Not disclosed" at bounding box center [581, 345] width 454 height 34
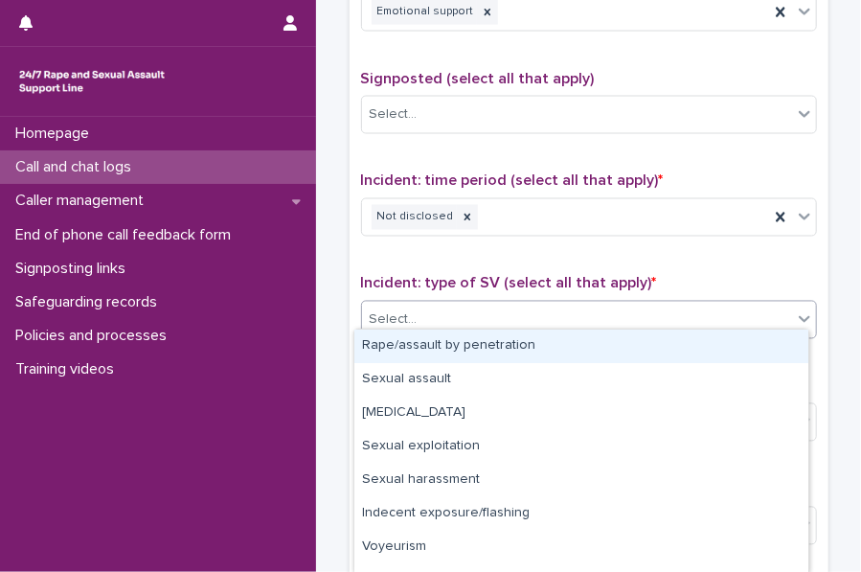
click at [391, 310] on div "Select..." at bounding box center [394, 320] width 48 height 20
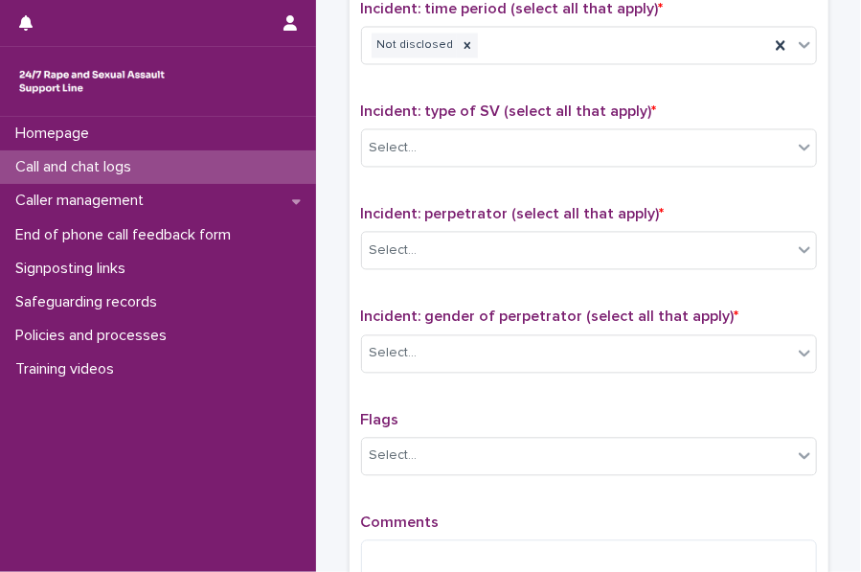
scroll to position [1320, 0]
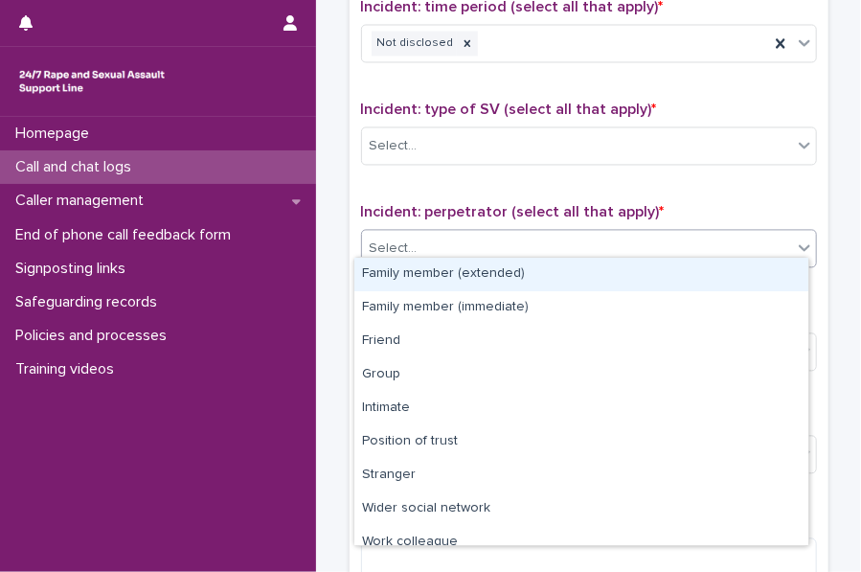
click at [387, 238] on div "Select..." at bounding box center [394, 248] width 48 height 20
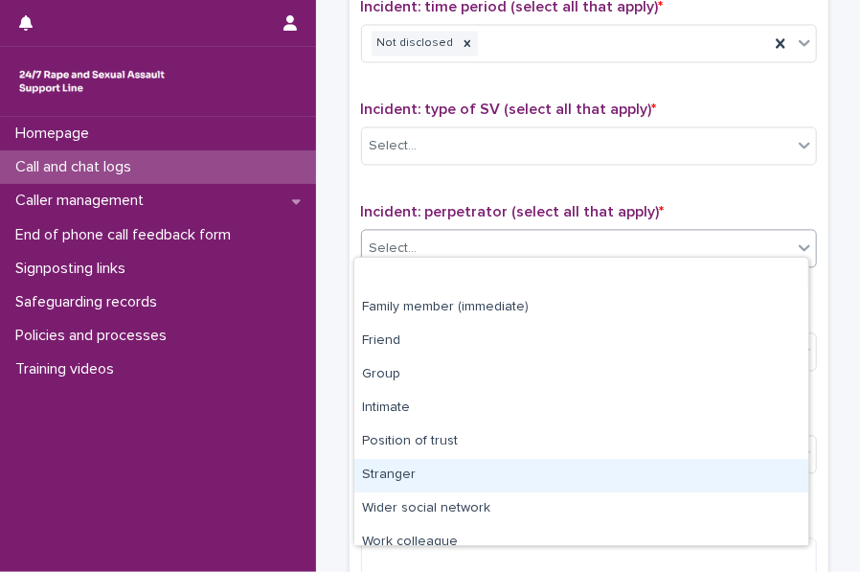
scroll to position [81, 0]
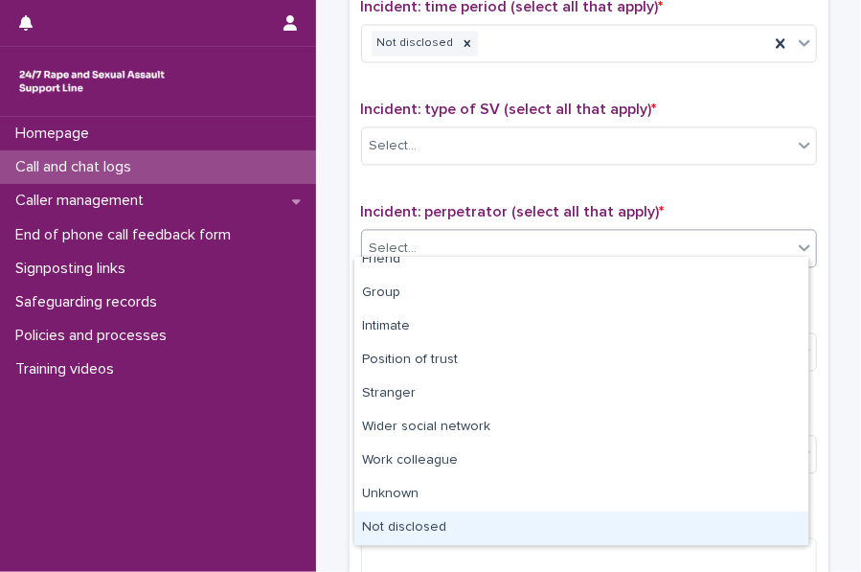
click at [386, 537] on div "Not disclosed" at bounding box center [581, 528] width 454 height 34
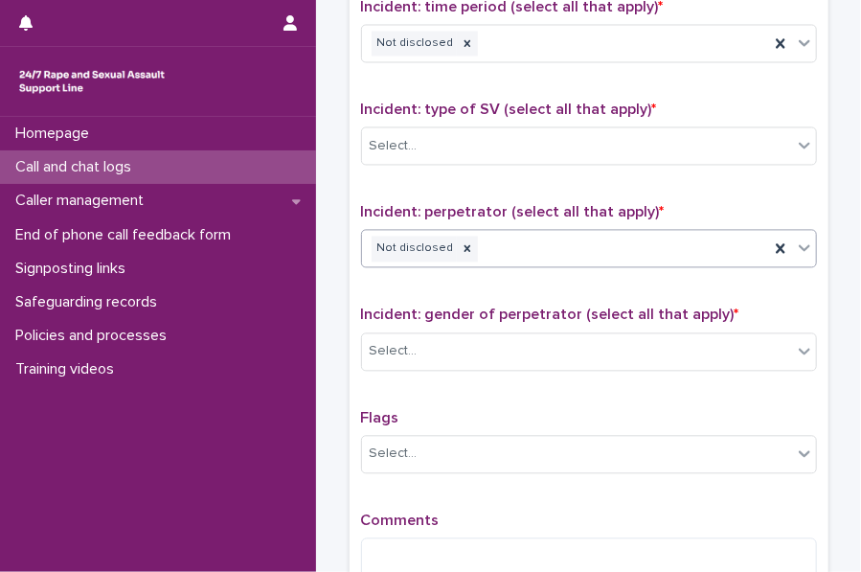
scroll to position [1424, 0]
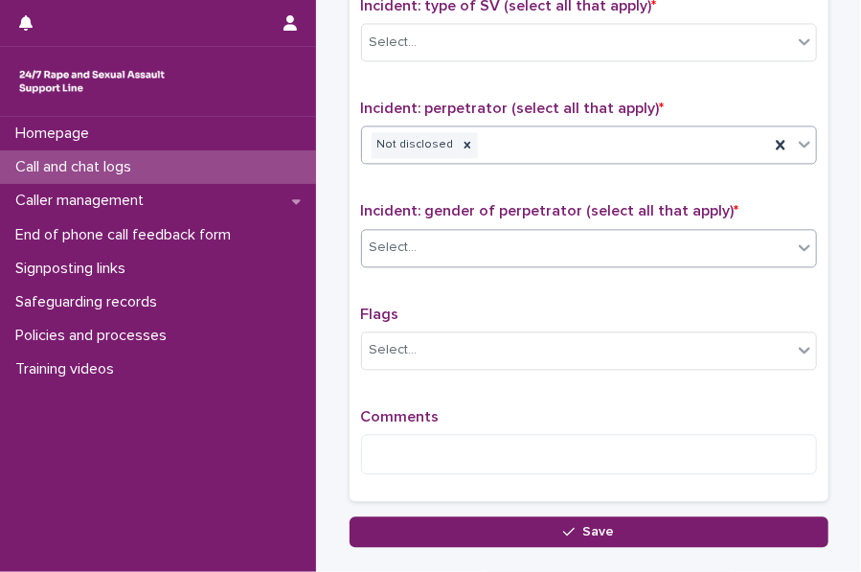
click at [429, 232] on div "Select..." at bounding box center [577, 248] width 430 height 32
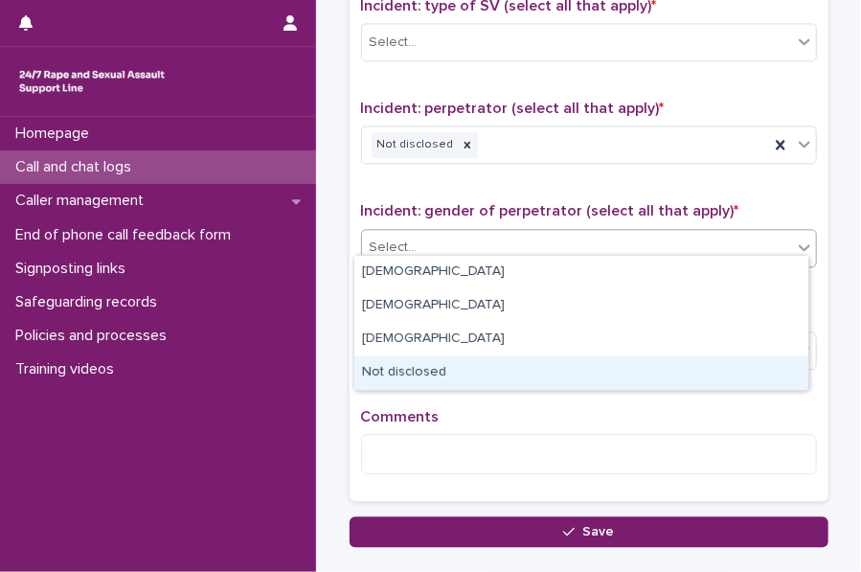
click at [403, 371] on div "Not disclosed" at bounding box center [581, 373] width 454 height 34
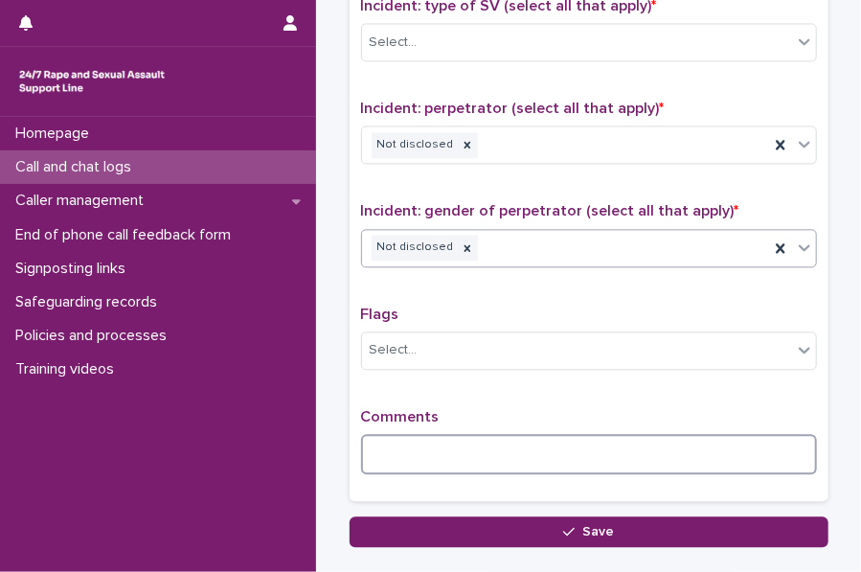
click at [399, 439] on textarea at bounding box center [589, 454] width 456 height 40
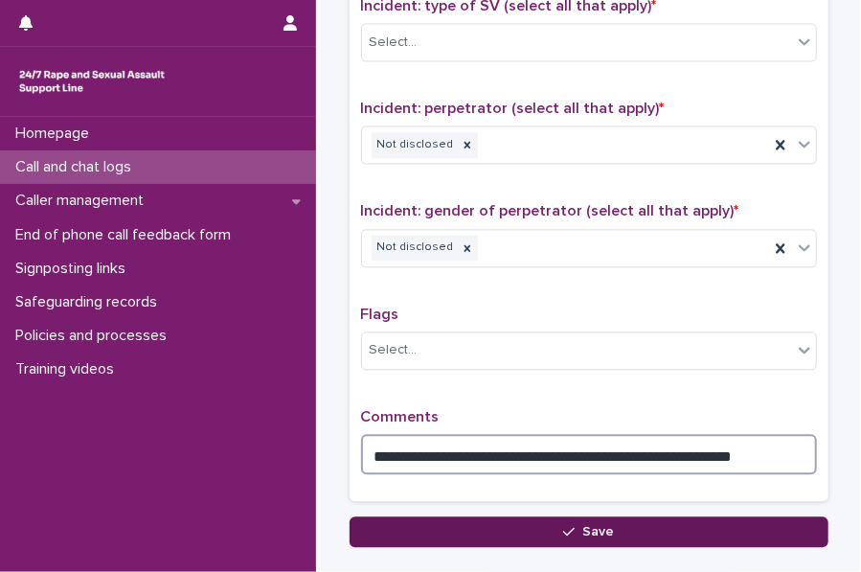
type textarea "**********"
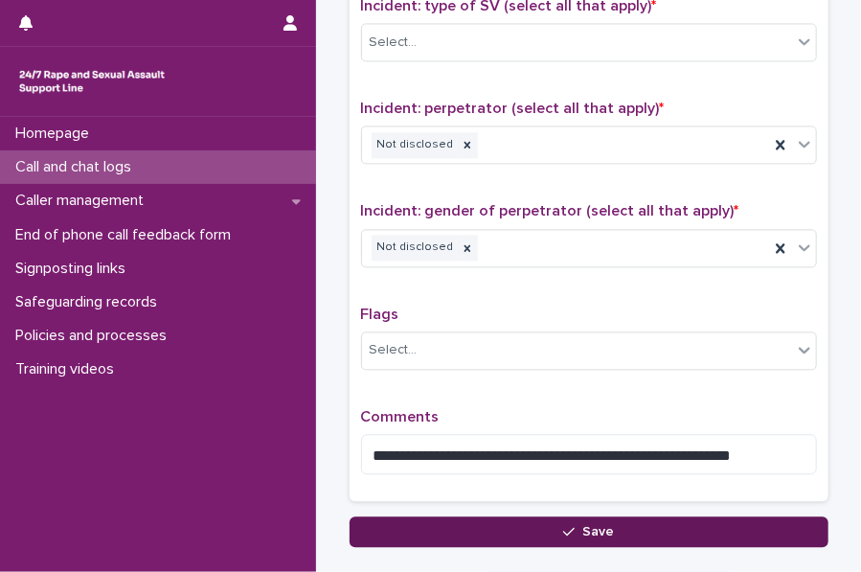
click at [394, 524] on button "Save" at bounding box center [588, 531] width 479 height 31
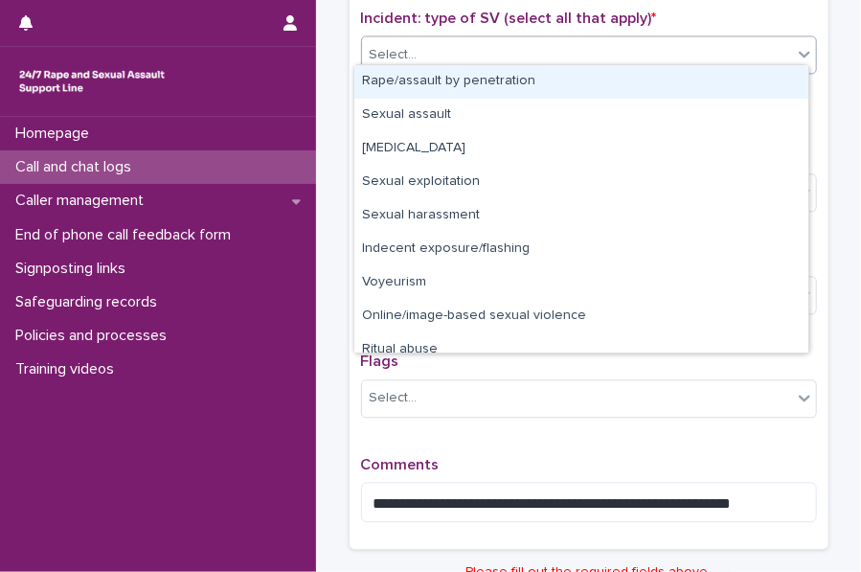
click at [449, 47] on div "Select..." at bounding box center [577, 55] width 430 height 32
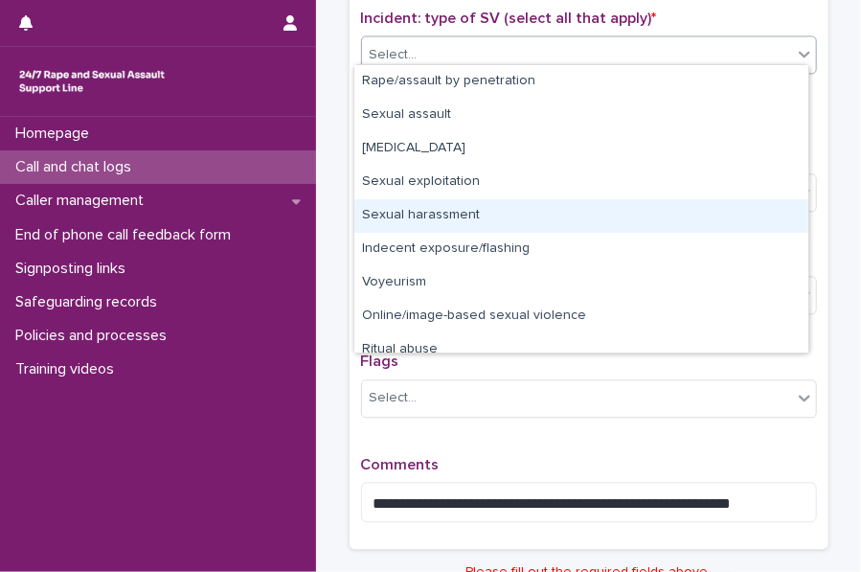
scroll to position [48, 0]
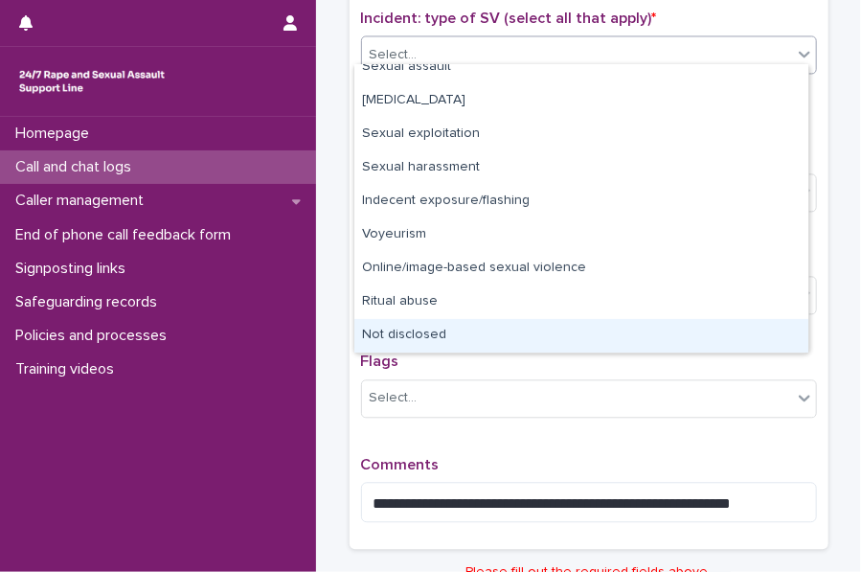
click at [402, 330] on div "Not disclosed" at bounding box center [581, 336] width 454 height 34
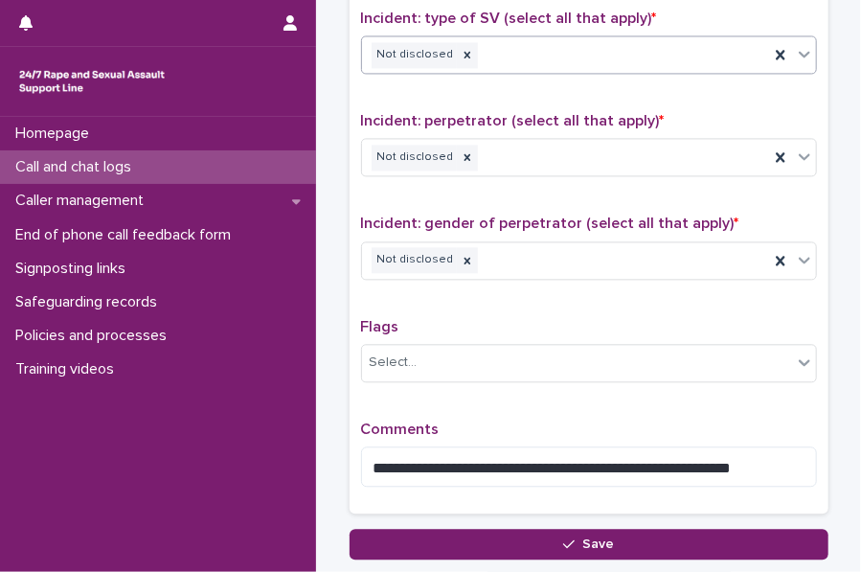
scroll to position [1537, 0]
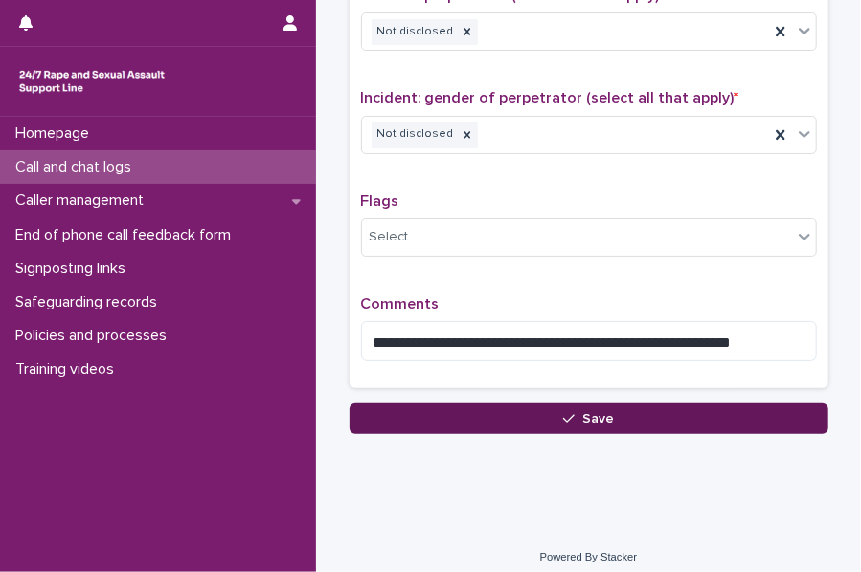
click at [397, 418] on button "Save" at bounding box center [588, 418] width 479 height 31
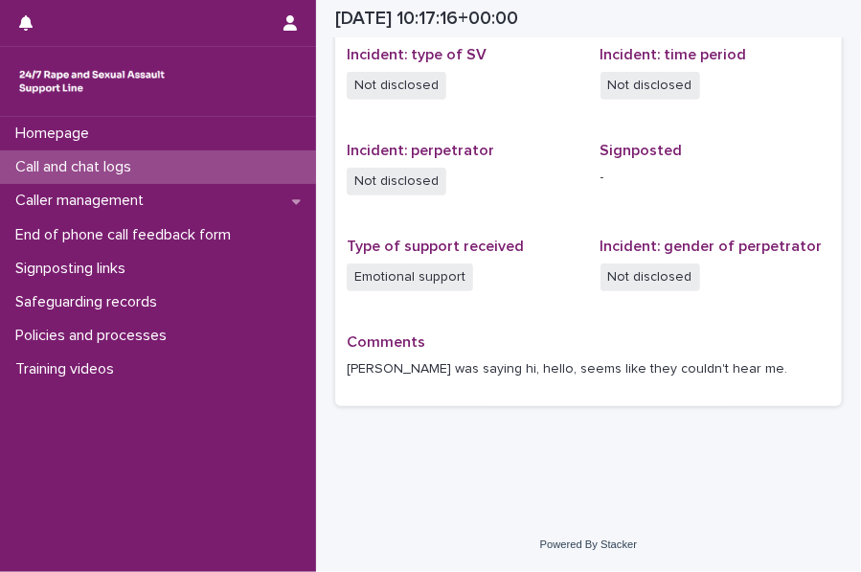
scroll to position [634, 0]
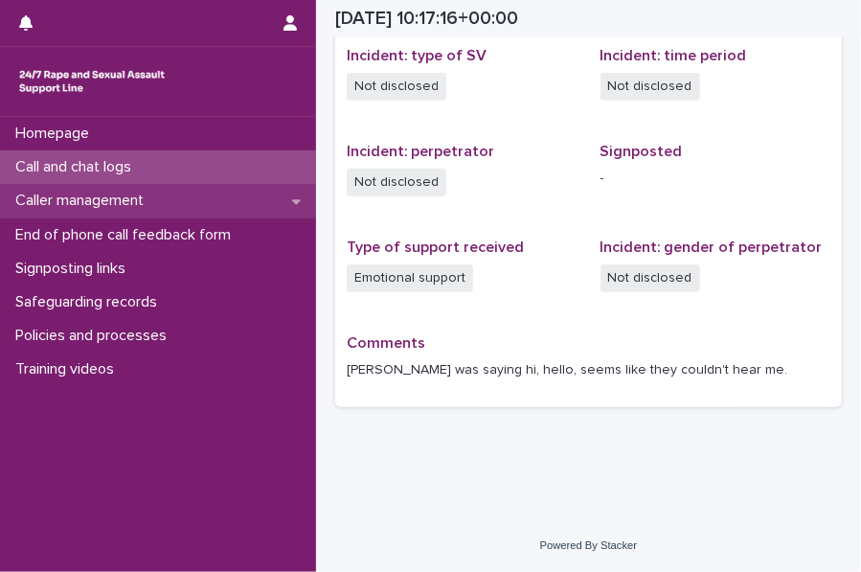
click at [89, 191] on div "Caller management" at bounding box center [158, 201] width 316 height 34
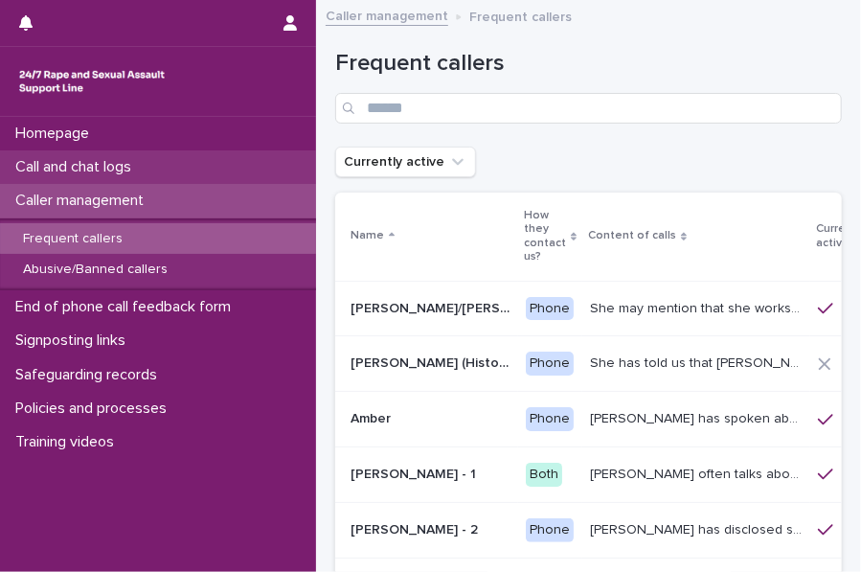
click at [123, 160] on p "Call and chat logs" at bounding box center [77, 167] width 139 height 18
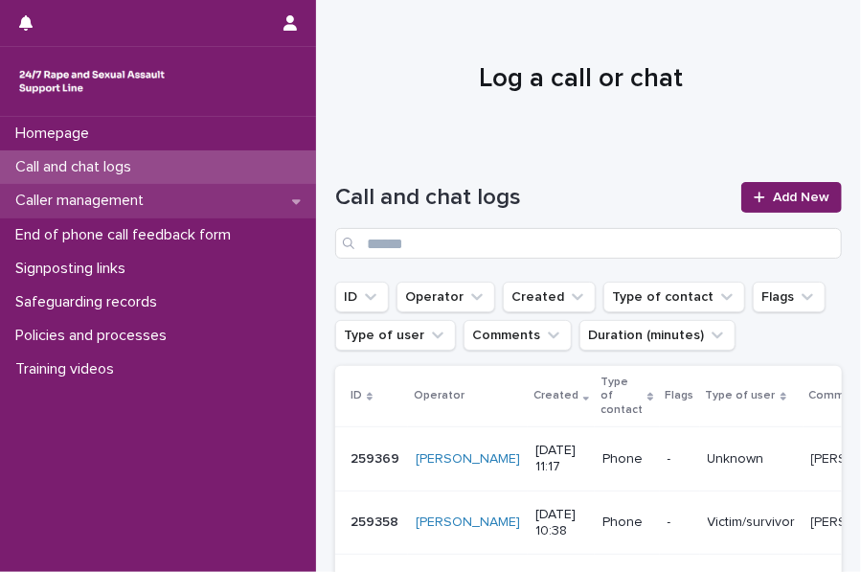
click at [111, 191] on div "Caller management" at bounding box center [158, 201] width 316 height 34
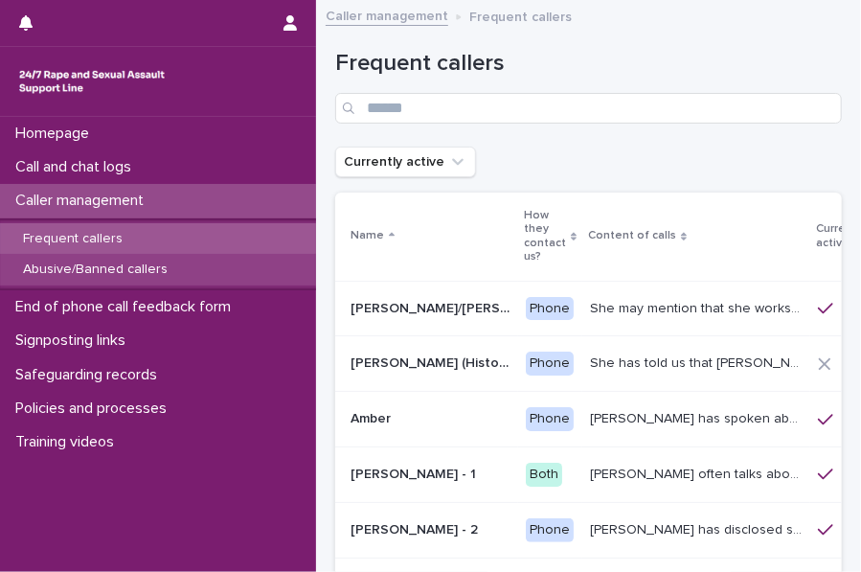
click at [115, 255] on div "Abusive/Banned callers" at bounding box center [158, 270] width 316 height 32
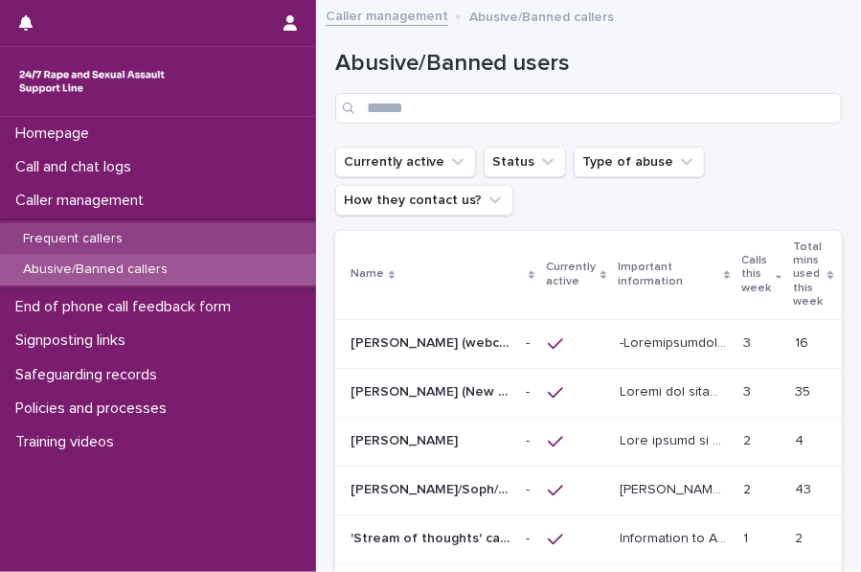
click at [124, 244] on p "Frequent callers" at bounding box center [73, 239] width 130 height 16
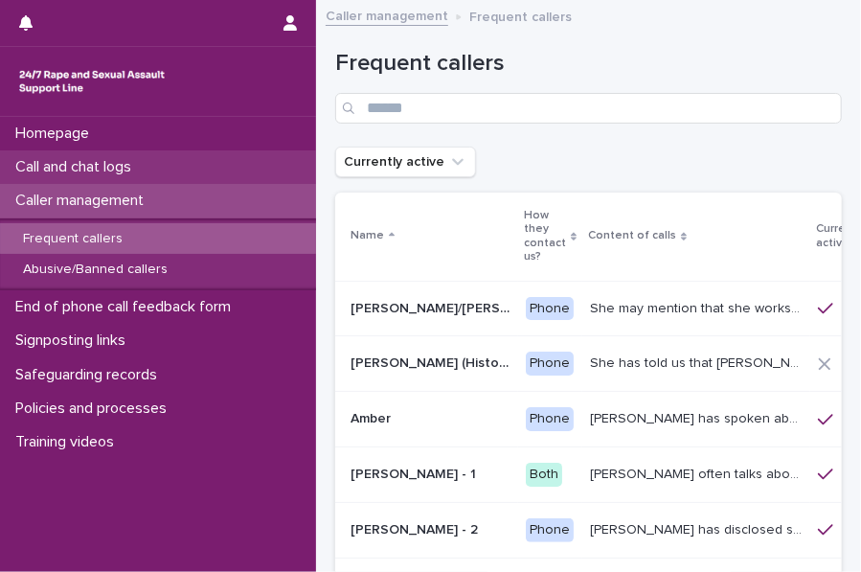
click at [172, 173] on div "Call and chat logs" at bounding box center [158, 167] width 316 height 34
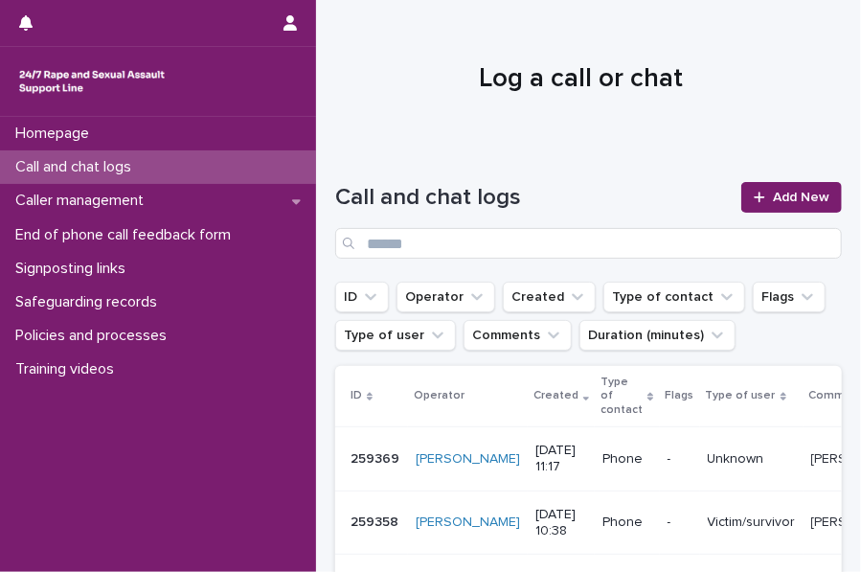
click at [401, 129] on div at bounding box center [581, 71] width 530 height 144
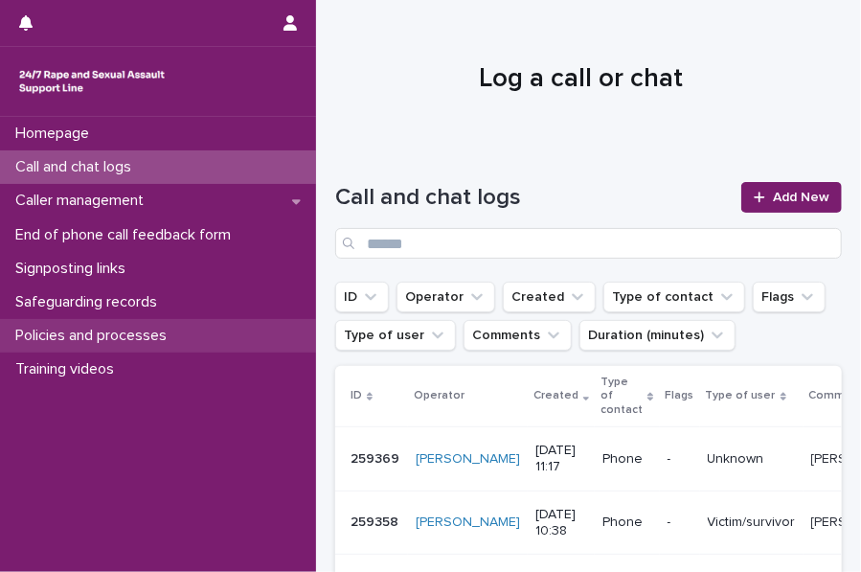
click at [98, 330] on p "Policies and processes" at bounding box center [95, 335] width 174 height 18
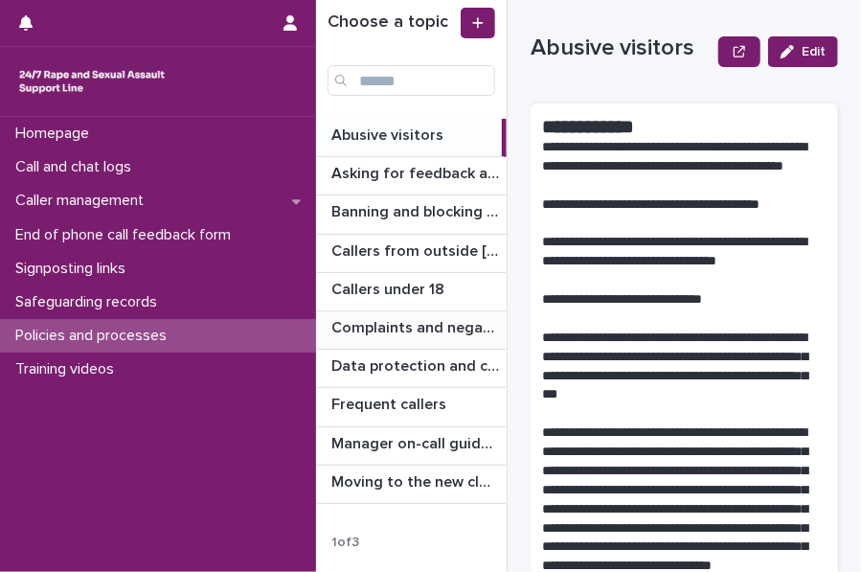
scroll to position [38, 0]
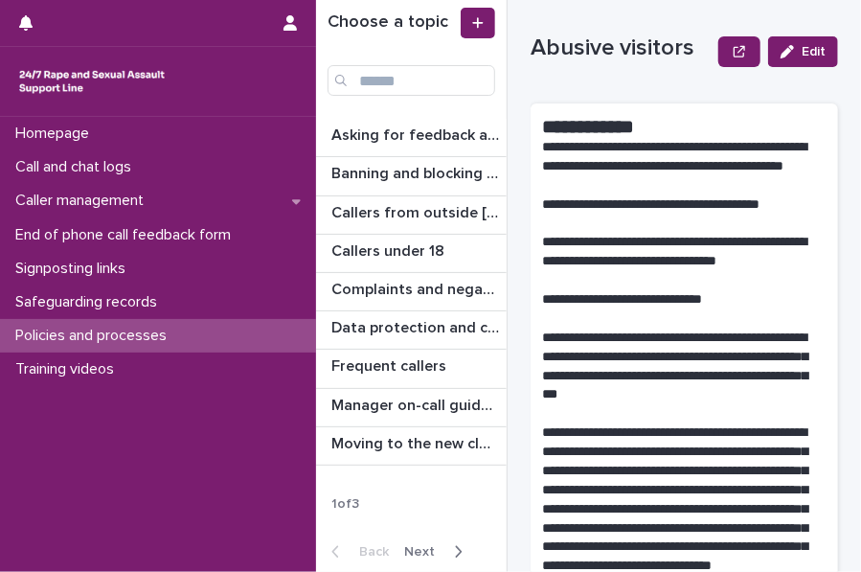
click at [454, 543] on icon "button" at bounding box center [458, 551] width 9 height 17
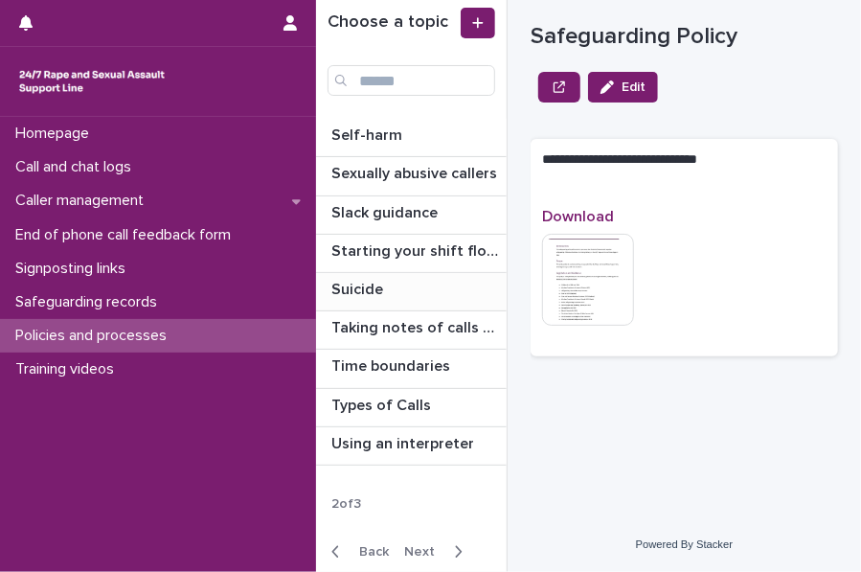
click at [406, 290] on p at bounding box center [415, 290] width 168 height 18
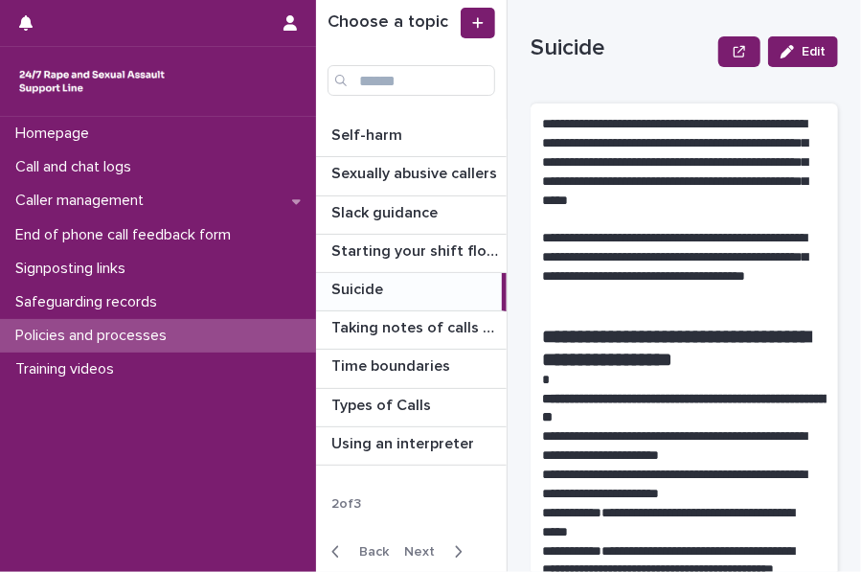
scroll to position [65, 0]
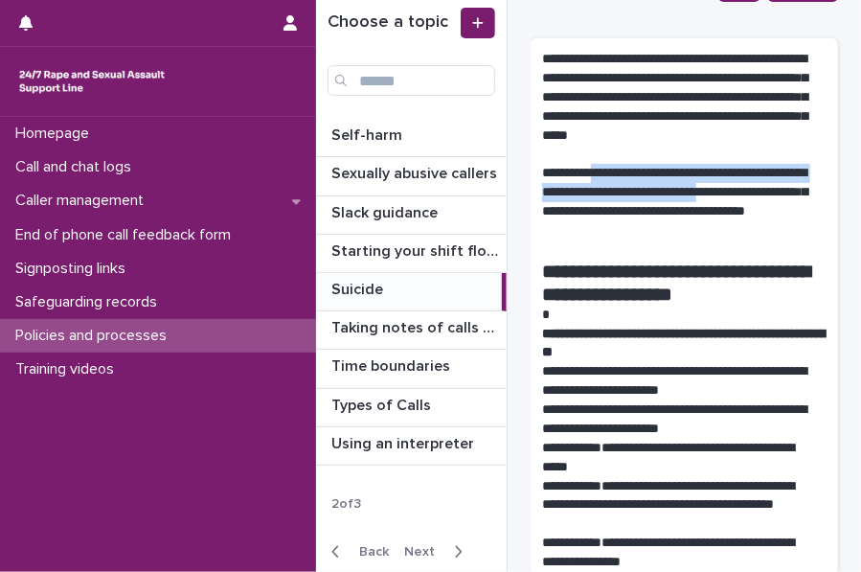
drag, startPoint x: 574, startPoint y: 210, endPoint x: 607, endPoint y: 180, distance: 44.1
click at [607, 180] on p "**********" at bounding box center [677, 202] width 270 height 77
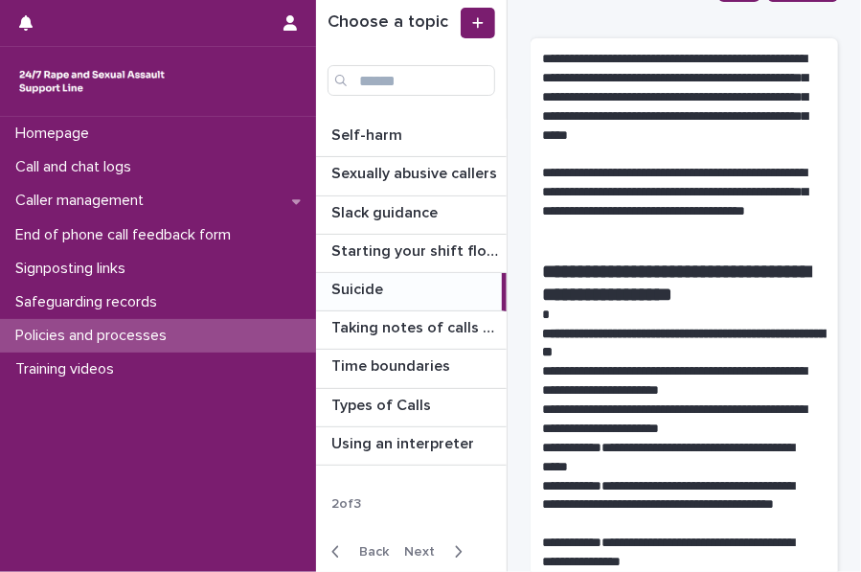
drag, startPoint x: 607, startPoint y: 180, endPoint x: 565, endPoint y: 137, distance: 60.3
click at [565, 137] on p "**********" at bounding box center [677, 97] width 270 height 95
click at [544, 60] on p "**********" at bounding box center [677, 97] width 270 height 95
click at [544, 83] on p "**********" at bounding box center [677, 97] width 270 height 95
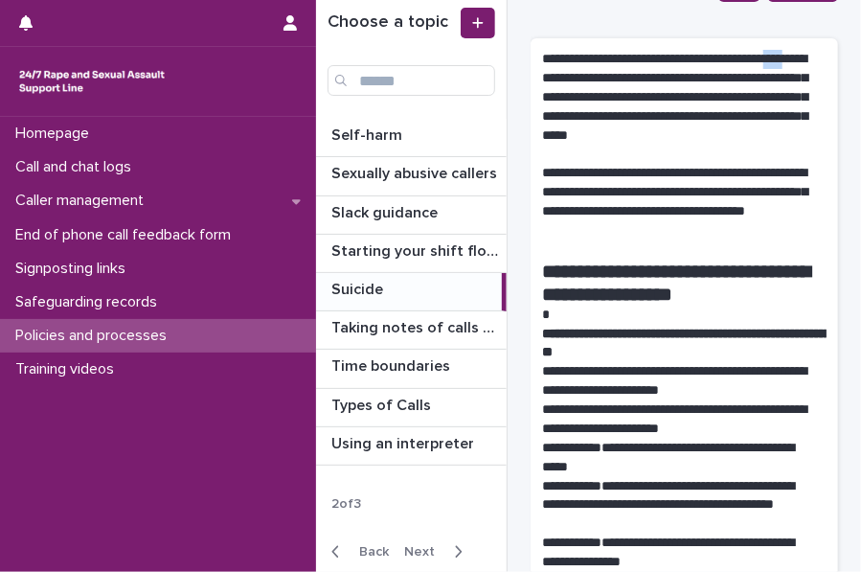
click at [544, 83] on p "**********" at bounding box center [677, 97] width 270 height 95
drag, startPoint x: 544, startPoint y: 83, endPoint x: 539, endPoint y: 101, distance: 17.9
drag, startPoint x: 539, startPoint y: 101, endPoint x: 537, endPoint y: 171, distance: 70.9
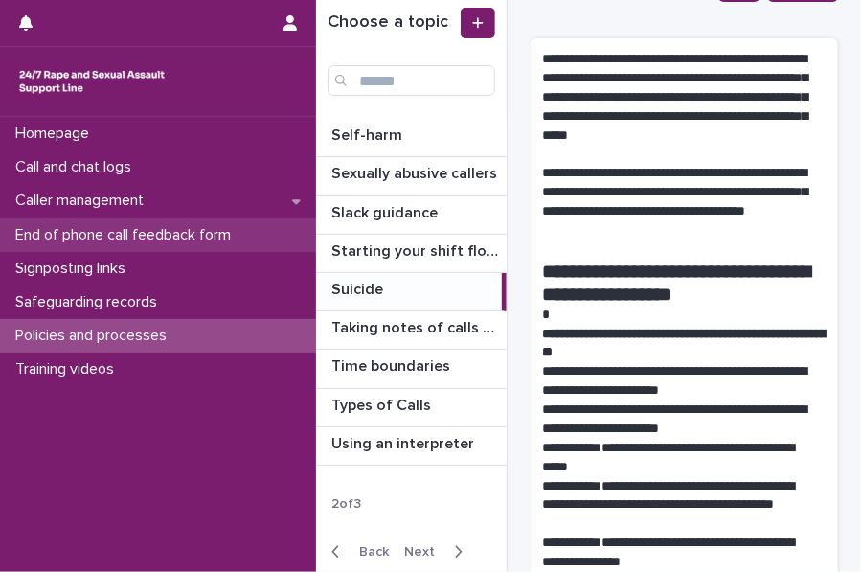
click at [111, 230] on p "End of phone call feedback form" at bounding box center [127, 235] width 238 height 18
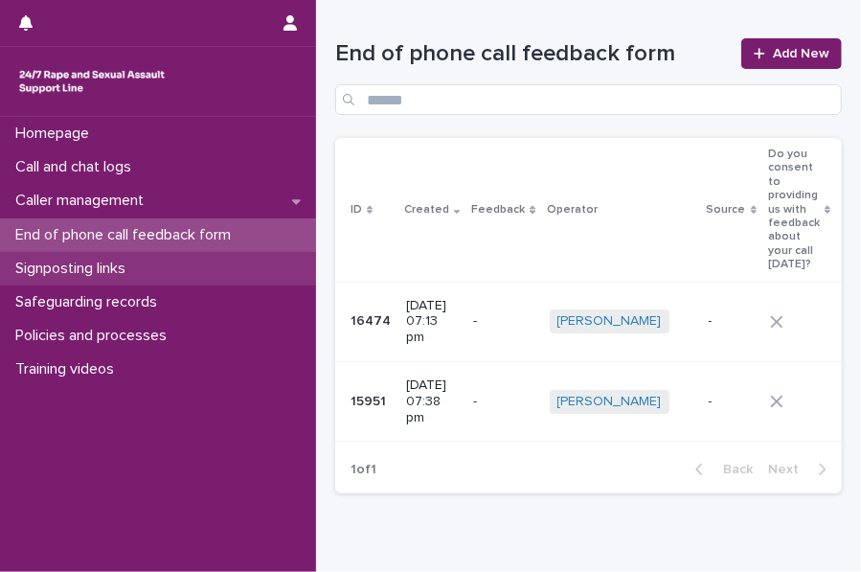
click at [80, 269] on p "Signposting links" at bounding box center [74, 268] width 133 height 18
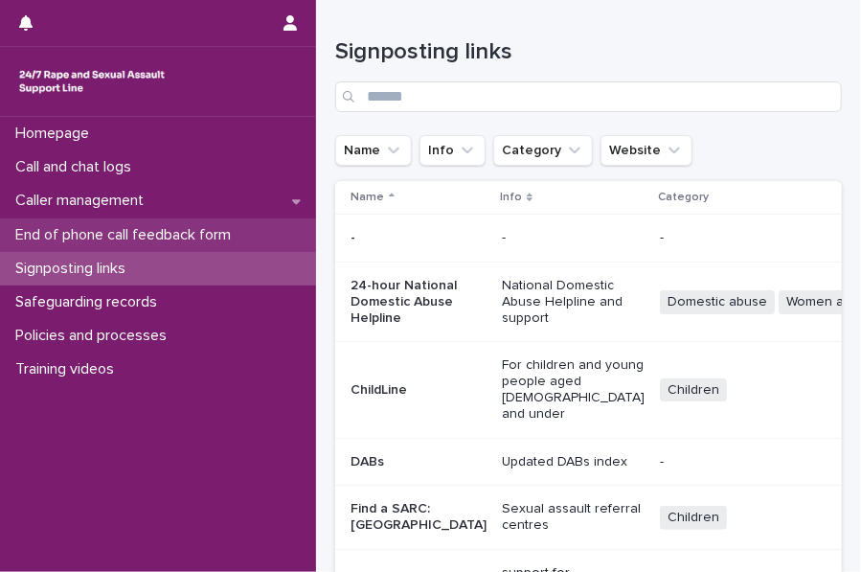
click at [125, 229] on p "End of phone call feedback form" at bounding box center [127, 235] width 238 height 18
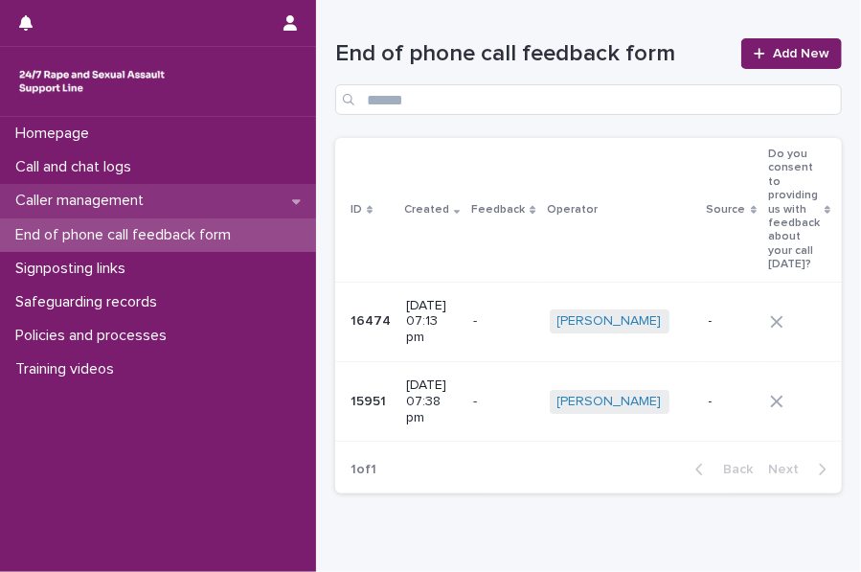
click at [163, 191] on div "Caller management" at bounding box center [158, 201] width 316 height 34
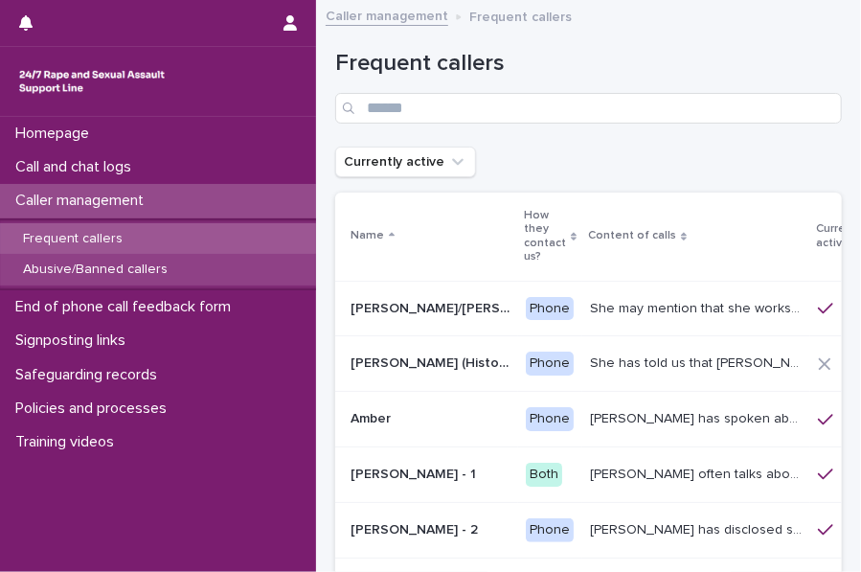
click at [101, 256] on div "Abusive/Banned callers" at bounding box center [158, 270] width 316 height 32
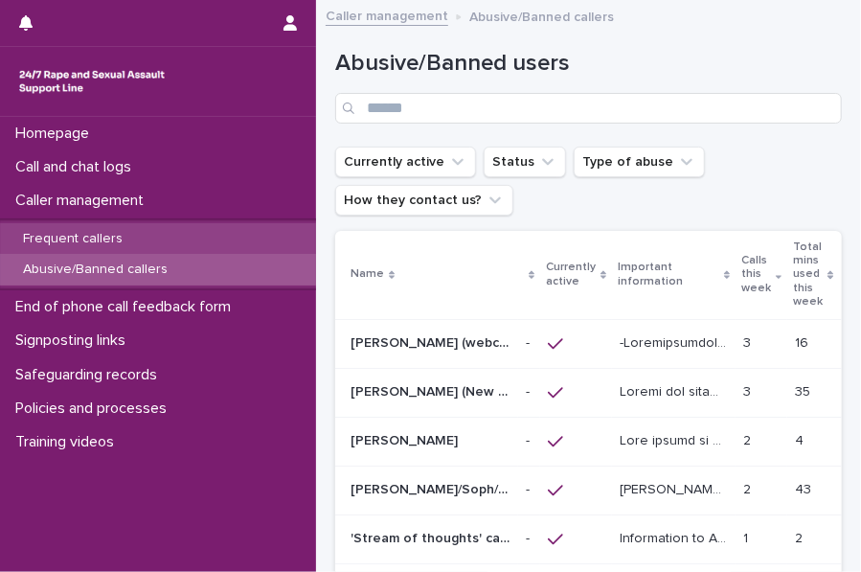
click at [150, 227] on div "Frequent callers" at bounding box center [158, 239] width 316 height 32
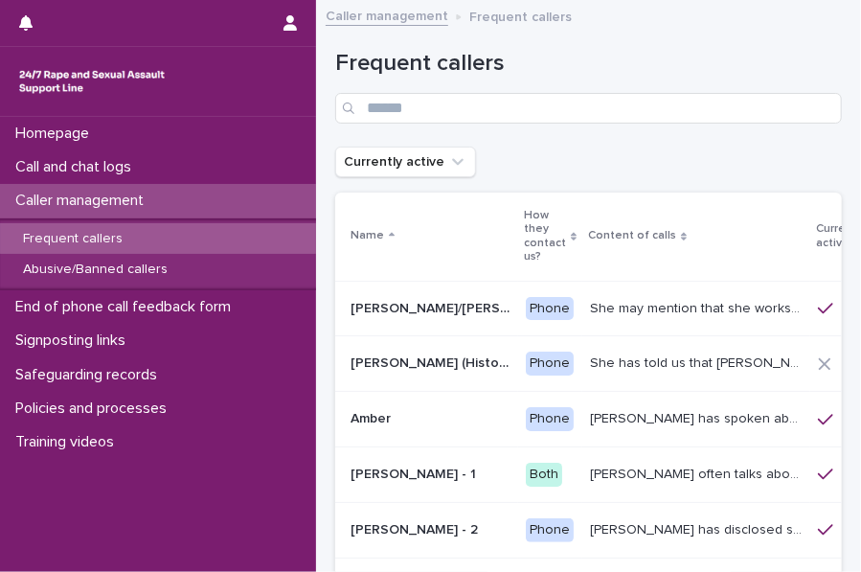
click at [605, 36] on div "Frequent callers" at bounding box center [588, 78] width 507 height 135
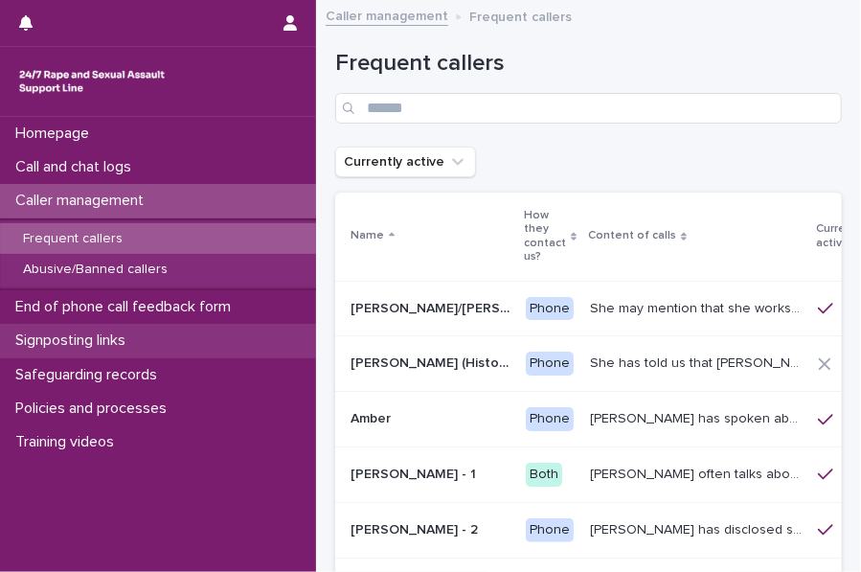
click at [162, 338] on div "Signposting links" at bounding box center [158, 341] width 316 height 34
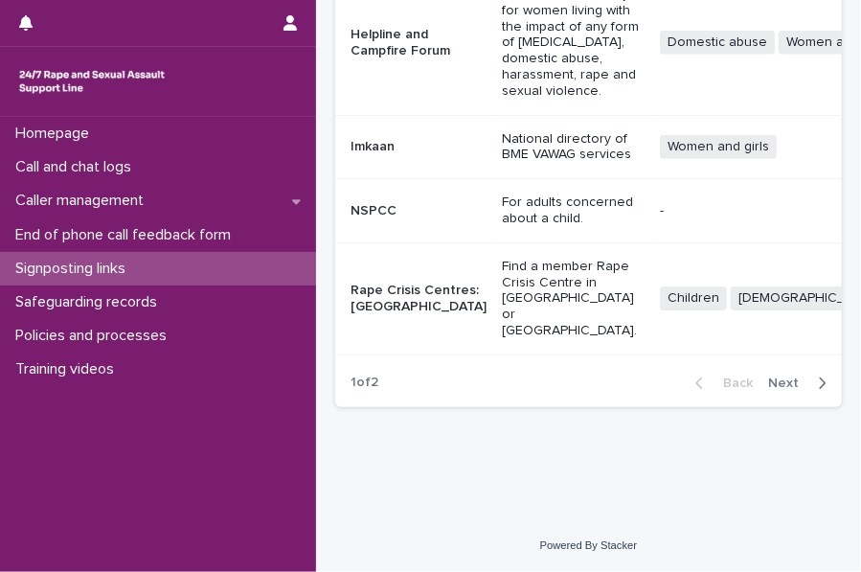
scroll to position [982, 0]
click at [818, 392] on icon "button" at bounding box center [822, 382] width 9 height 17
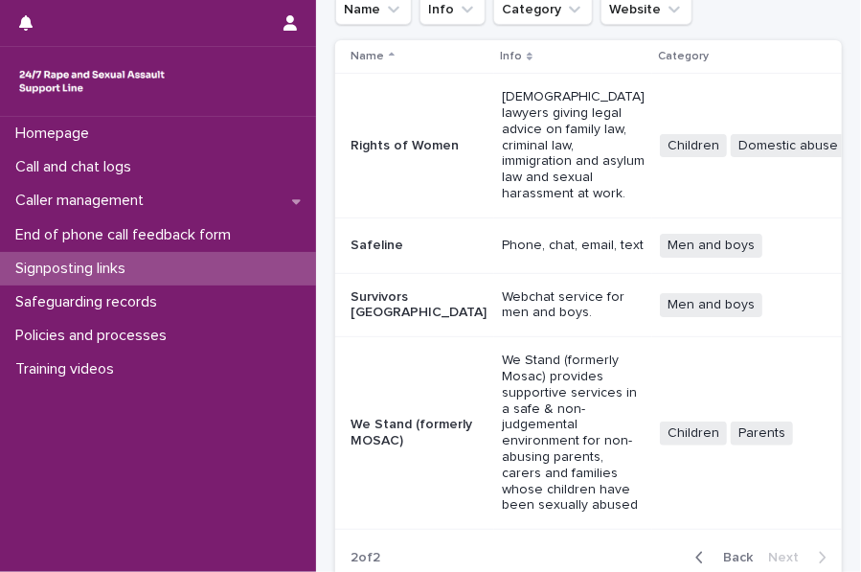
scroll to position [118, 0]
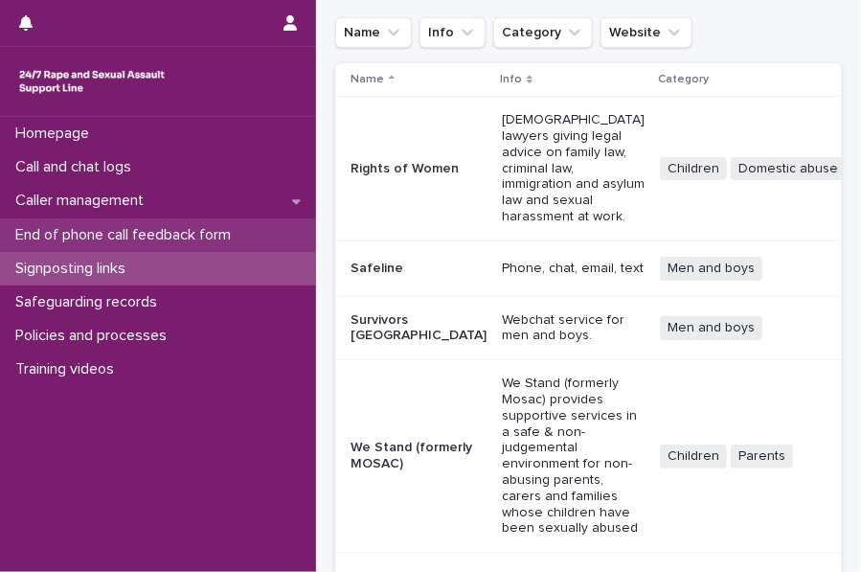
click at [156, 218] on div "End of phone call feedback form" at bounding box center [158, 235] width 316 height 34
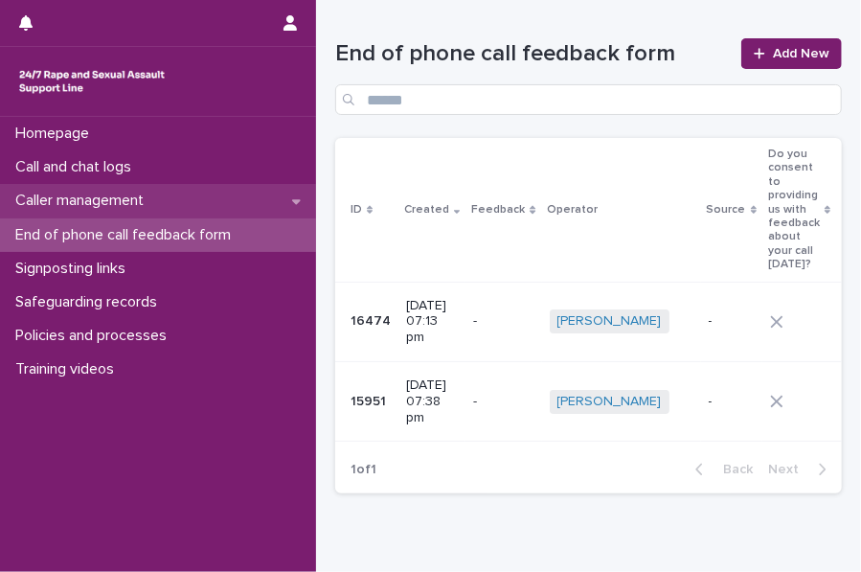
click at [172, 203] on div "Caller management" at bounding box center [158, 201] width 316 height 34
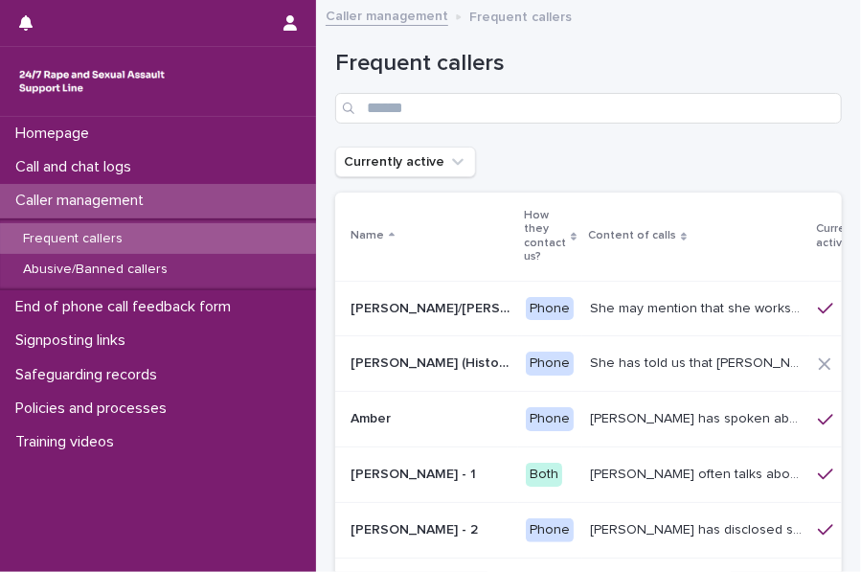
click at [146, 236] on div "Frequent callers" at bounding box center [158, 239] width 316 height 32
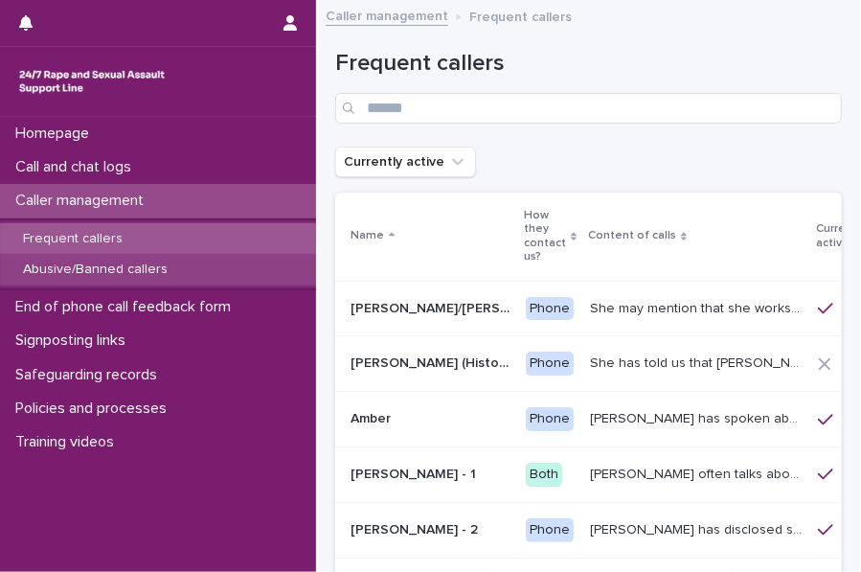
click at [147, 265] on p "Abusive/Banned callers" at bounding box center [95, 269] width 175 height 16
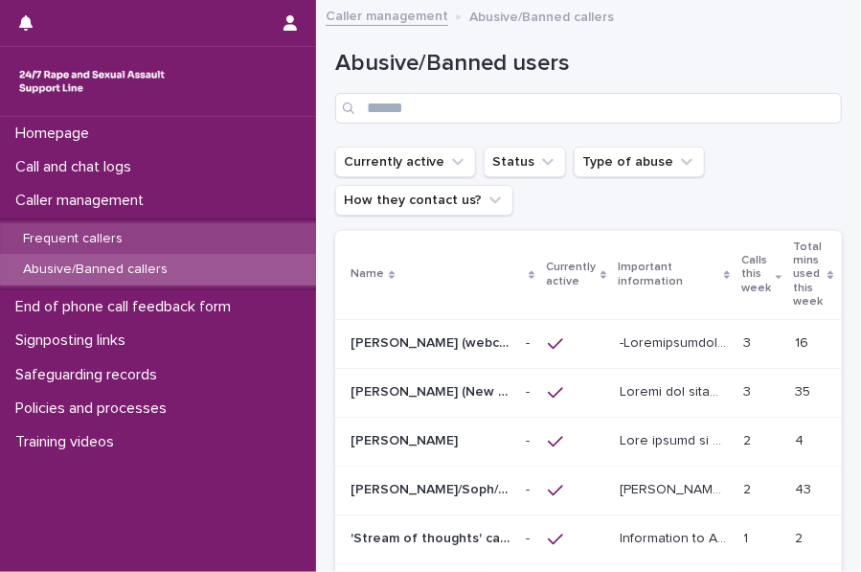
click at [166, 231] on div "Frequent callers" at bounding box center [158, 239] width 316 height 32
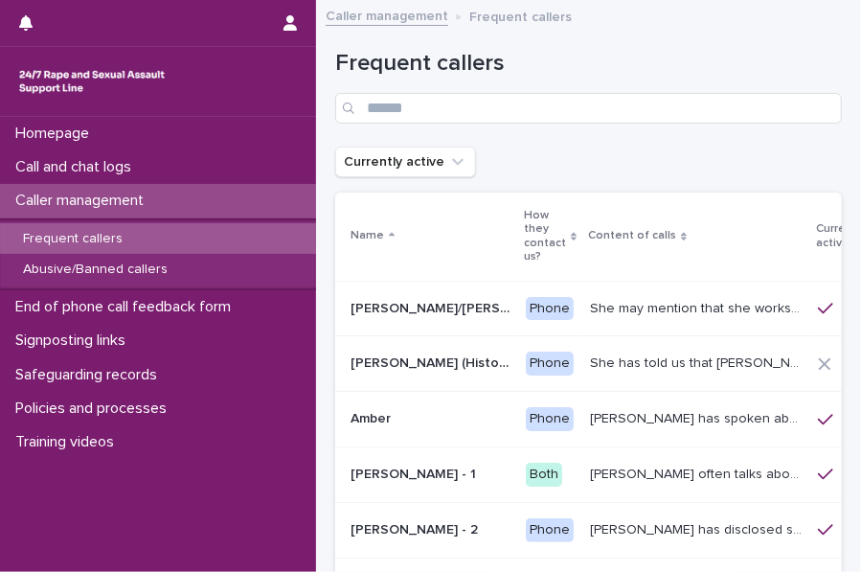
click at [186, 194] on div "Caller management" at bounding box center [158, 201] width 316 height 34
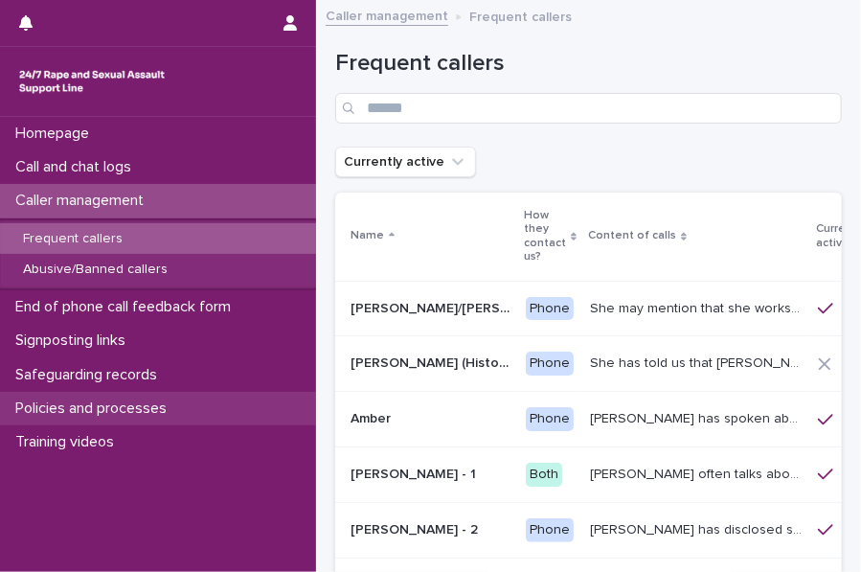
click at [87, 394] on div "Policies and processes" at bounding box center [158, 409] width 316 height 34
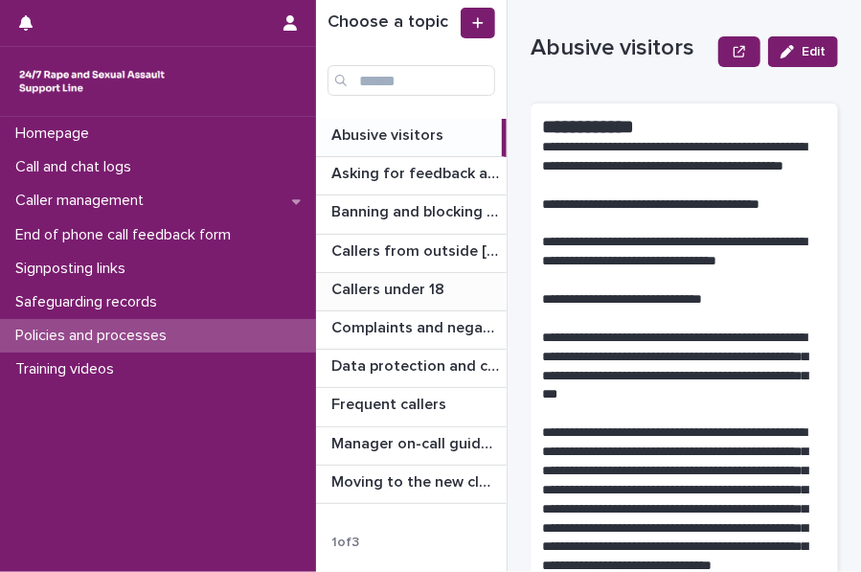
scroll to position [38, 0]
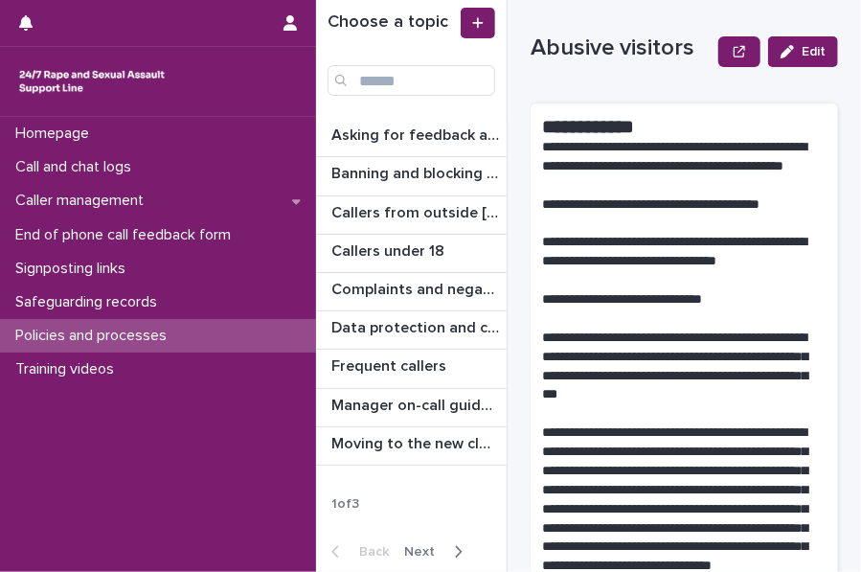
click at [454, 545] on icon "button" at bounding box center [458, 551] width 9 height 17
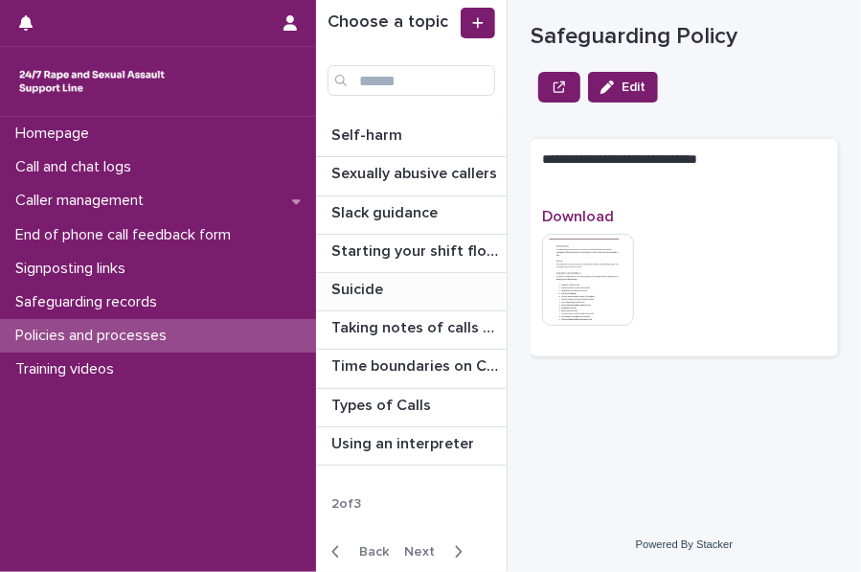
click at [424, 297] on p at bounding box center [415, 290] width 168 height 18
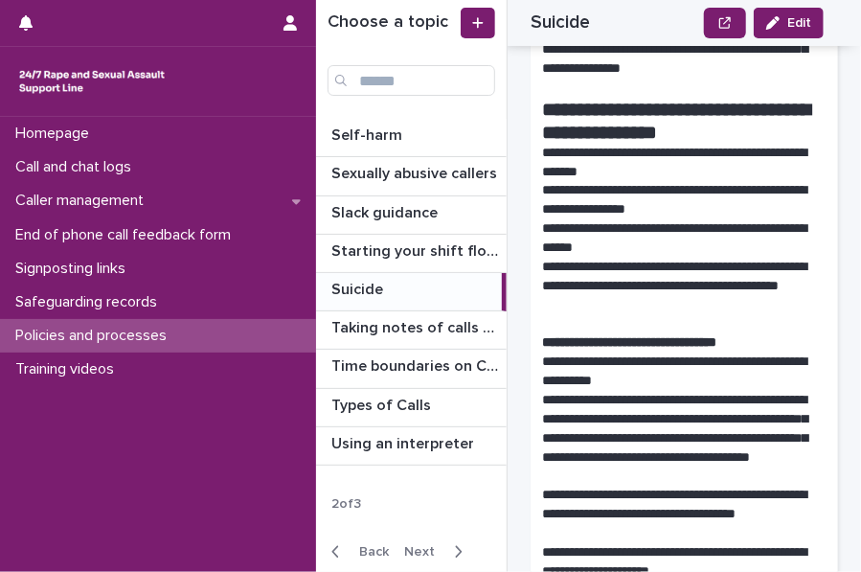
scroll to position [724, 0]
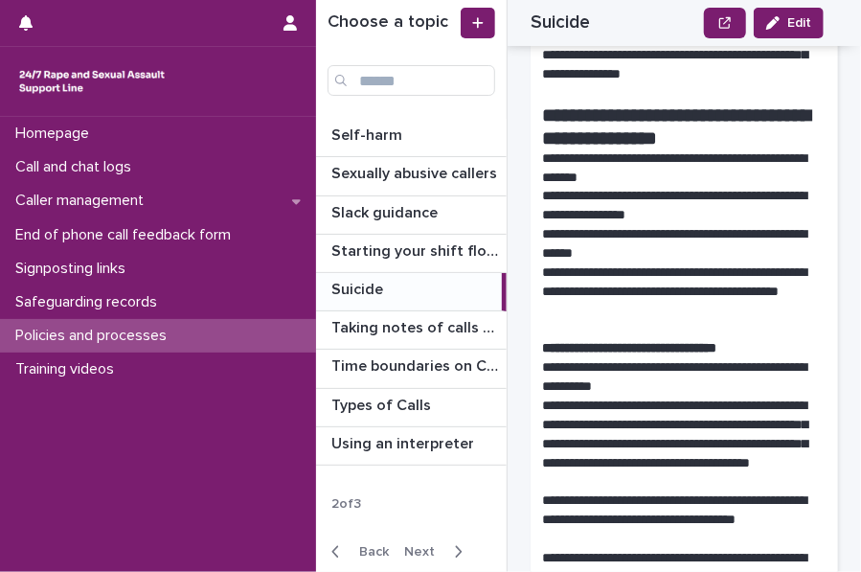
click at [623, 120] on strong "**********" at bounding box center [676, 126] width 268 height 42
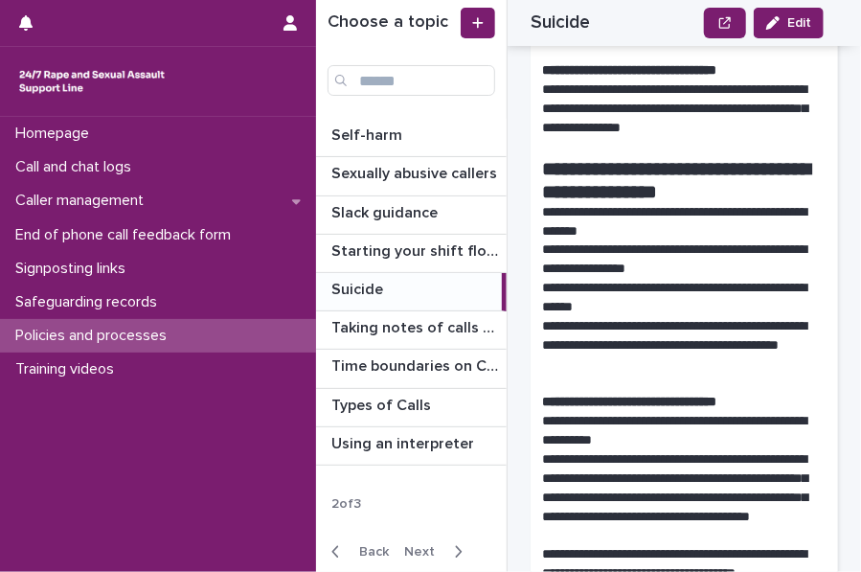
scroll to position [668, 0]
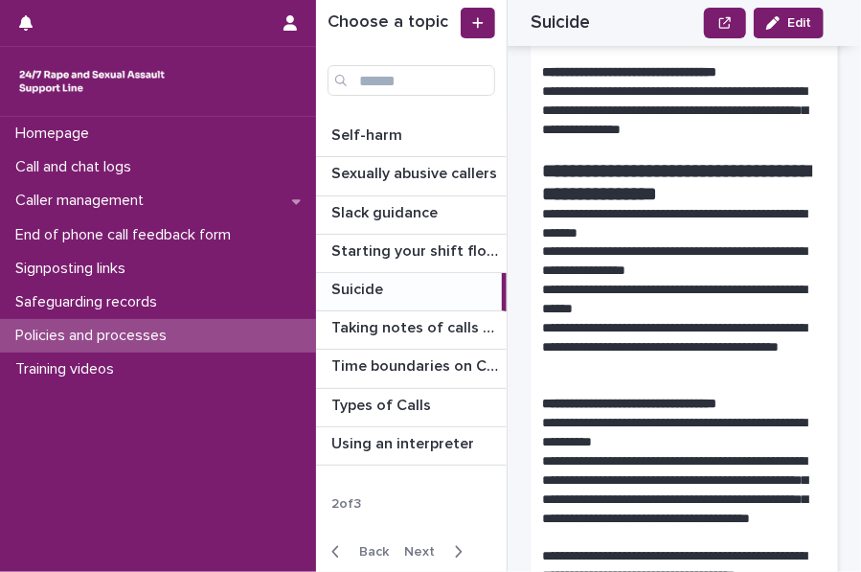
click at [552, 131] on p "**********" at bounding box center [677, 110] width 270 height 57
click at [639, 132] on p "**********" at bounding box center [677, 110] width 270 height 57
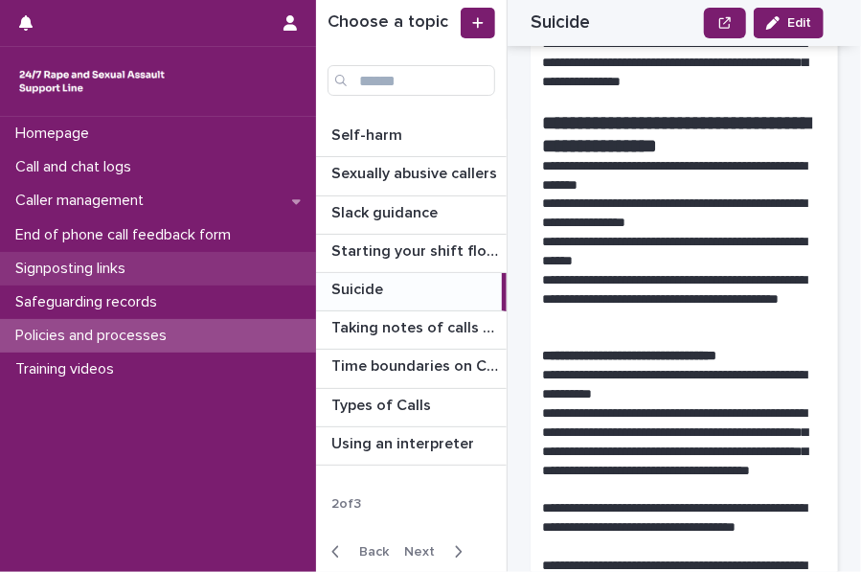
click at [141, 277] on p "Signposting links" at bounding box center [74, 268] width 133 height 18
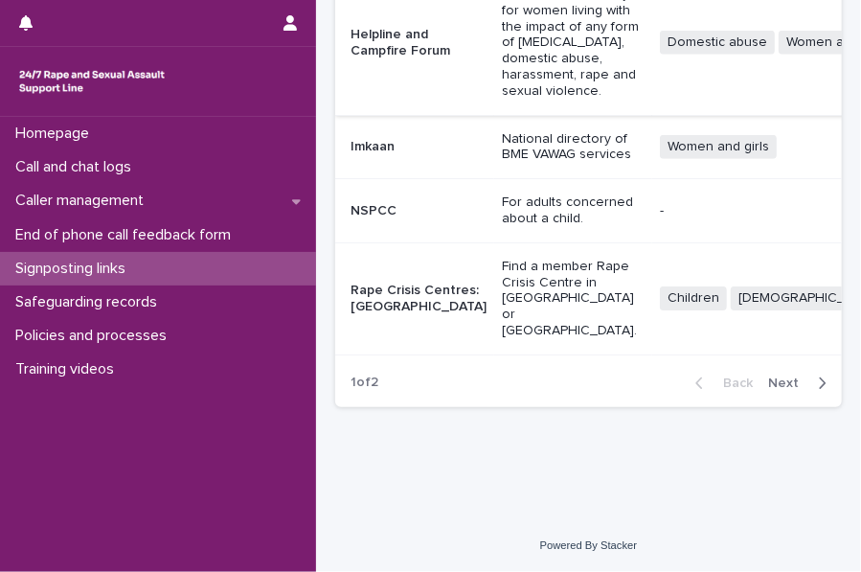
scroll to position [0, 46]
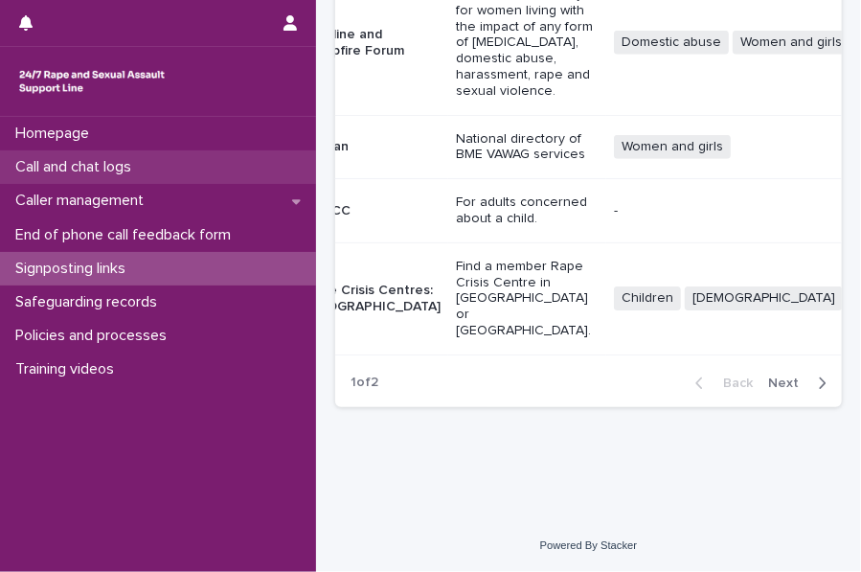
click at [76, 159] on p "Call and chat logs" at bounding box center [77, 167] width 139 height 18
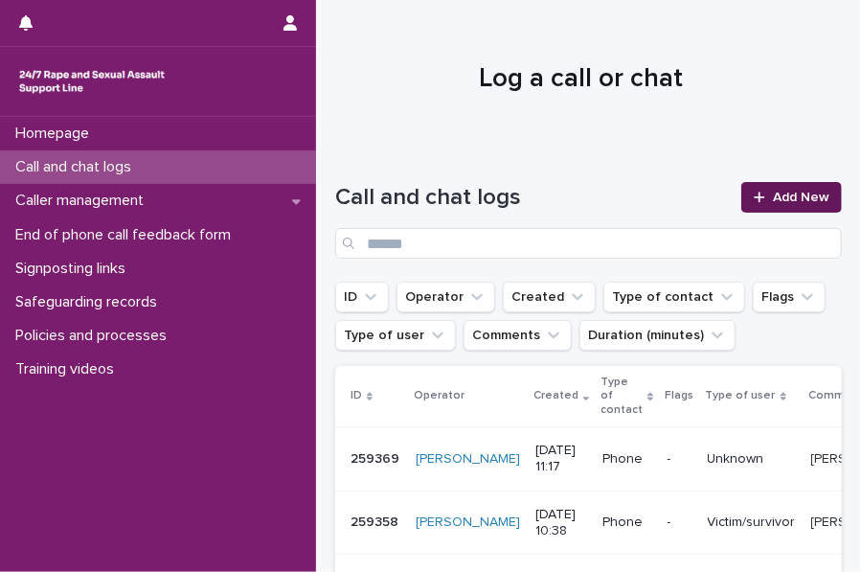
click at [810, 203] on span "Add New" at bounding box center [801, 197] width 56 height 13
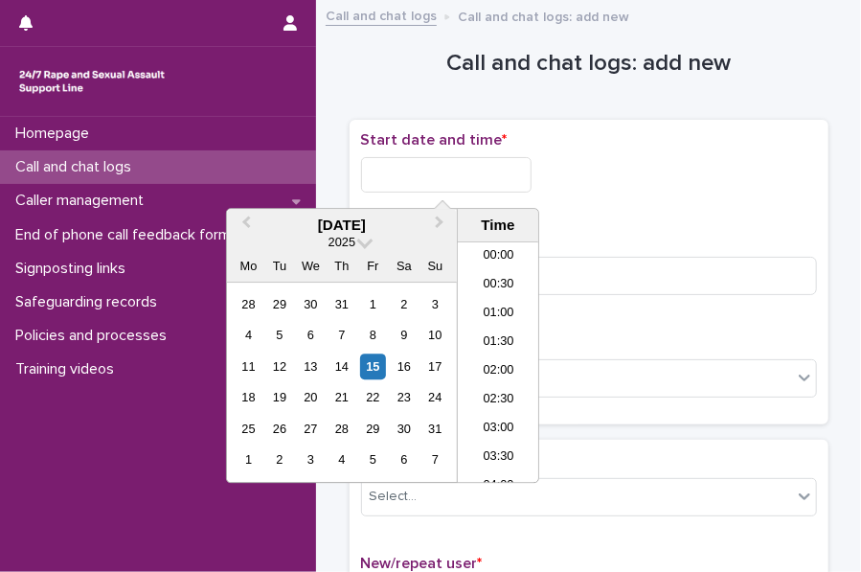
scroll to position [555, 0]
click at [394, 174] on input "text" at bounding box center [446, 174] width 170 height 35
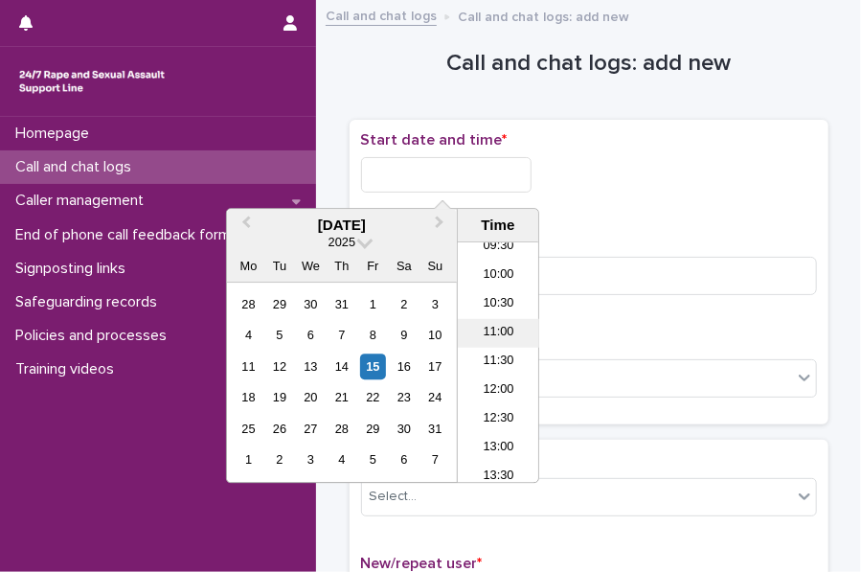
click at [479, 319] on li "11:00" at bounding box center [498, 333] width 81 height 29
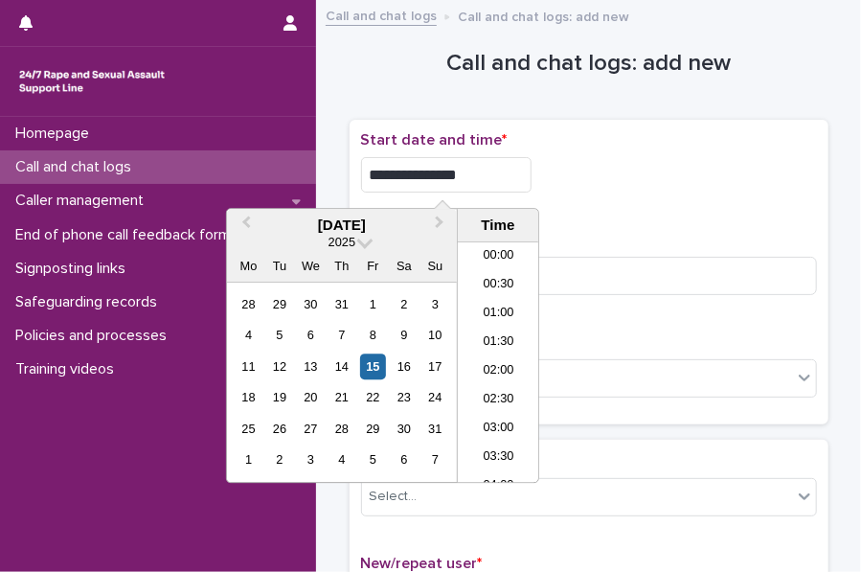
click at [497, 181] on input "**********" at bounding box center [446, 174] width 170 height 35
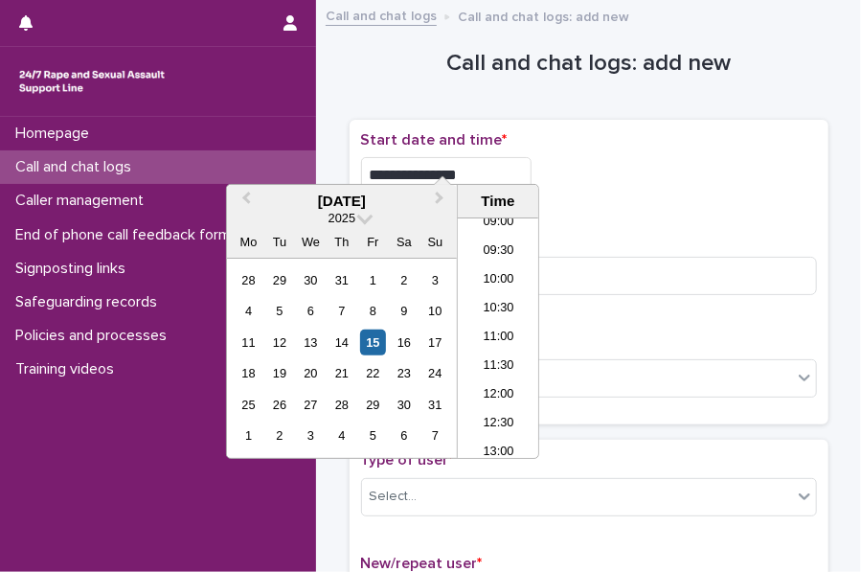
scroll to position [24, 0]
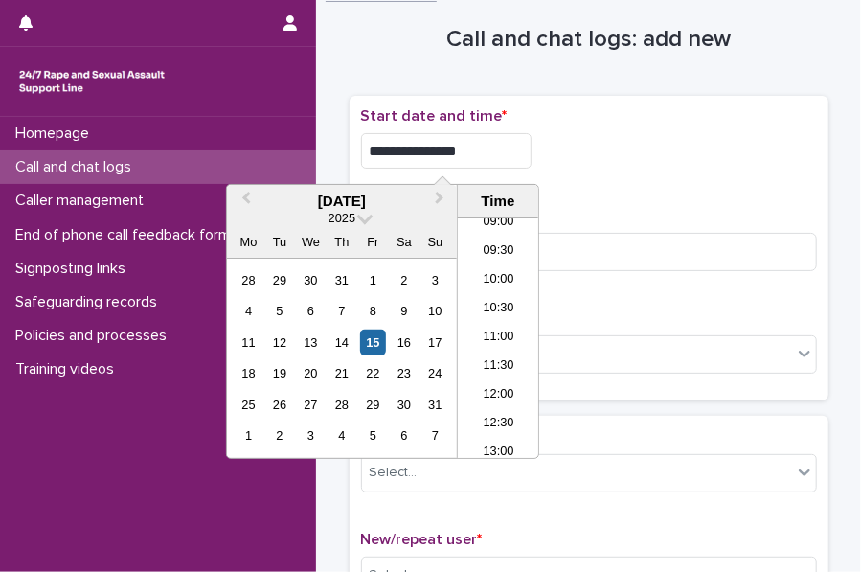
type input "**********"
click at [647, 152] on div "**********" at bounding box center [589, 150] width 456 height 35
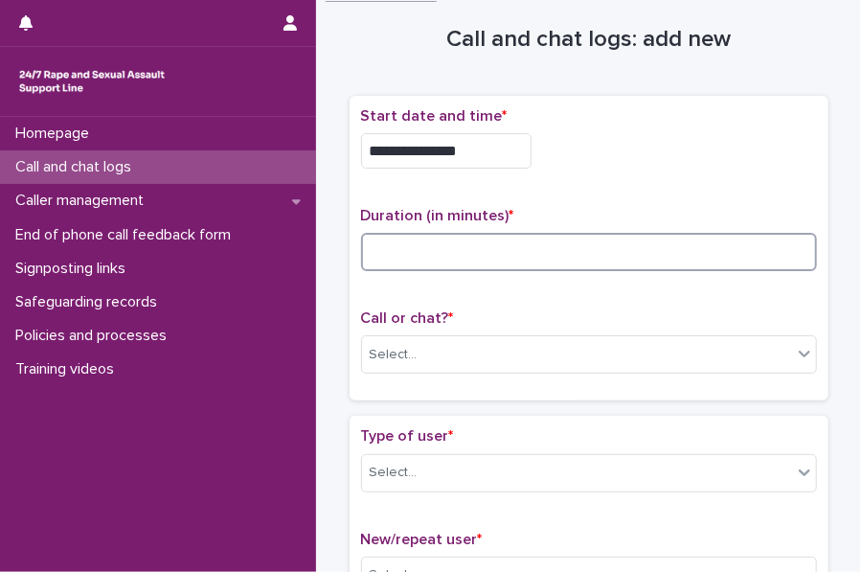
click at [427, 235] on input at bounding box center [589, 252] width 456 height 38
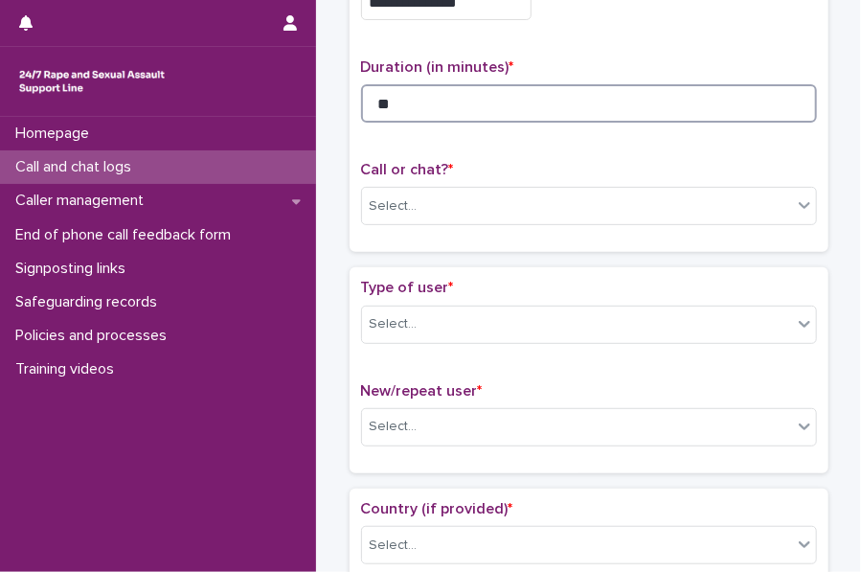
scroll to position [173, 0]
type input "**"
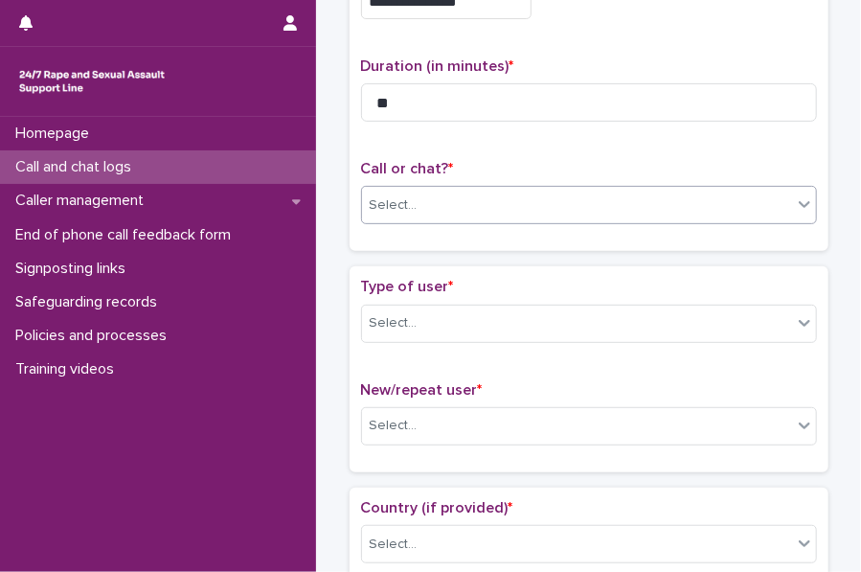
click at [392, 210] on div "Select..." at bounding box center [394, 205] width 48 height 20
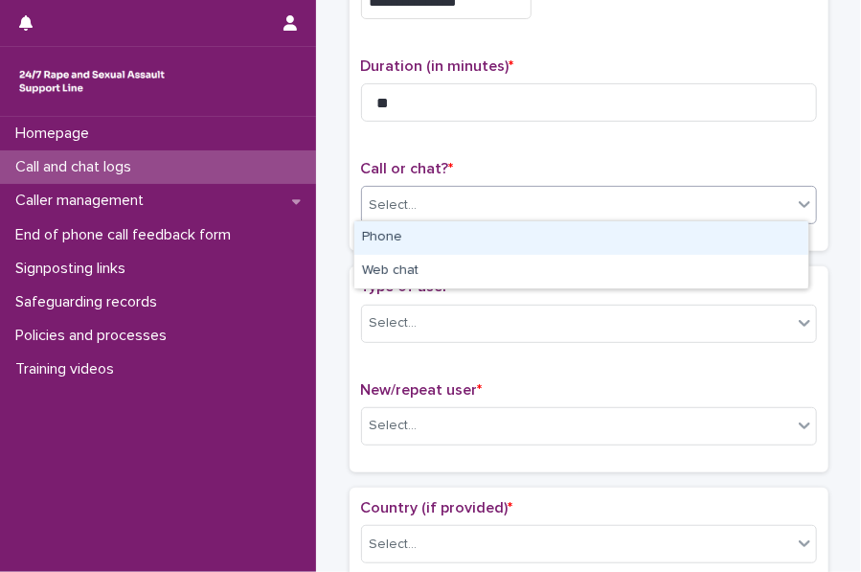
click at [418, 236] on div "Phone" at bounding box center [581, 238] width 454 height 34
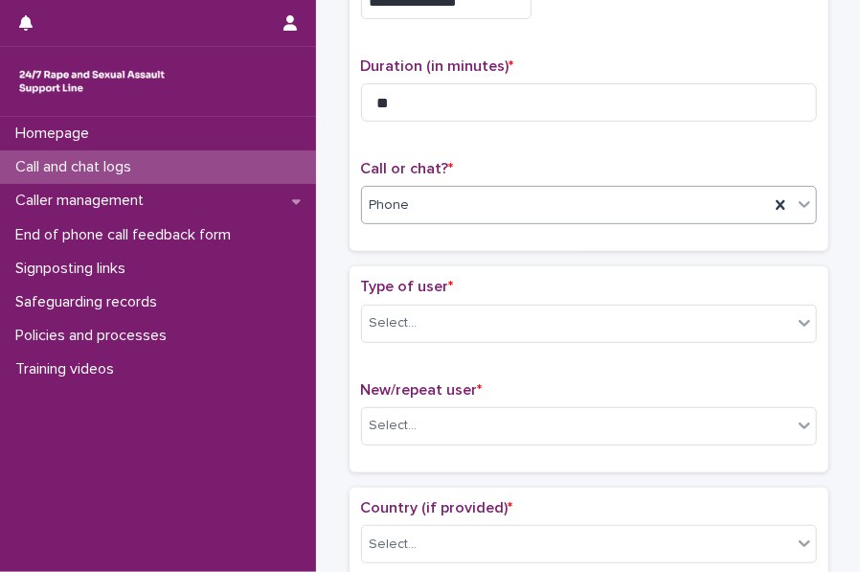
scroll to position [273, 0]
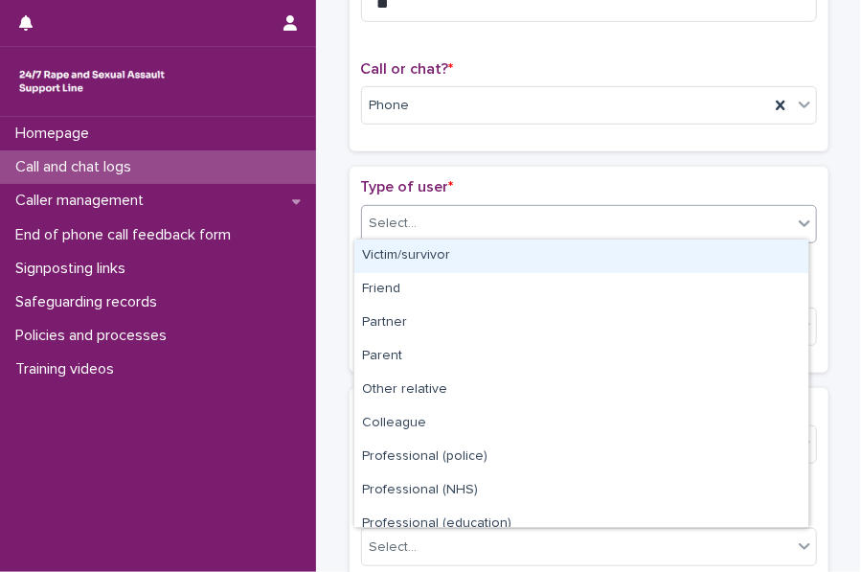
click at [400, 214] on div "Select..." at bounding box center [394, 224] width 48 height 20
click at [410, 241] on div "Victim/survivor" at bounding box center [581, 256] width 454 height 34
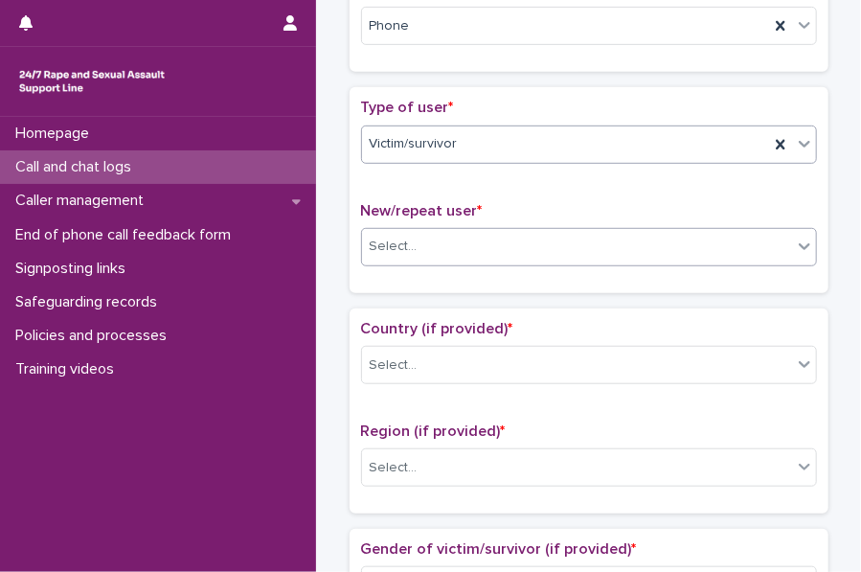
scroll to position [353, 0]
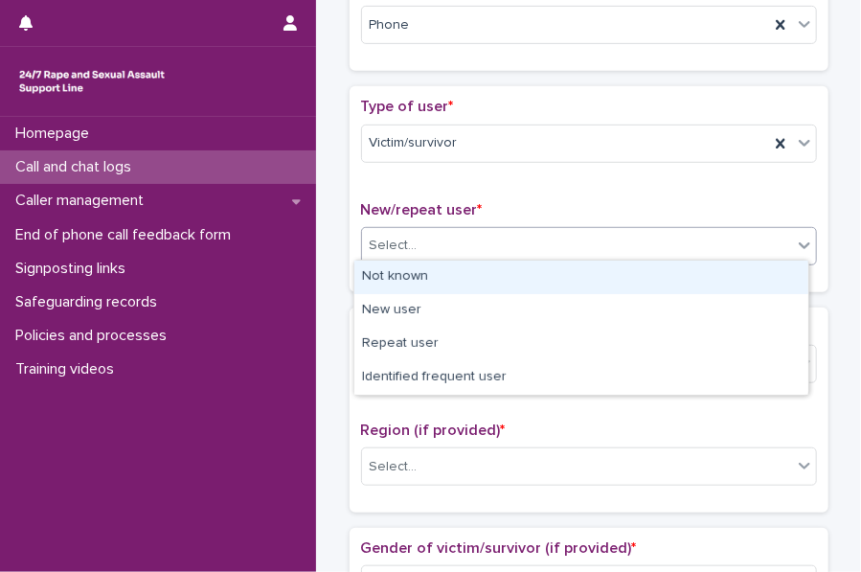
click at [406, 236] on div "Select..." at bounding box center [394, 246] width 48 height 20
click at [429, 266] on div "Not known" at bounding box center [581, 277] width 454 height 34
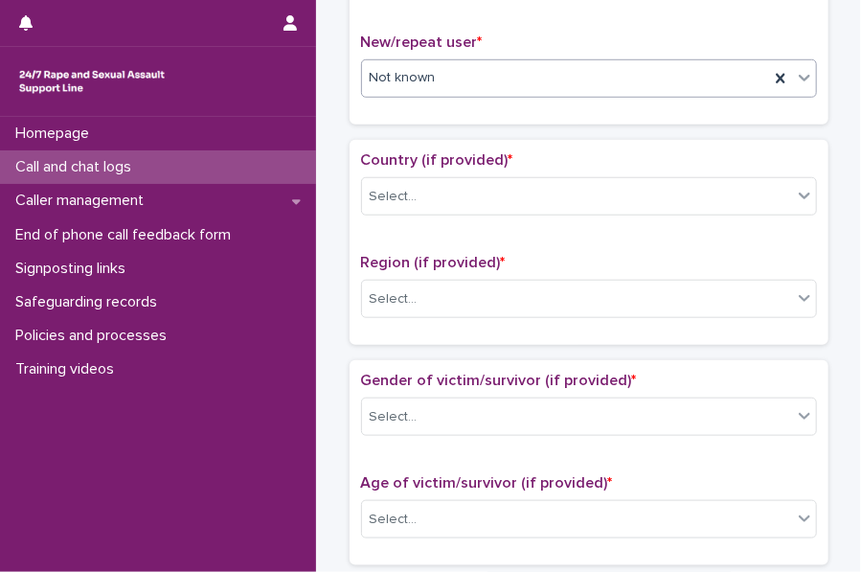
scroll to position [522, 0]
click at [393, 193] on div "Select..." at bounding box center [394, 196] width 48 height 20
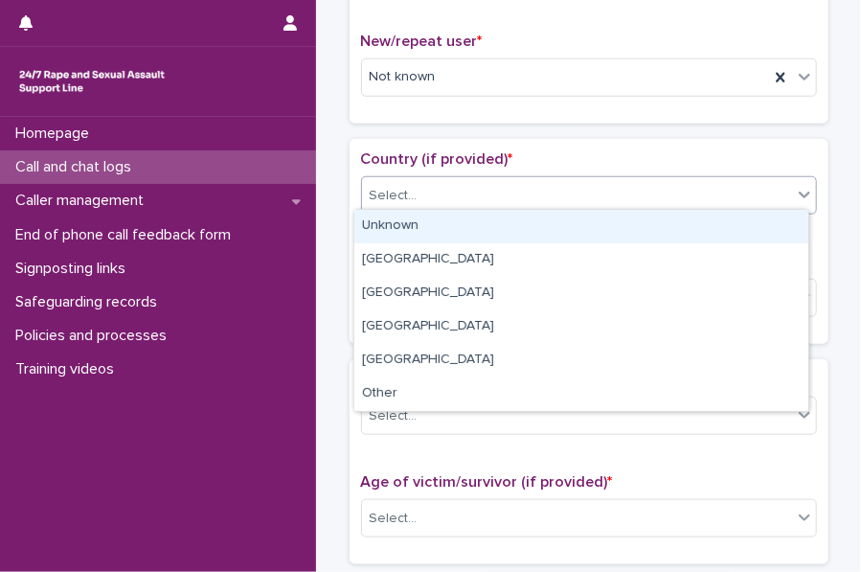
click at [412, 222] on div "Unknown" at bounding box center [581, 227] width 454 height 34
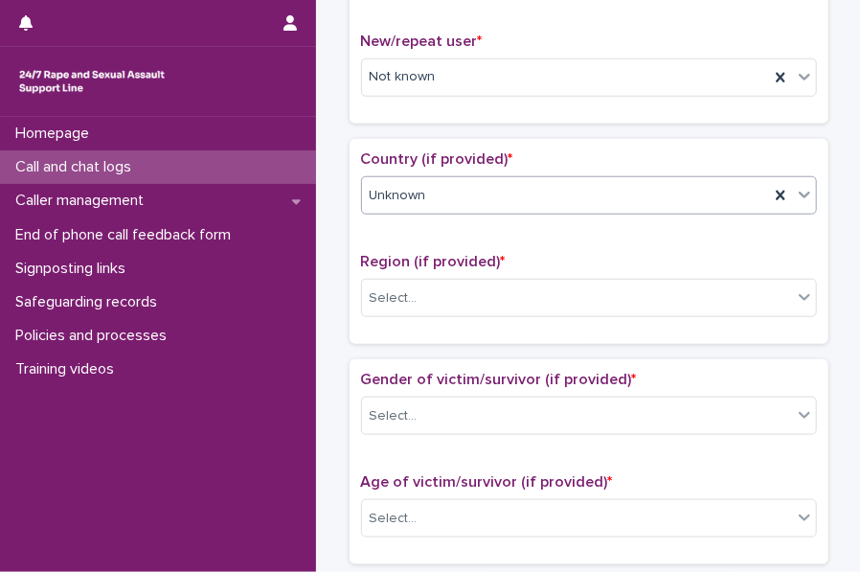
scroll to position [612, 0]
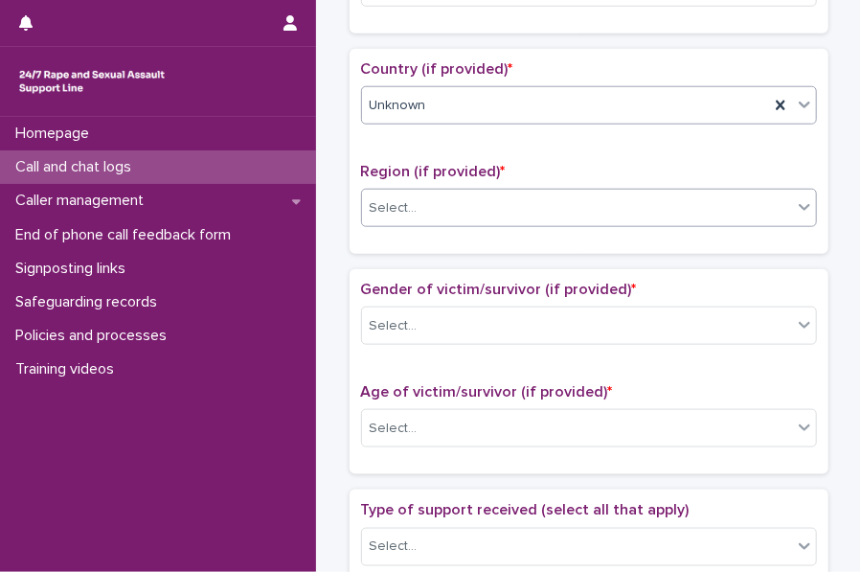
click at [400, 208] on div "Select..." at bounding box center [394, 208] width 48 height 20
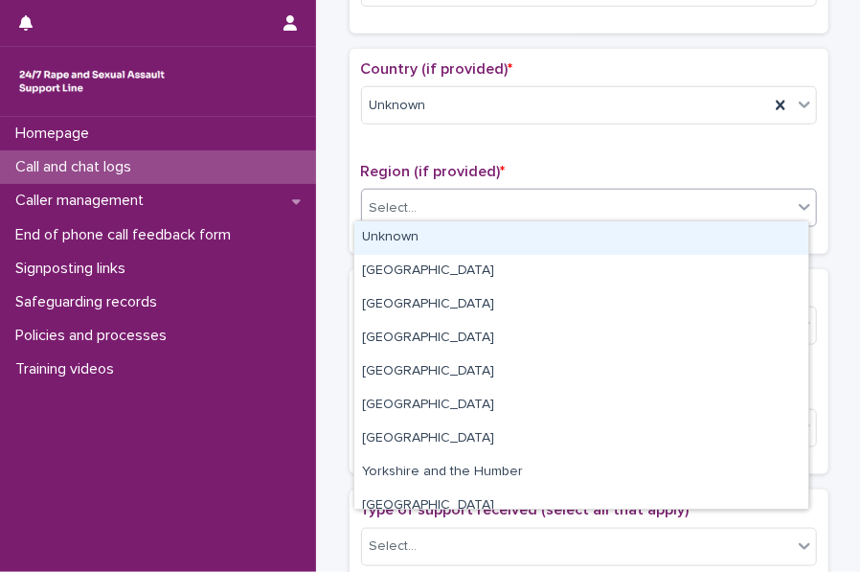
click at [436, 238] on div "Unknown" at bounding box center [581, 238] width 454 height 34
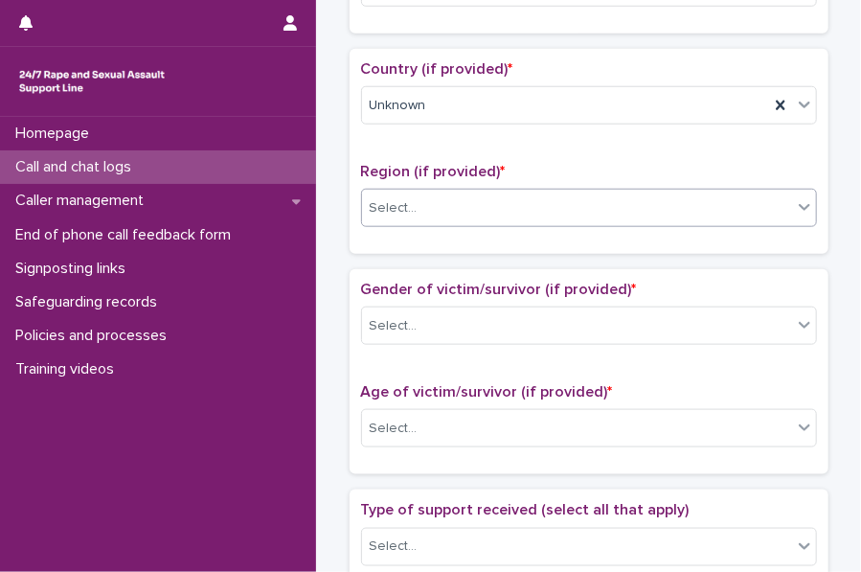
scroll to position [765, 0]
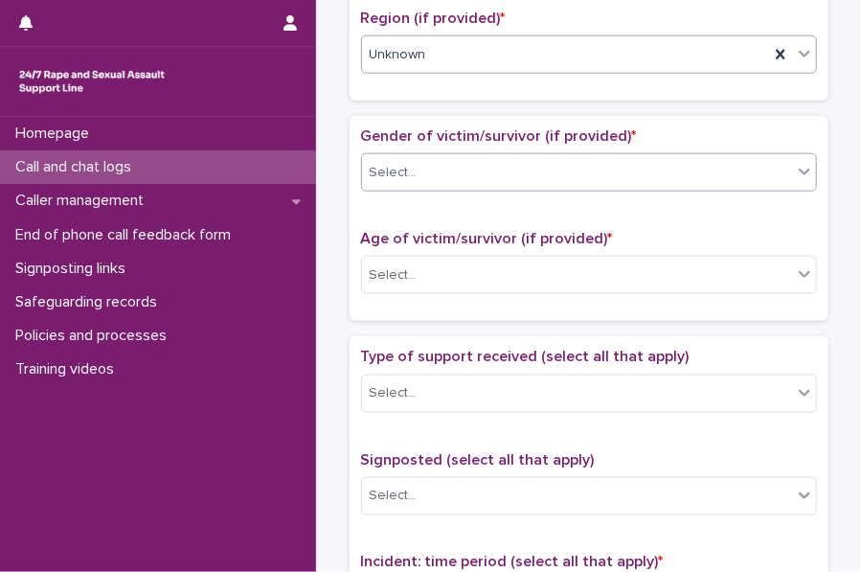
click at [433, 163] on div "Select..." at bounding box center [577, 173] width 430 height 32
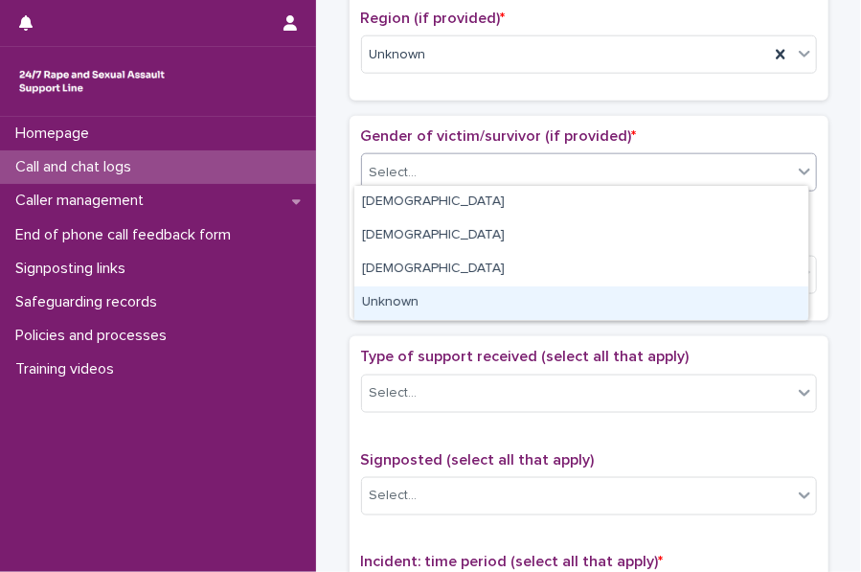
click at [400, 311] on div "Unknown" at bounding box center [581, 303] width 454 height 34
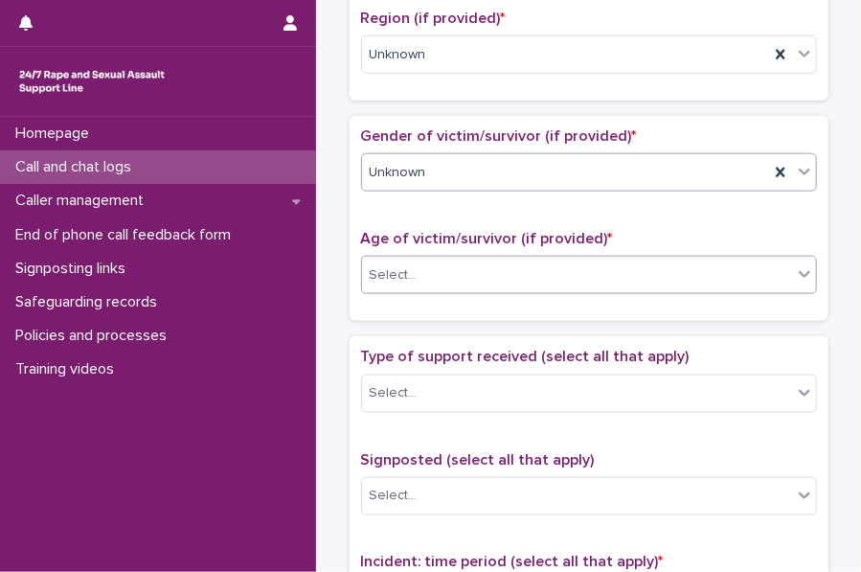
click at [402, 265] on div "Select..." at bounding box center [394, 275] width 48 height 20
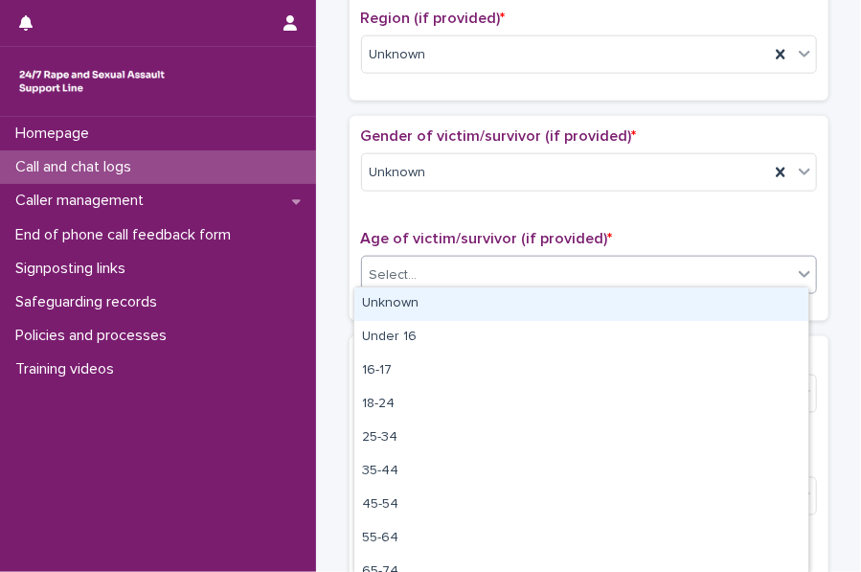
click at [416, 296] on div "Unknown" at bounding box center [581, 304] width 454 height 34
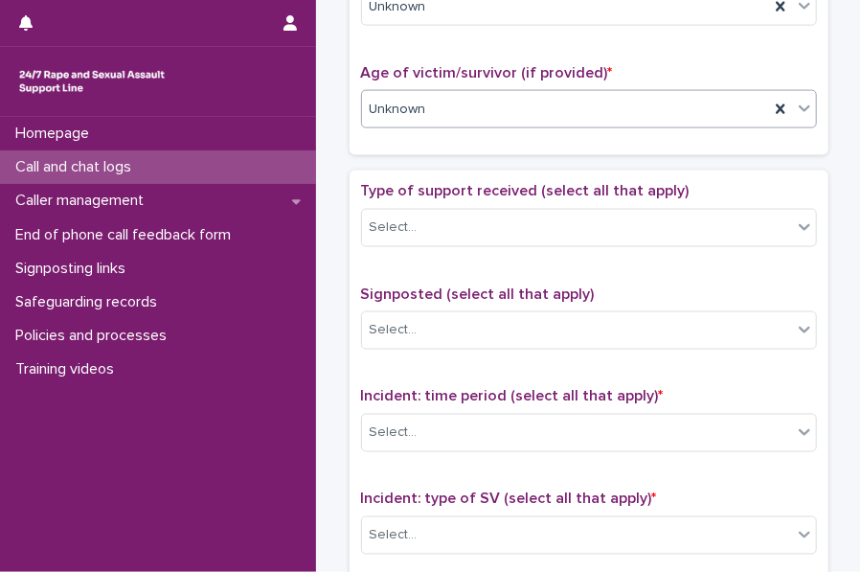
scroll to position [938, 0]
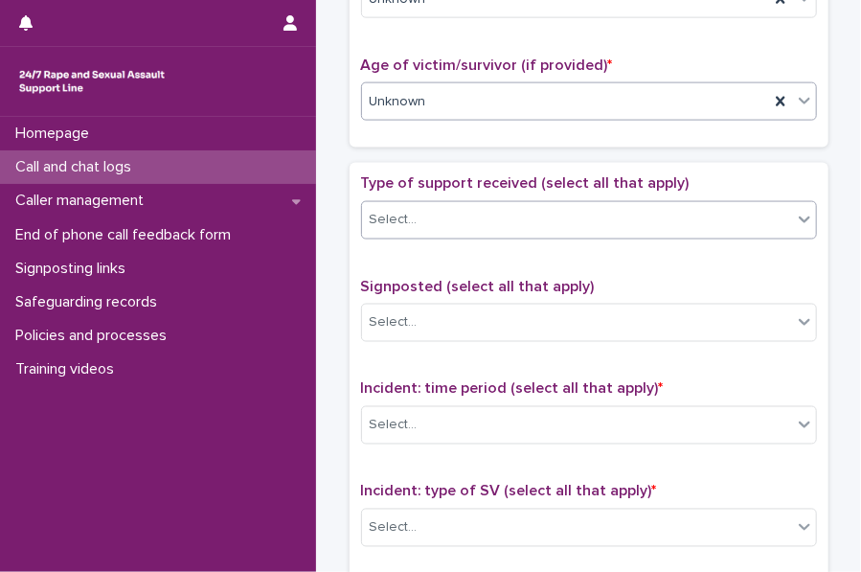
click at [385, 217] on div "Select..." at bounding box center [394, 220] width 48 height 20
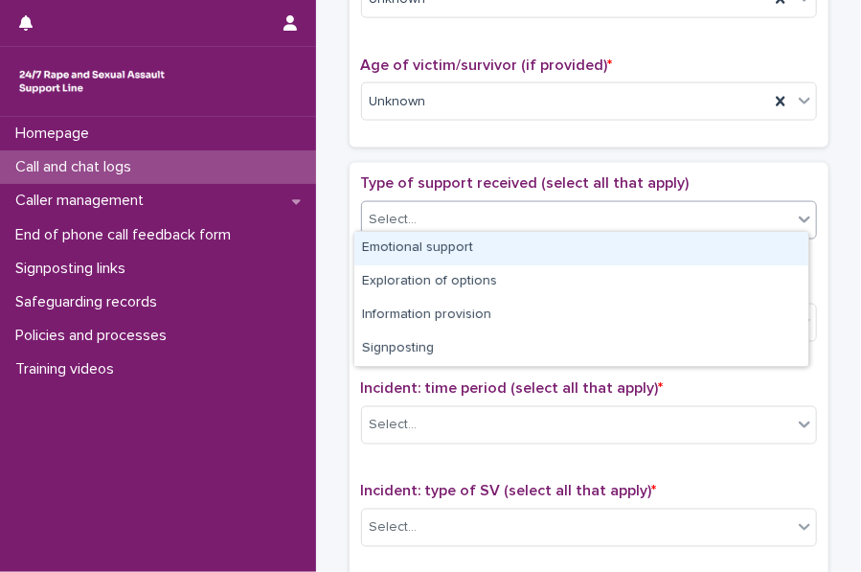
click at [416, 240] on div "Emotional support" at bounding box center [581, 249] width 454 height 34
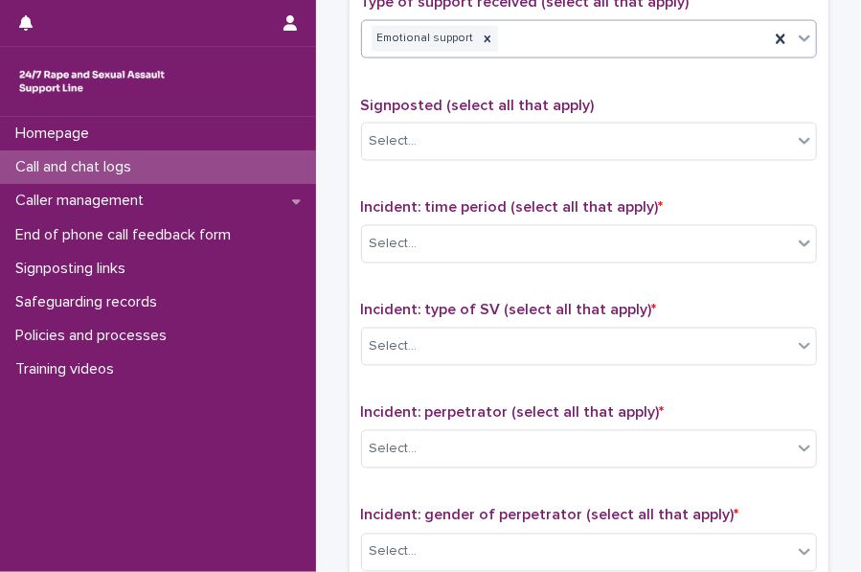
scroll to position [1122, 0]
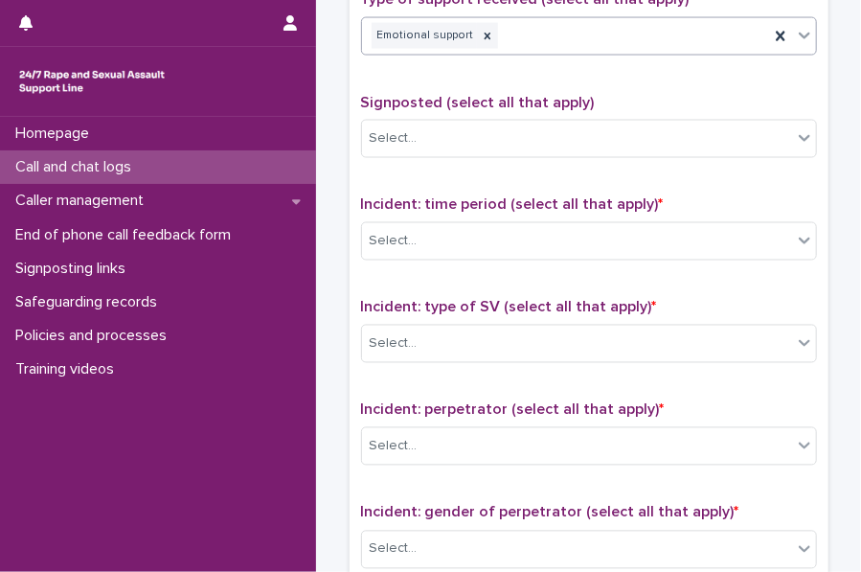
click at [519, 26] on div "Emotional support" at bounding box center [565, 36] width 407 height 34
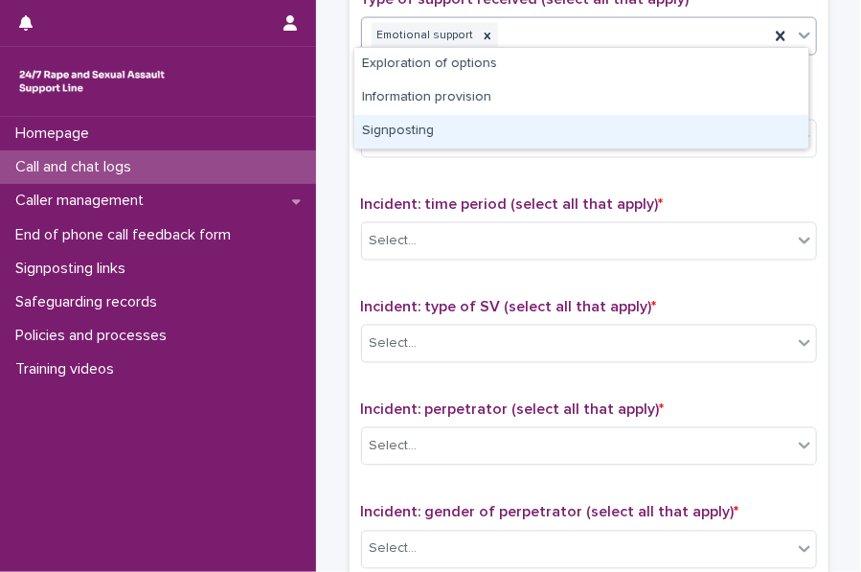
click at [424, 141] on div "Signposting" at bounding box center [581, 132] width 454 height 34
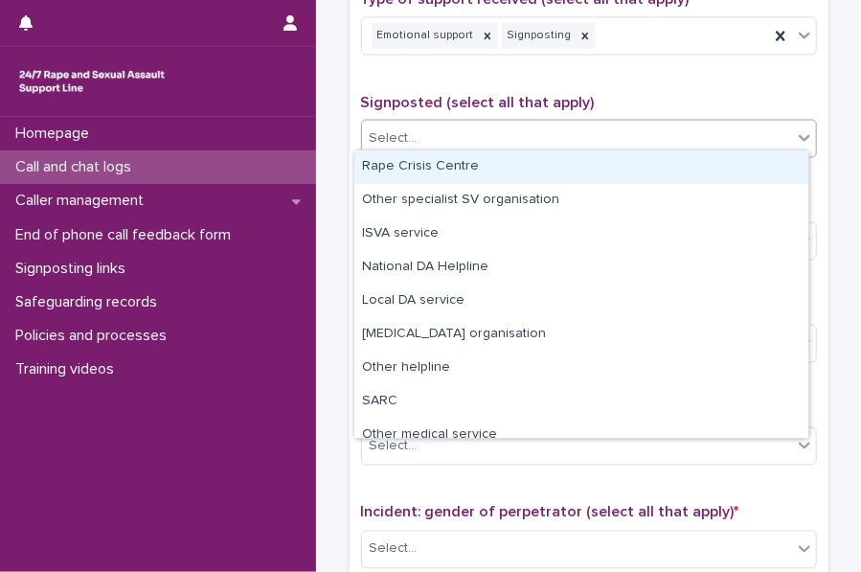
click at [440, 123] on div "Select..." at bounding box center [577, 139] width 430 height 32
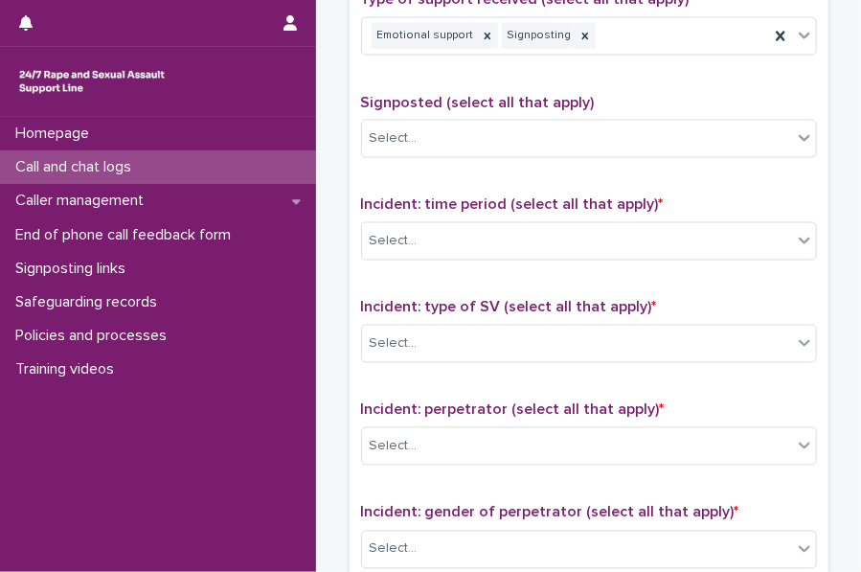
click at [394, 56] on div "Type of support received (select all that apply) Emotional support Signposting" at bounding box center [589, 29] width 456 height 79
click at [419, 155] on div "Signposted (select all that apply) Select..." at bounding box center [589, 133] width 456 height 79
click at [433, 140] on div "Select..." at bounding box center [577, 139] width 430 height 32
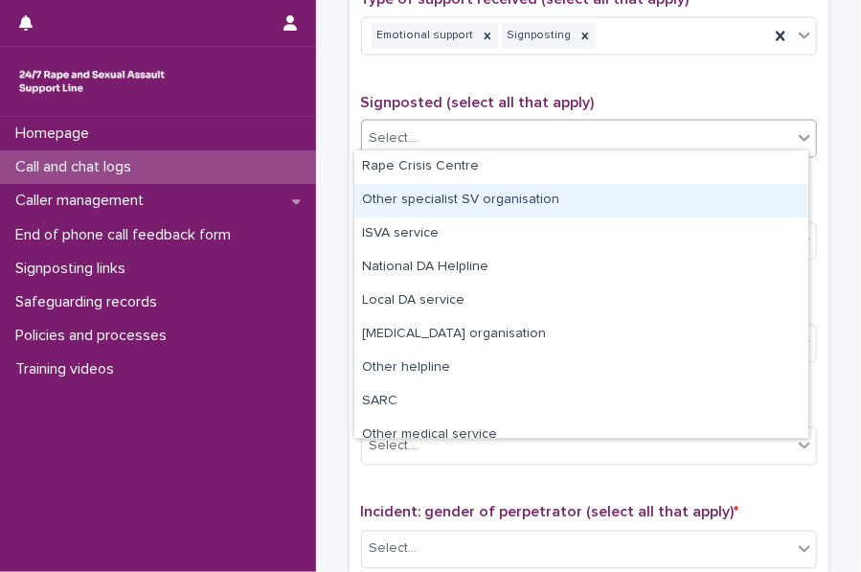
click at [441, 195] on div "Other specialist SV organisation" at bounding box center [581, 201] width 454 height 34
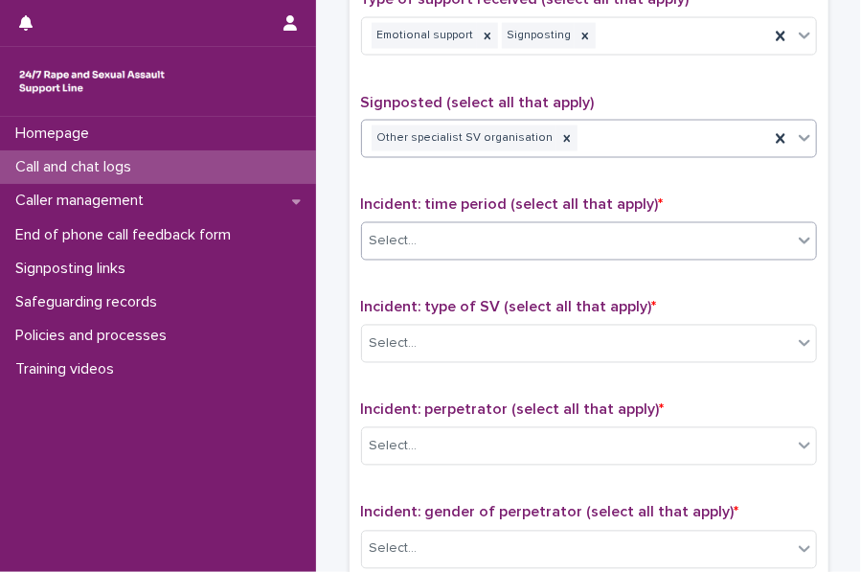
click at [412, 229] on div "Select..." at bounding box center [577, 242] width 430 height 32
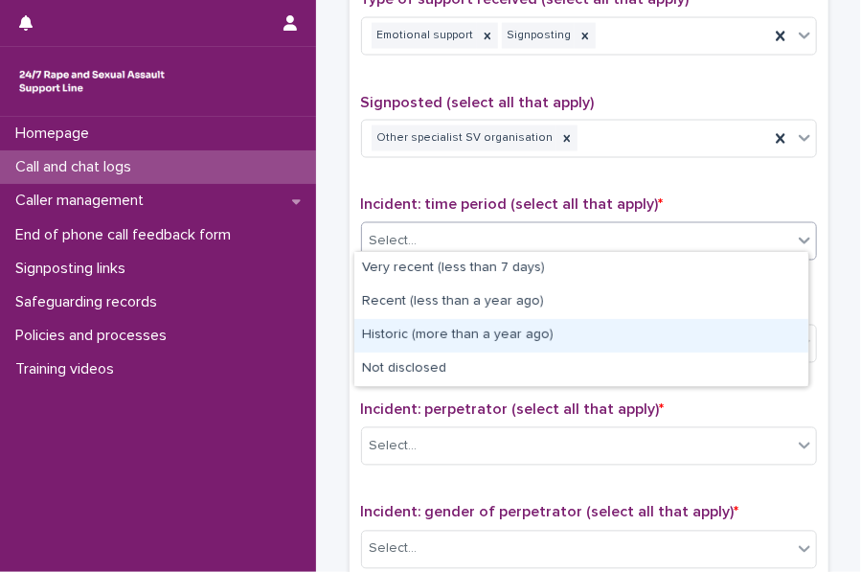
click at [427, 323] on div "Historic (more than a year ago)" at bounding box center [581, 336] width 454 height 34
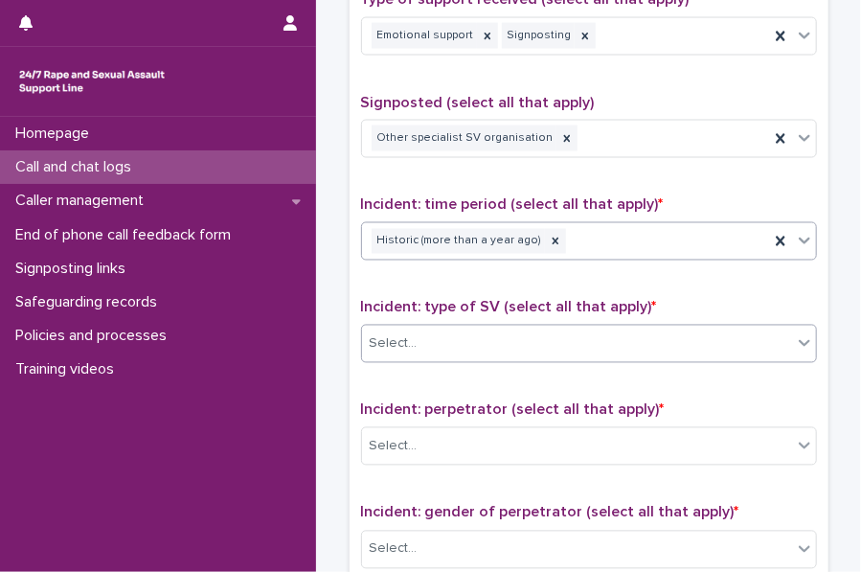
click at [419, 328] on div "Select..." at bounding box center [577, 344] width 430 height 32
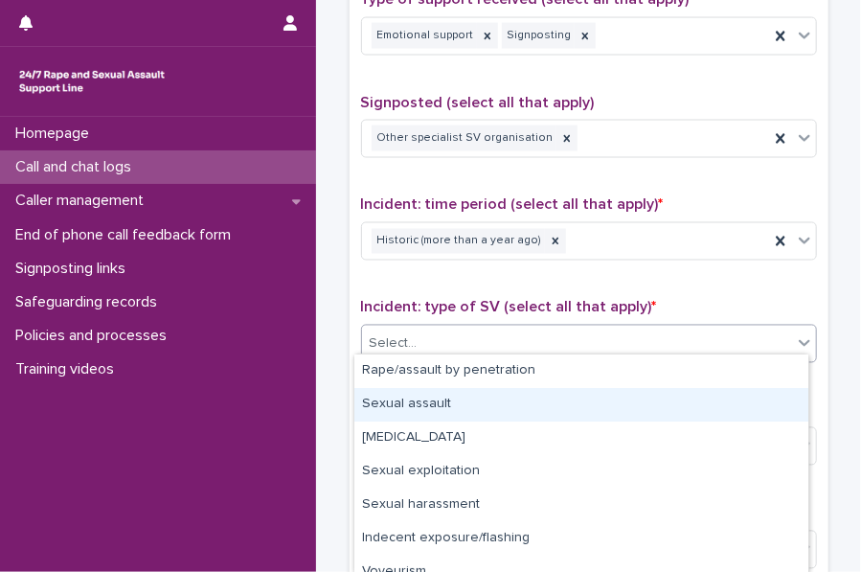
click at [417, 401] on div "Sexual assault" at bounding box center [581, 405] width 454 height 34
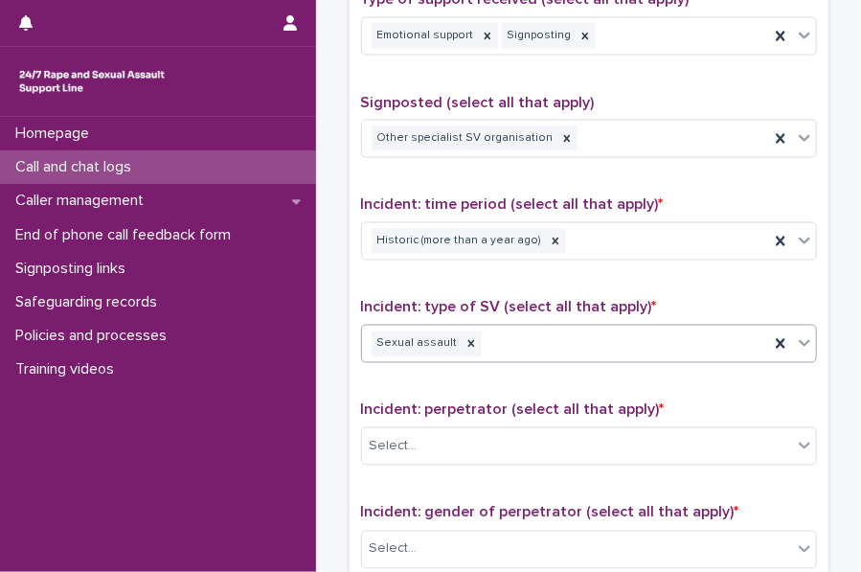
scroll to position [1349, 0]
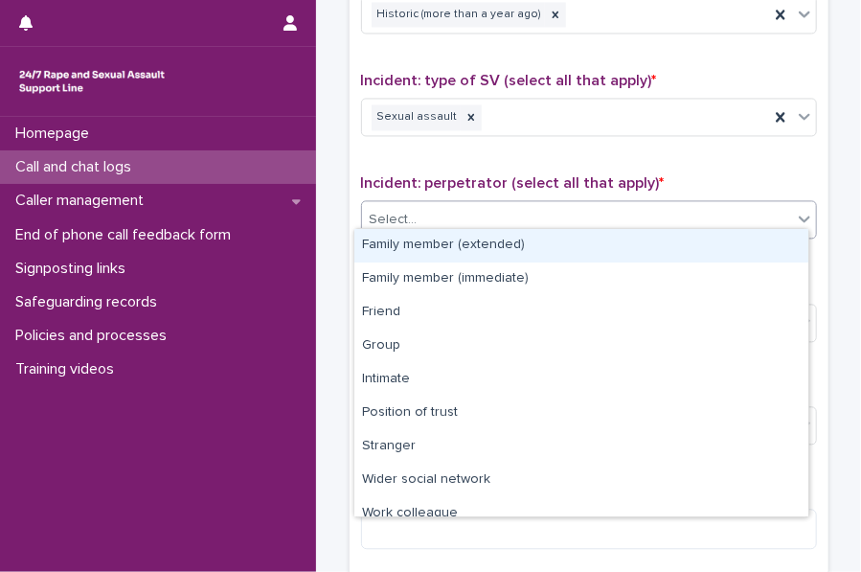
click at [425, 210] on div "Select..." at bounding box center [577, 220] width 430 height 32
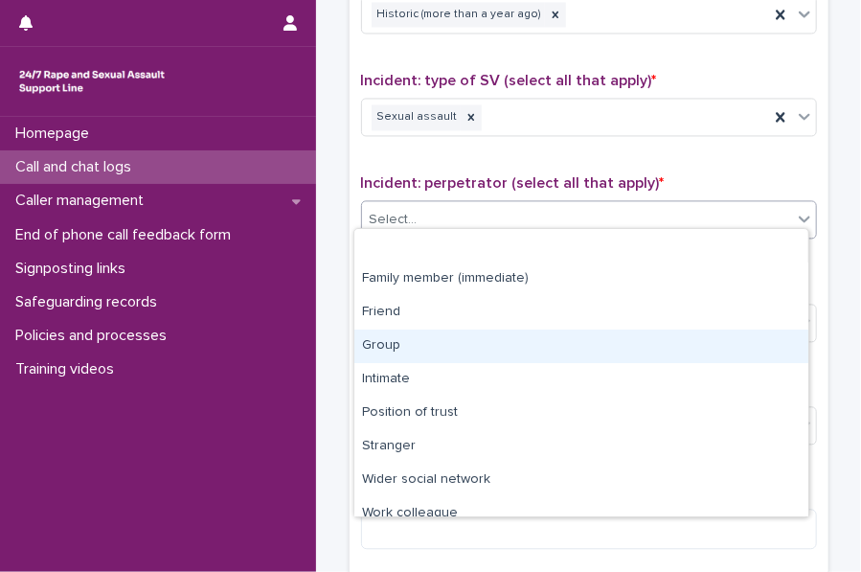
scroll to position [81, 0]
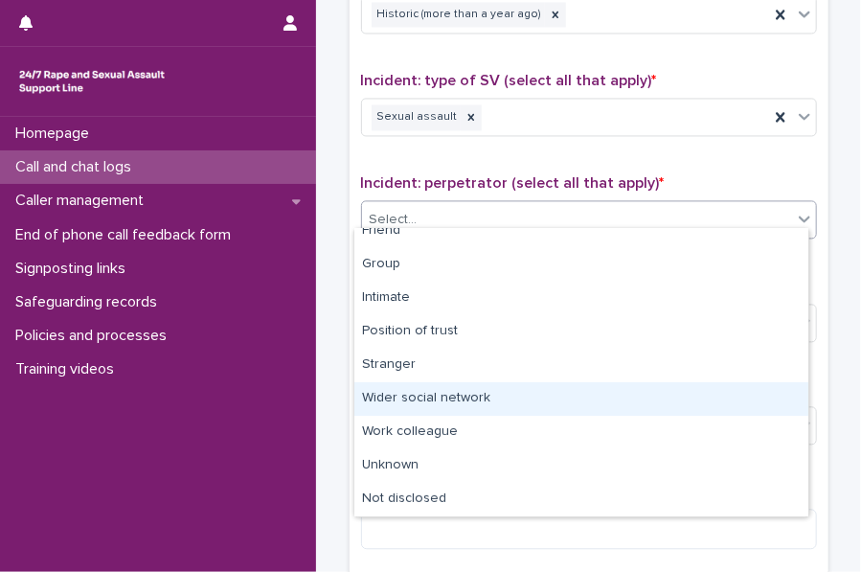
click at [430, 390] on div "Wider social network" at bounding box center [581, 399] width 454 height 34
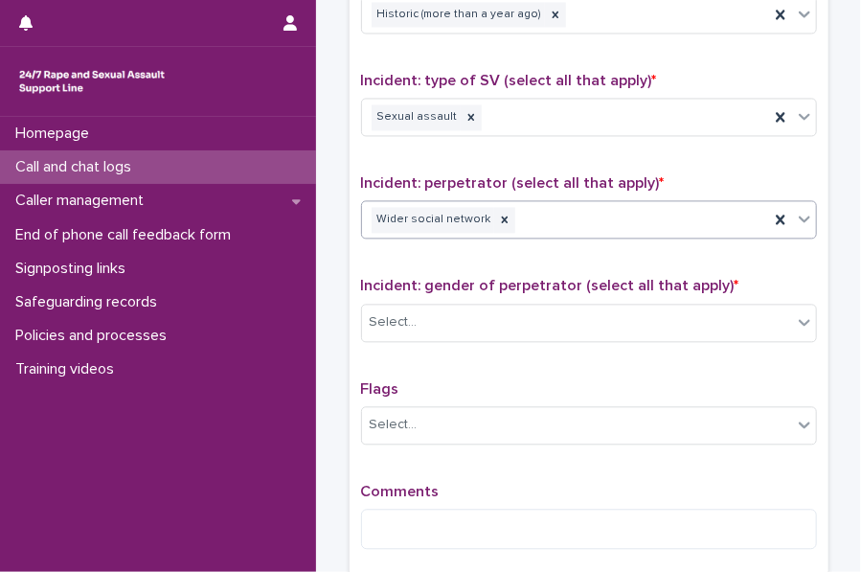
click at [436, 290] on div "Incident: gender of perpetrator (select all that apply) * Select..." at bounding box center [589, 316] width 456 height 79
click at [436, 306] on div "Select..." at bounding box center [577, 322] width 430 height 32
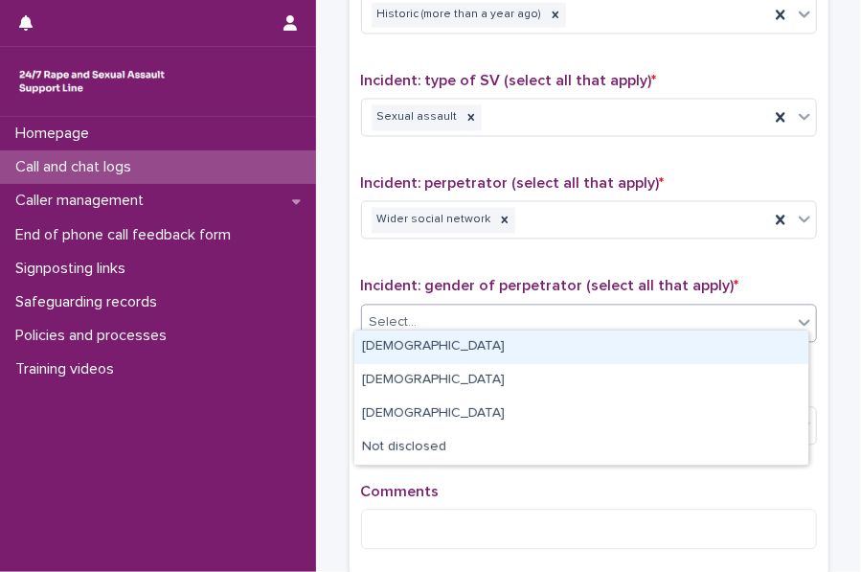
click at [421, 349] on div "[DEMOGRAPHIC_DATA]" at bounding box center [581, 347] width 454 height 34
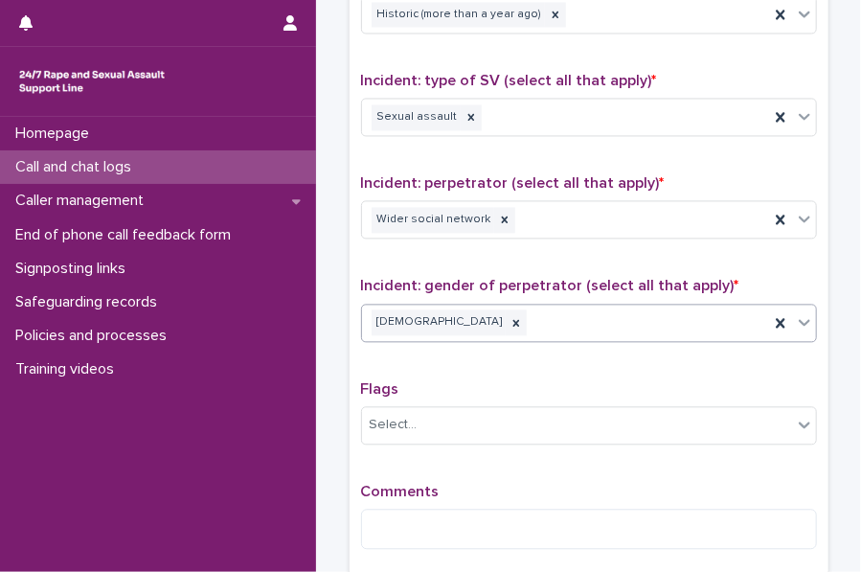
scroll to position [1518, 0]
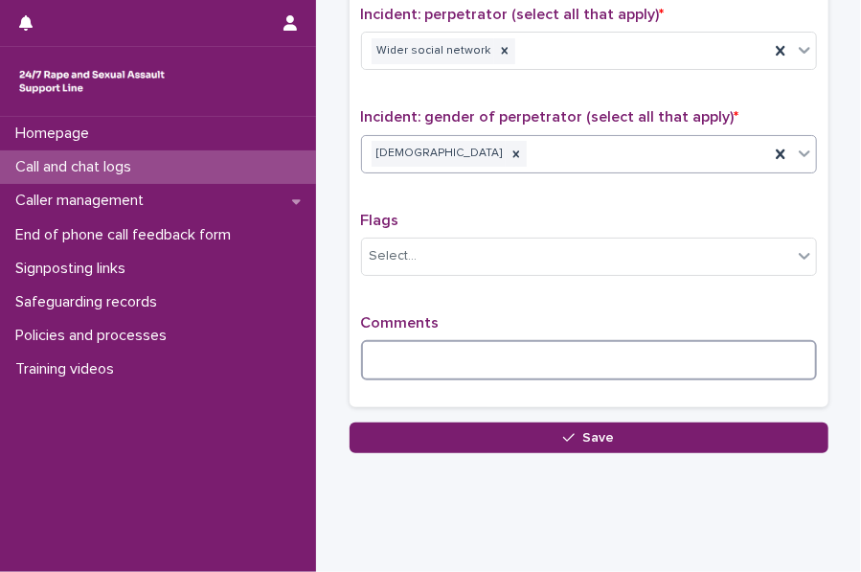
click at [421, 349] on textarea at bounding box center [589, 360] width 456 height 40
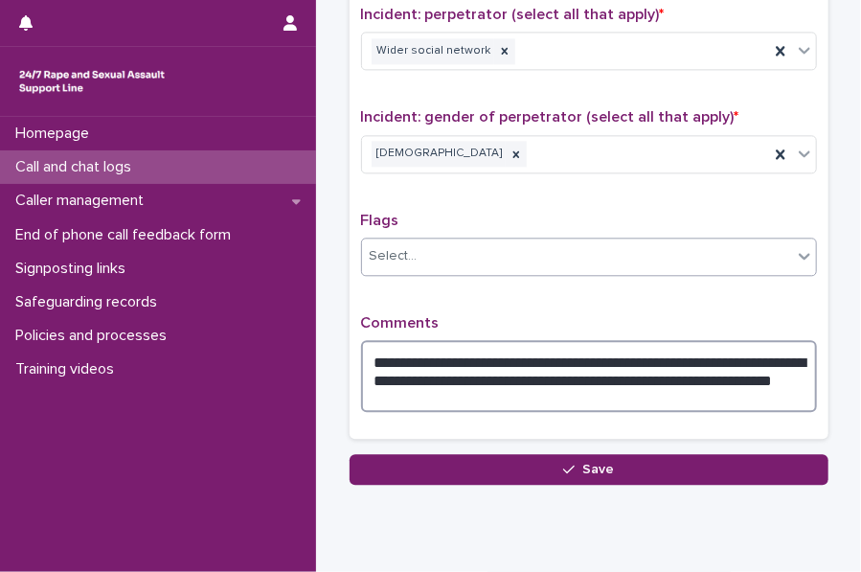
type textarea "**********"
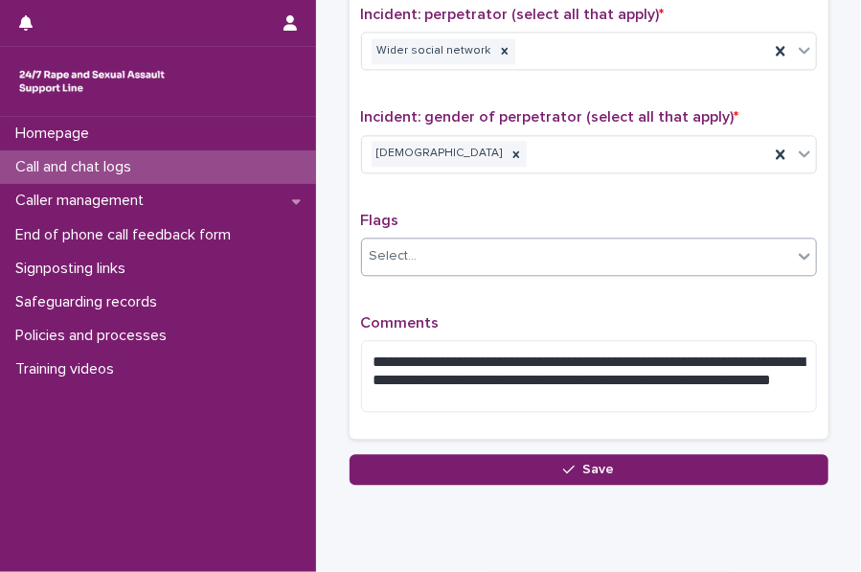
click at [414, 240] on div "Select..." at bounding box center [577, 256] width 430 height 32
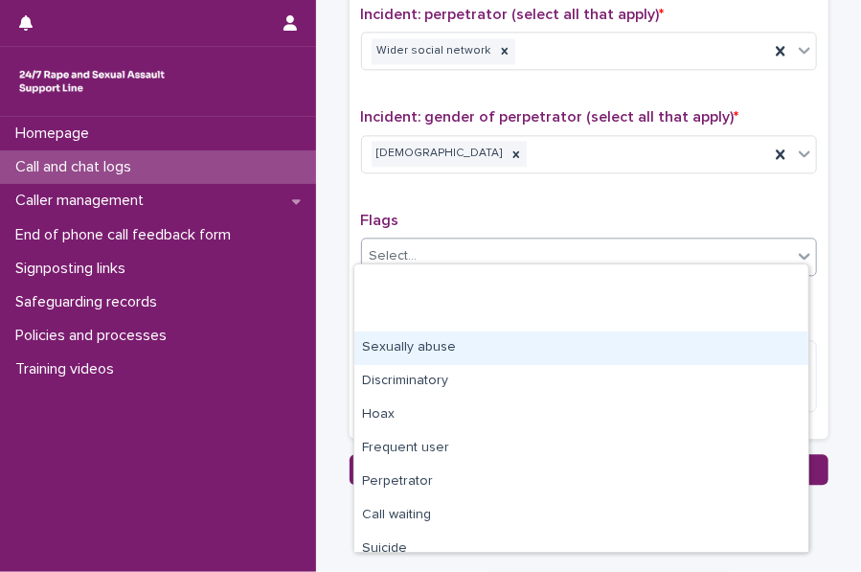
scroll to position [115, 0]
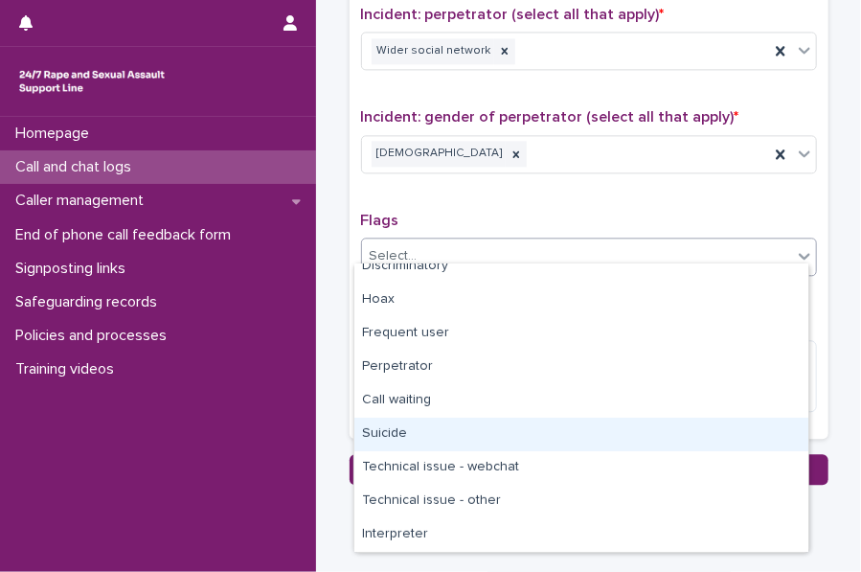
click at [399, 432] on div "Suicide" at bounding box center [581, 434] width 454 height 34
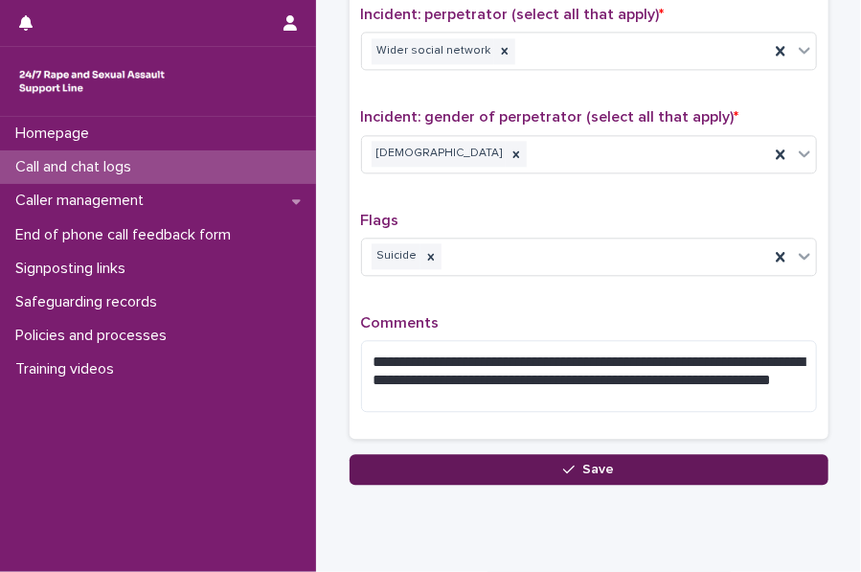
click at [426, 454] on button "Save" at bounding box center [588, 469] width 479 height 31
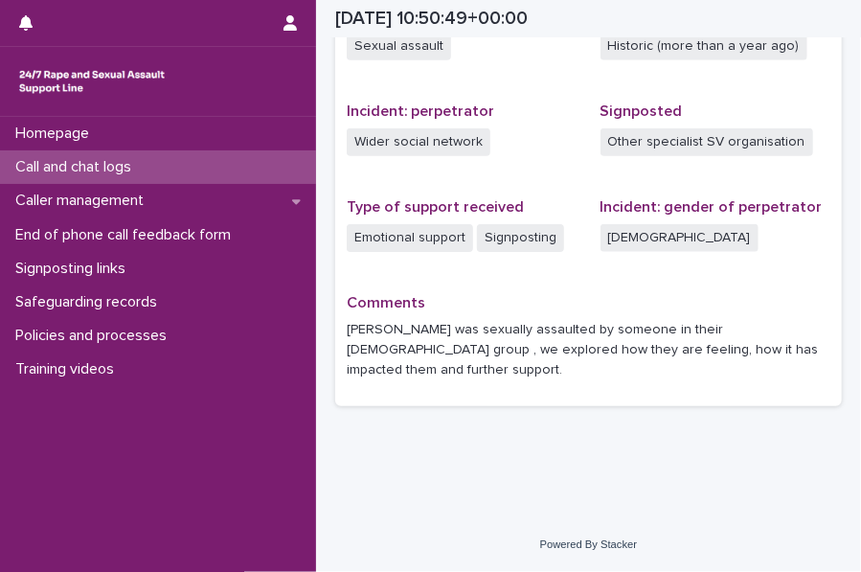
scroll to position [664, 0]
